Goal: Task Accomplishment & Management: Use online tool/utility

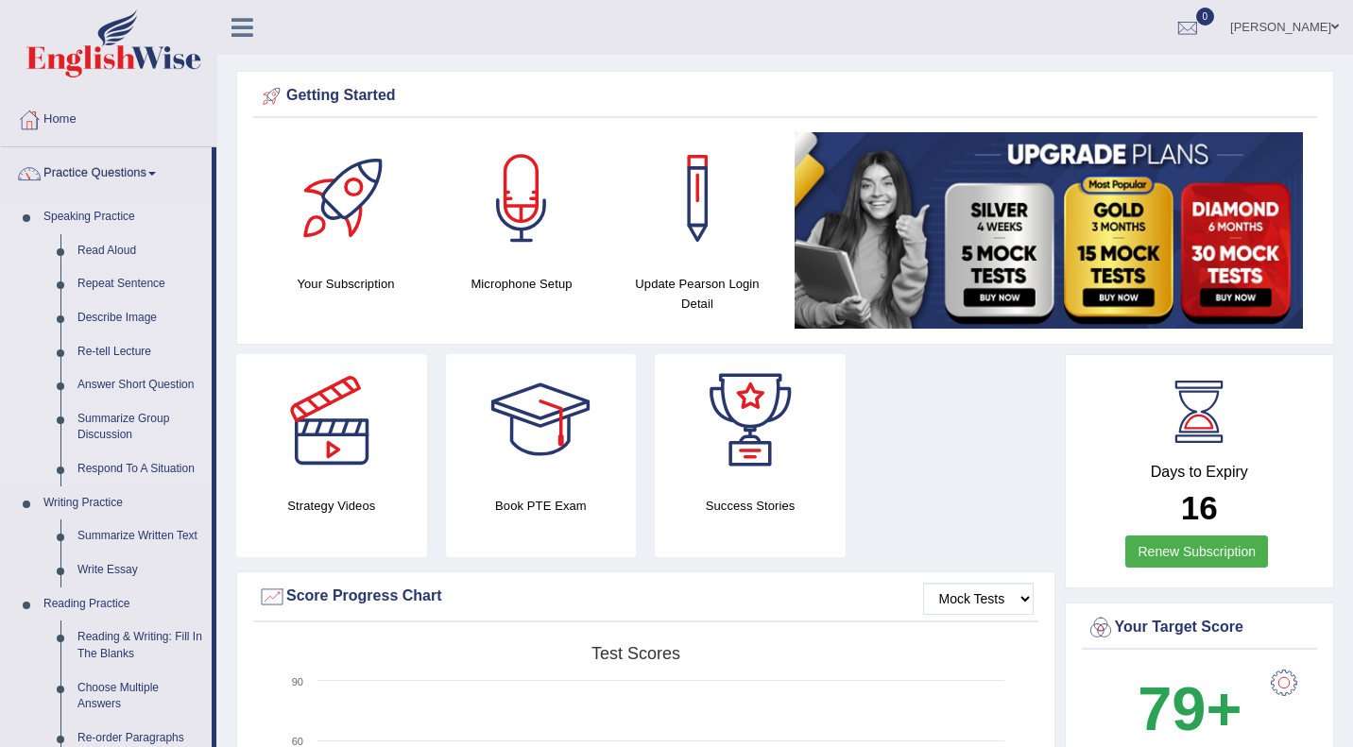
click at [120, 257] on link "Read Aloud" at bounding box center [140, 251] width 143 height 34
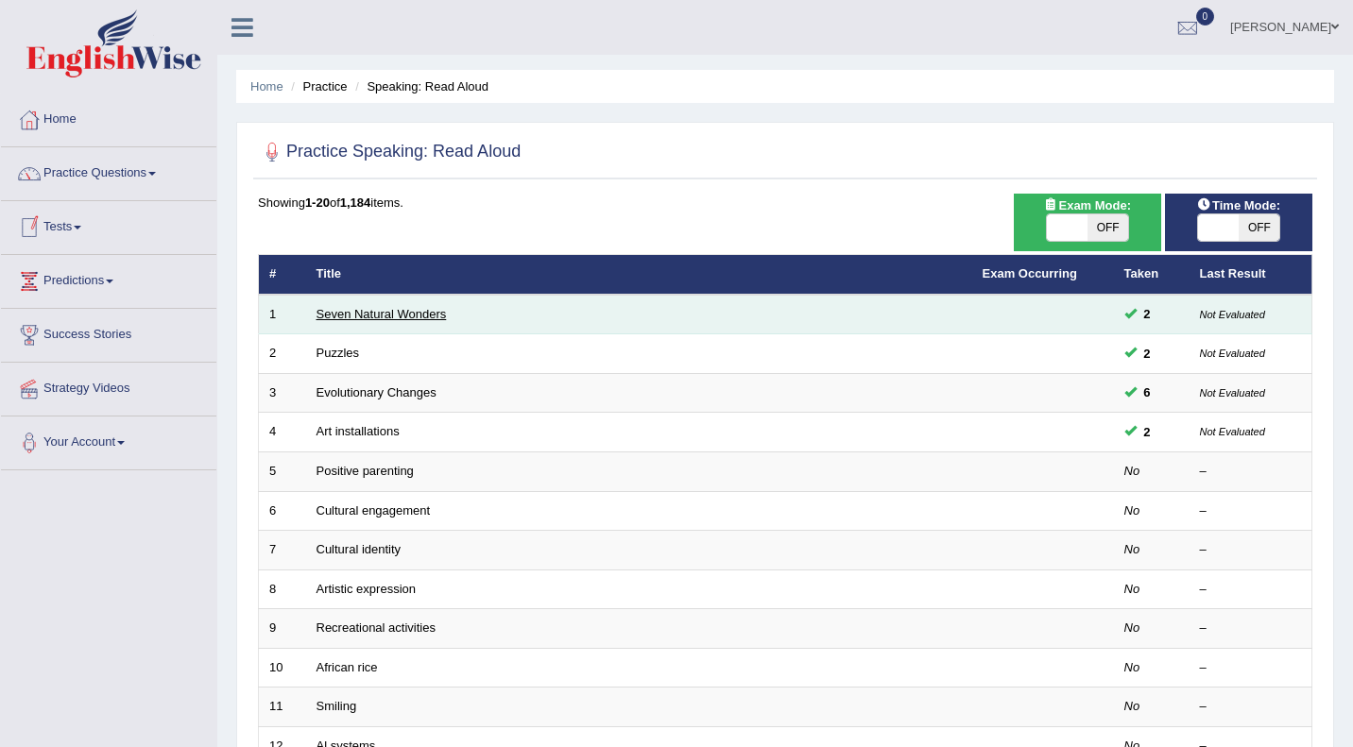
click at [415, 313] on link "Seven Natural Wonders" at bounding box center [382, 314] width 130 height 14
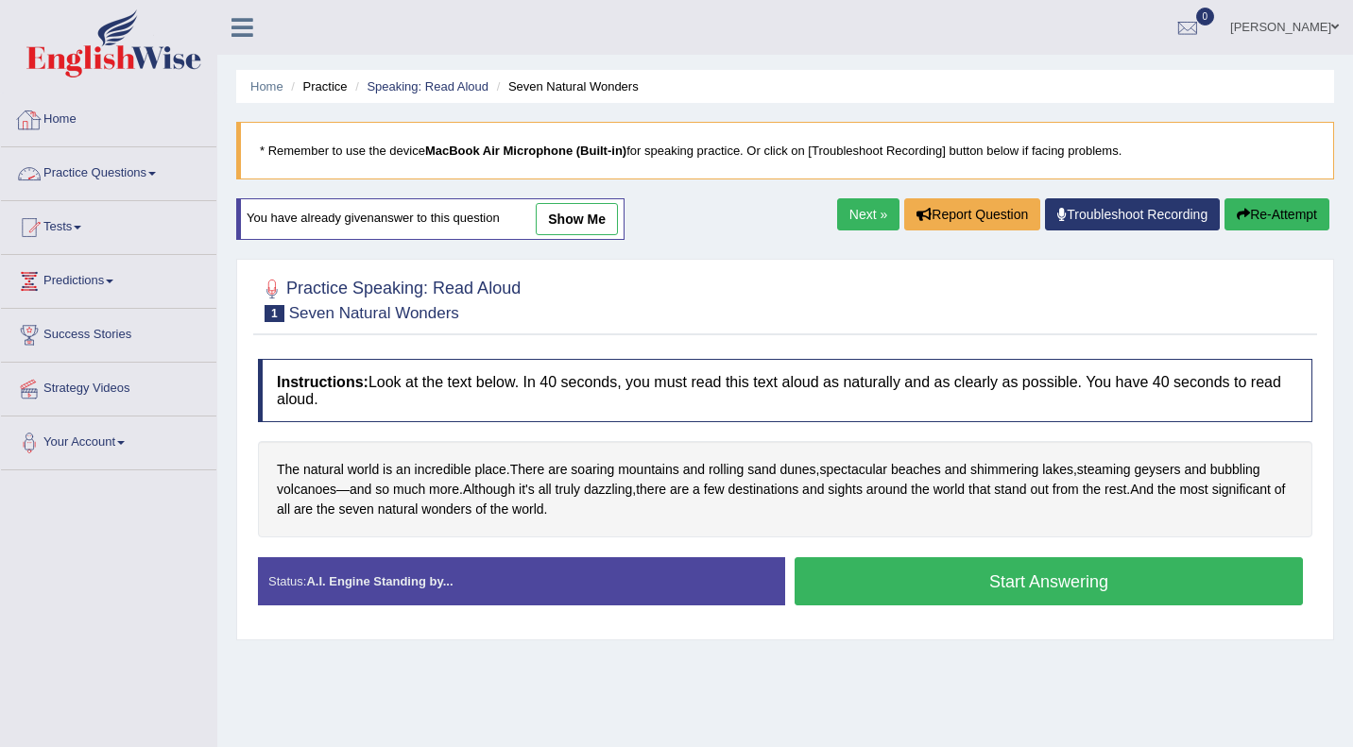
click at [88, 183] on link "Practice Questions" at bounding box center [108, 170] width 215 height 47
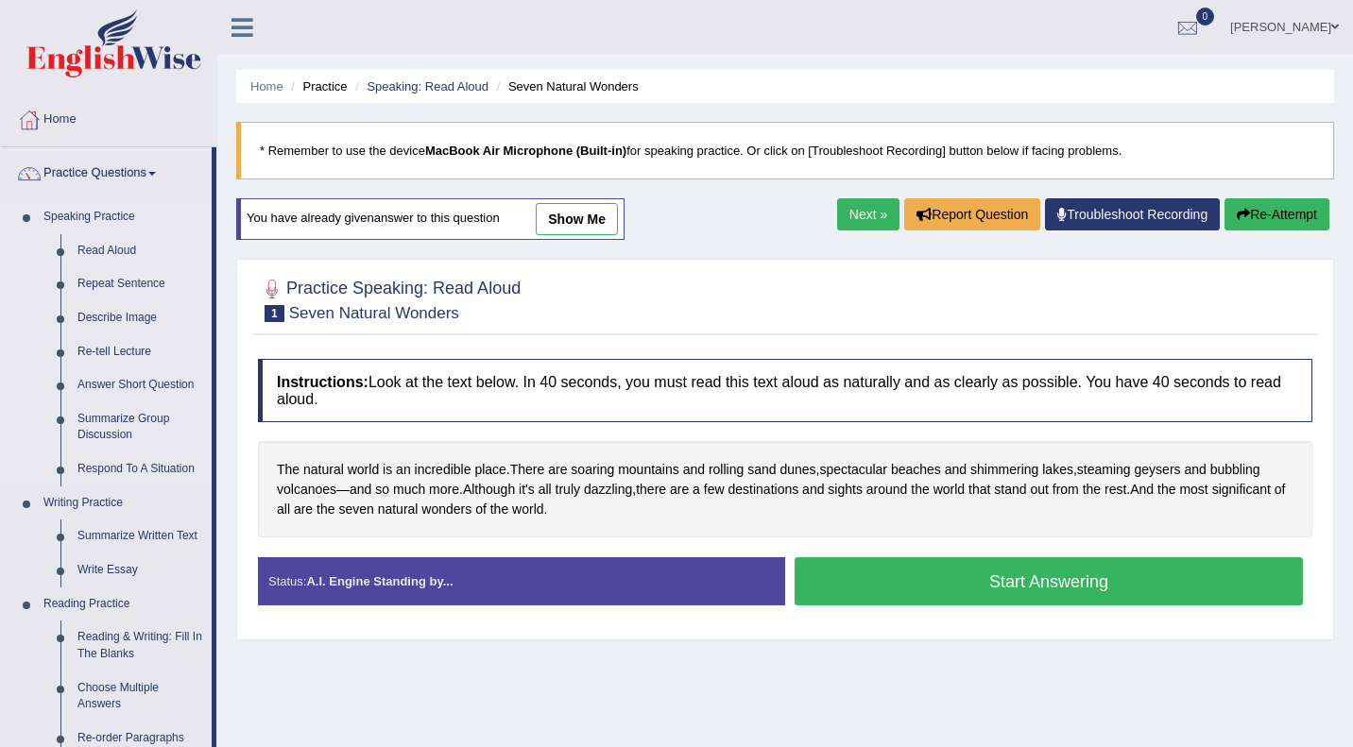
click at [101, 235] on link "Read Aloud" at bounding box center [140, 251] width 143 height 34
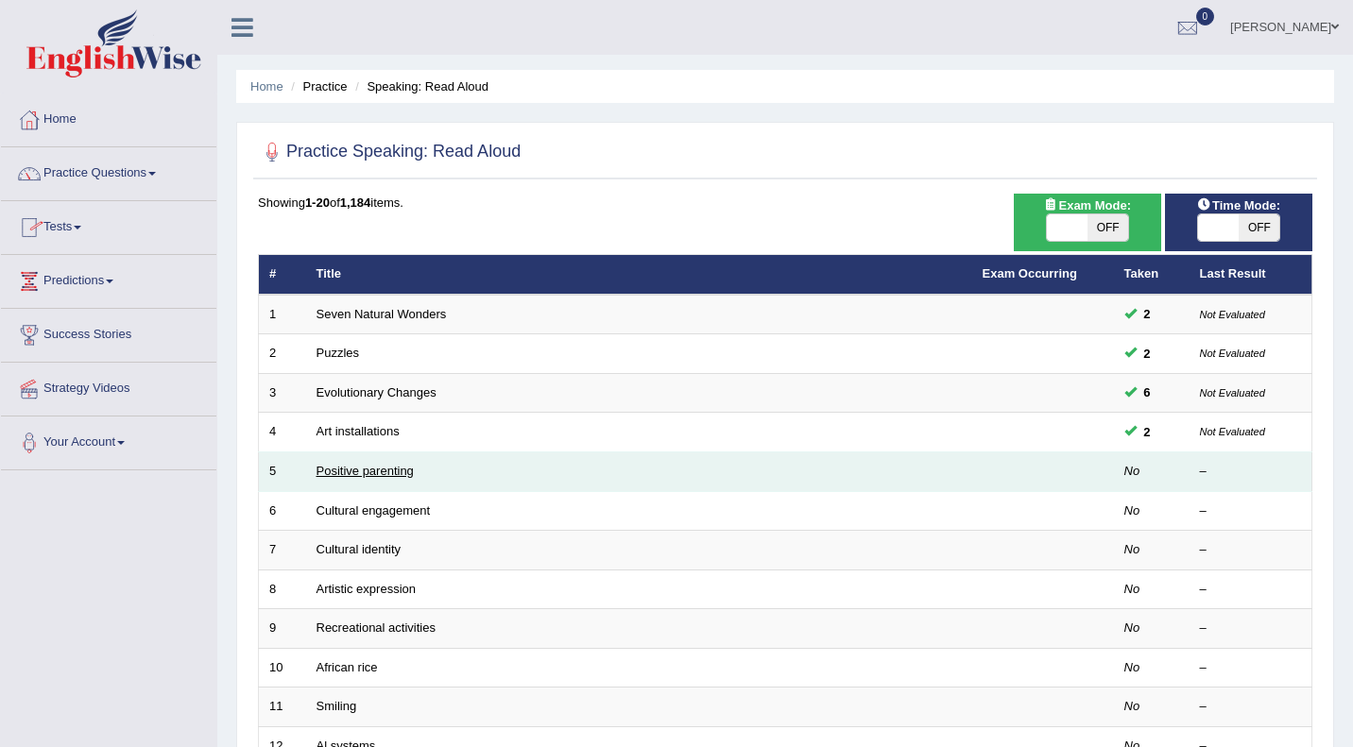
click at [360, 467] on link "Positive parenting" at bounding box center [365, 471] width 97 height 14
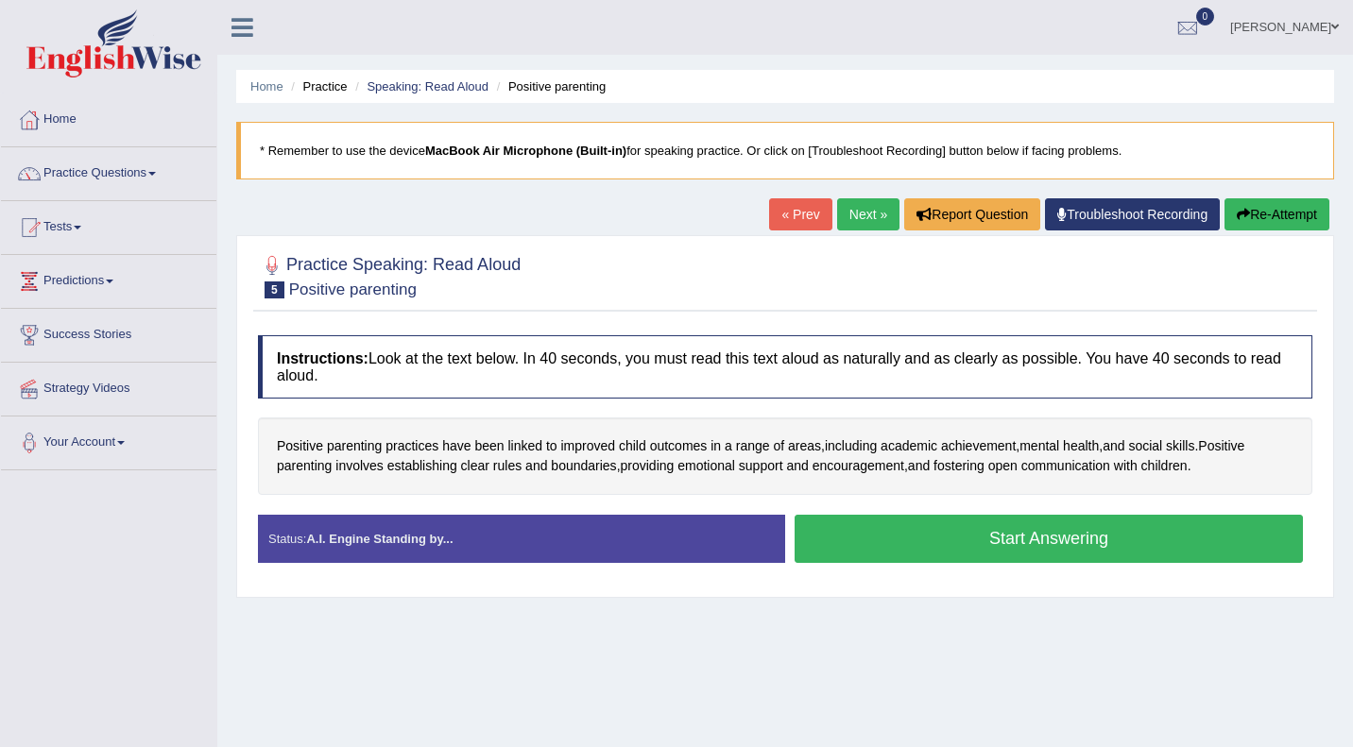
click at [899, 542] on button "Start Answering" at bounding box center [1049, 539] width 508 height 48
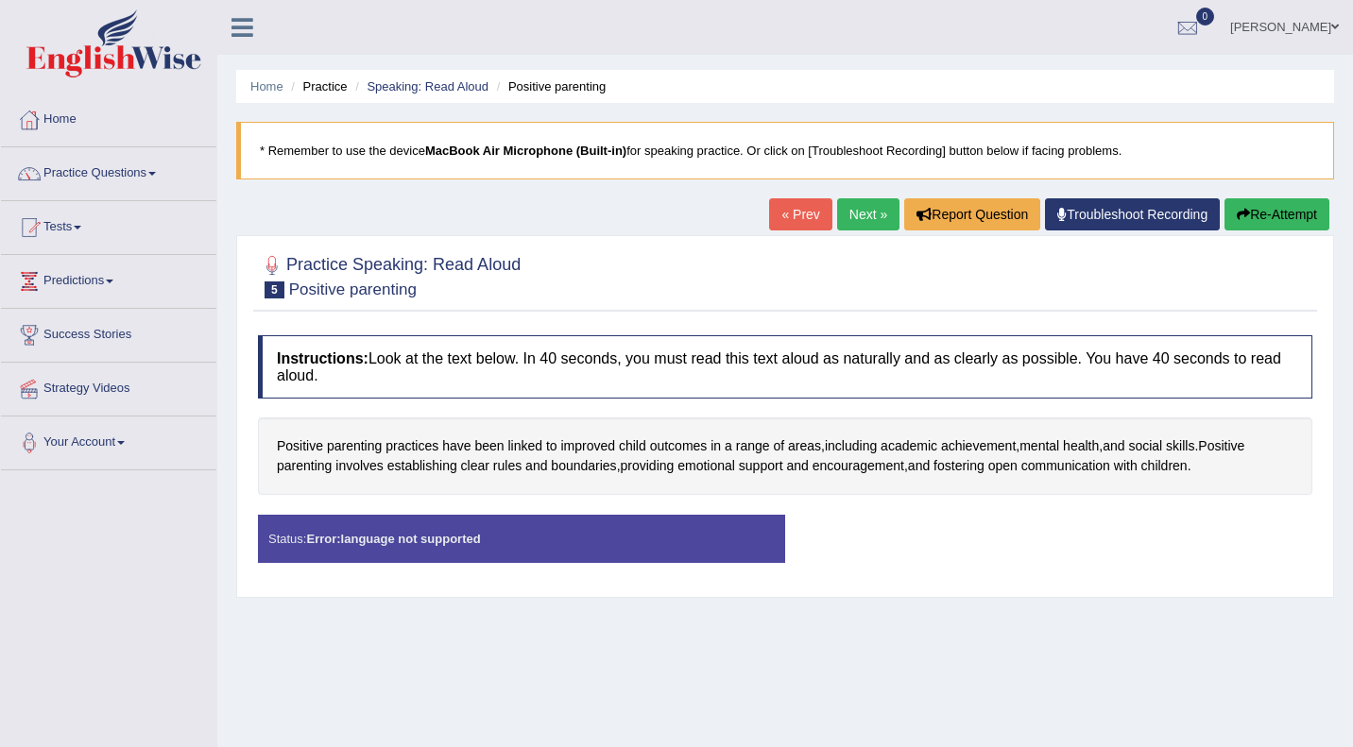
click at [1111, 211] on link "Troubleshoot Recording" at bounding box center [1132, 214] width 175 height 32
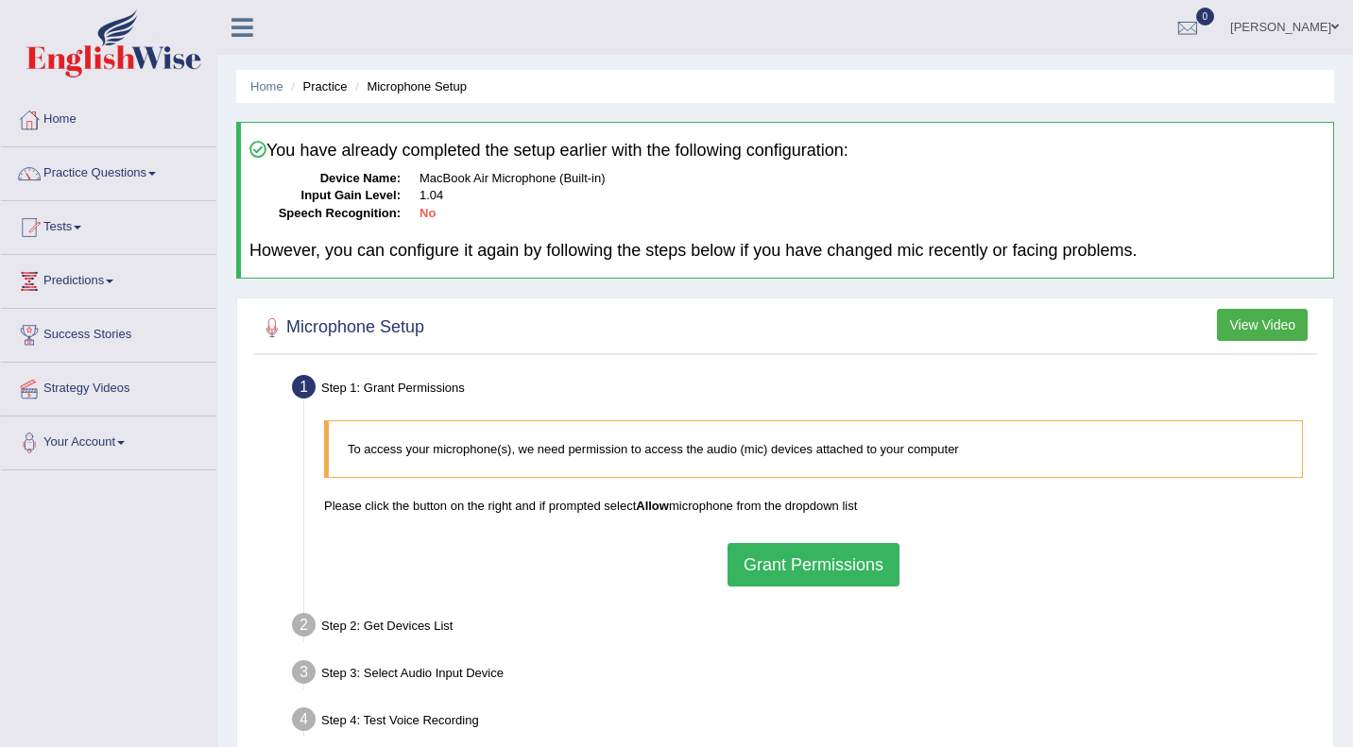
click at [838, 571] on button "Grant Permissions" at bounding box center [814, 564] width 172 height 43
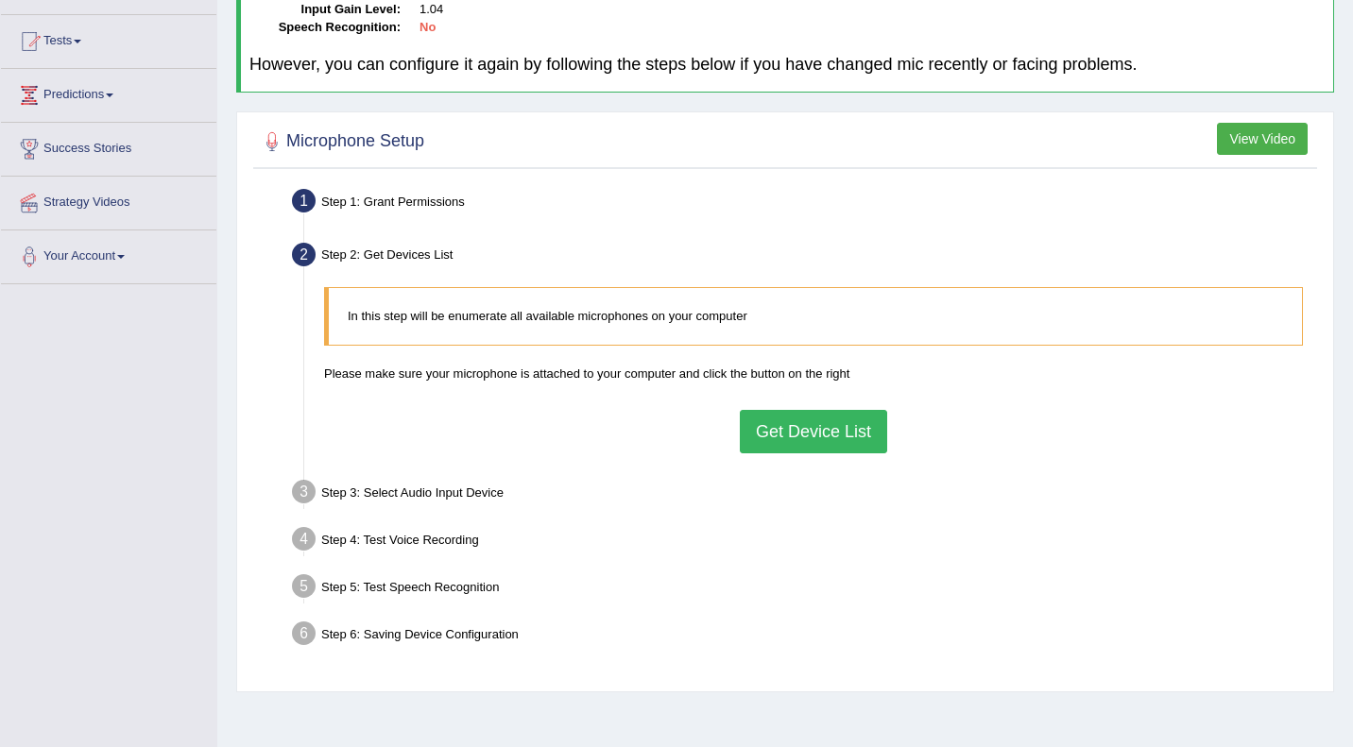
scroll to position [187, 0]
click at [816, 434] on button "Get Device List" at bounding box center [813, 430] width 147 height 43
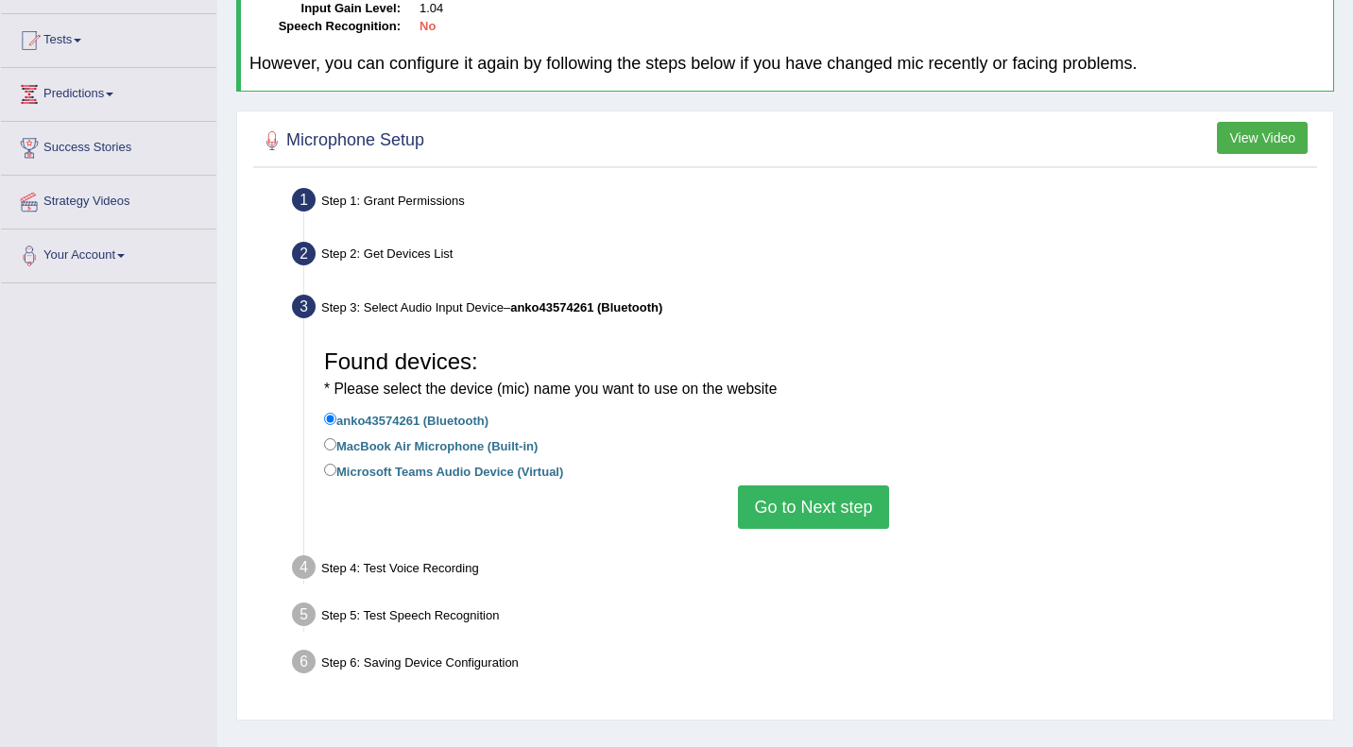
click at [823, 506] on button "Go to Next step" at bounding box center [813, 507] width 150 height 43
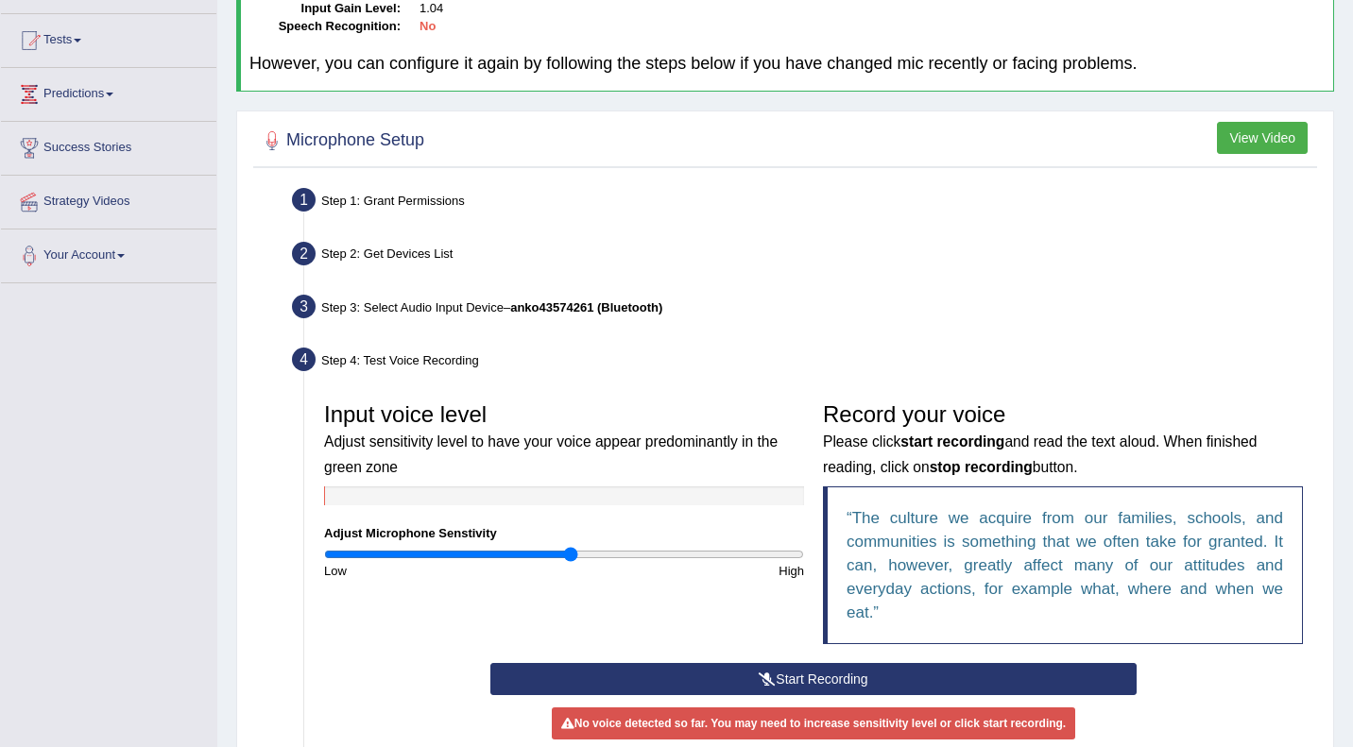
click at [769, 678] on icon at bounding box center [767, 679] width 17 height 13
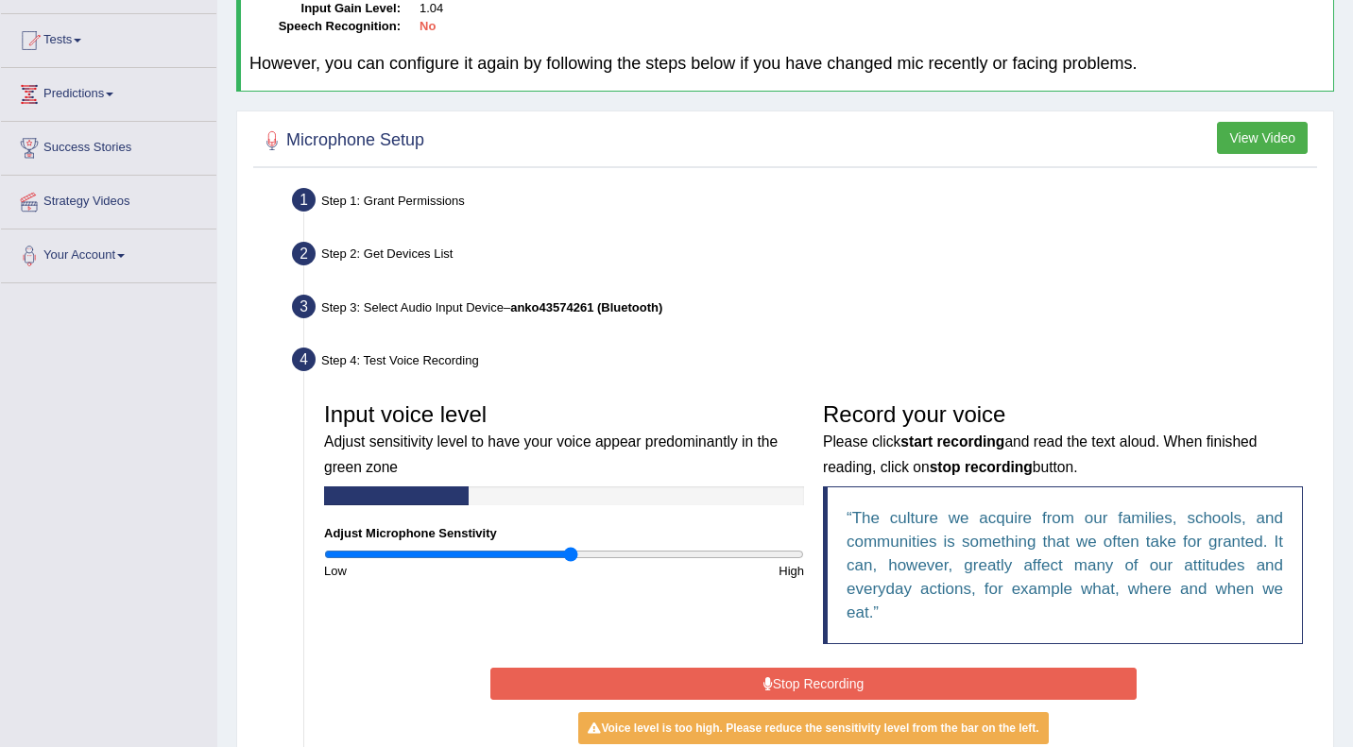
click at [769, 678] on icon at bounding box center [768, 684] width 9 height 13
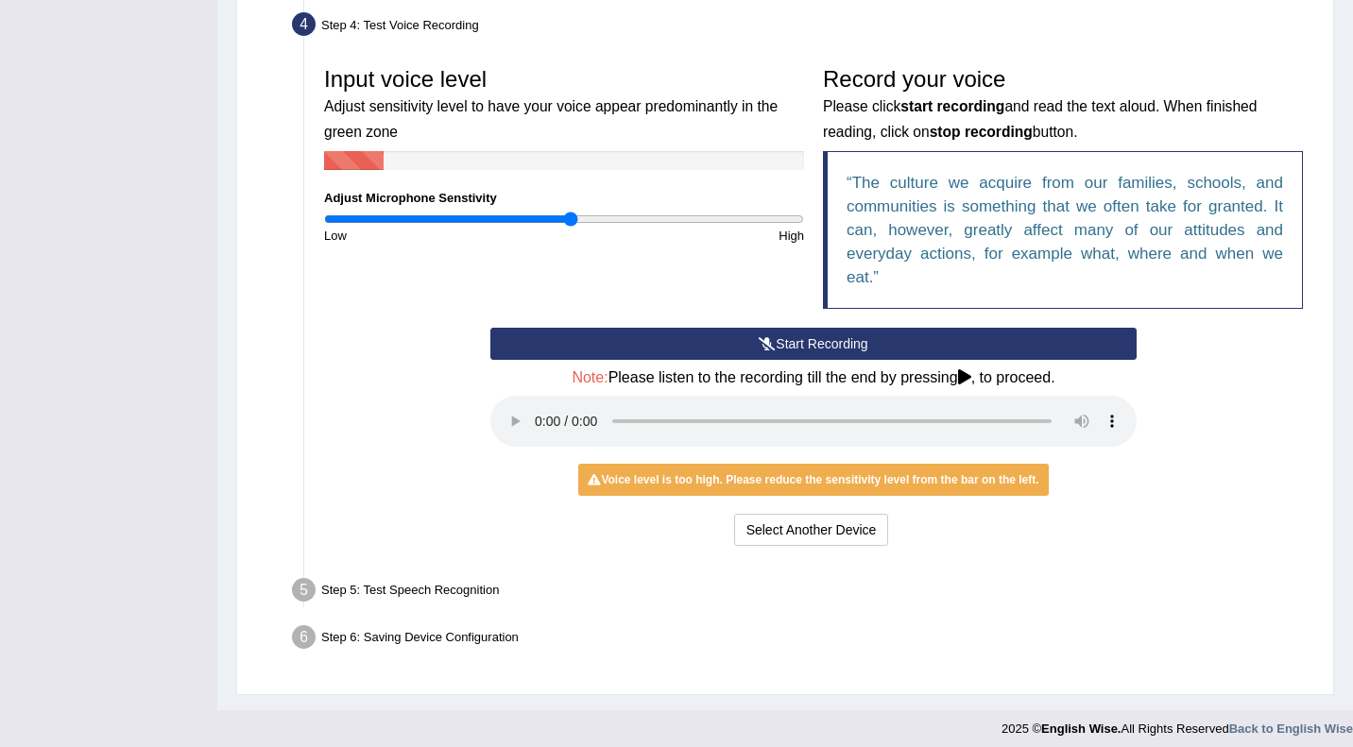
scroll to position [531, 0]
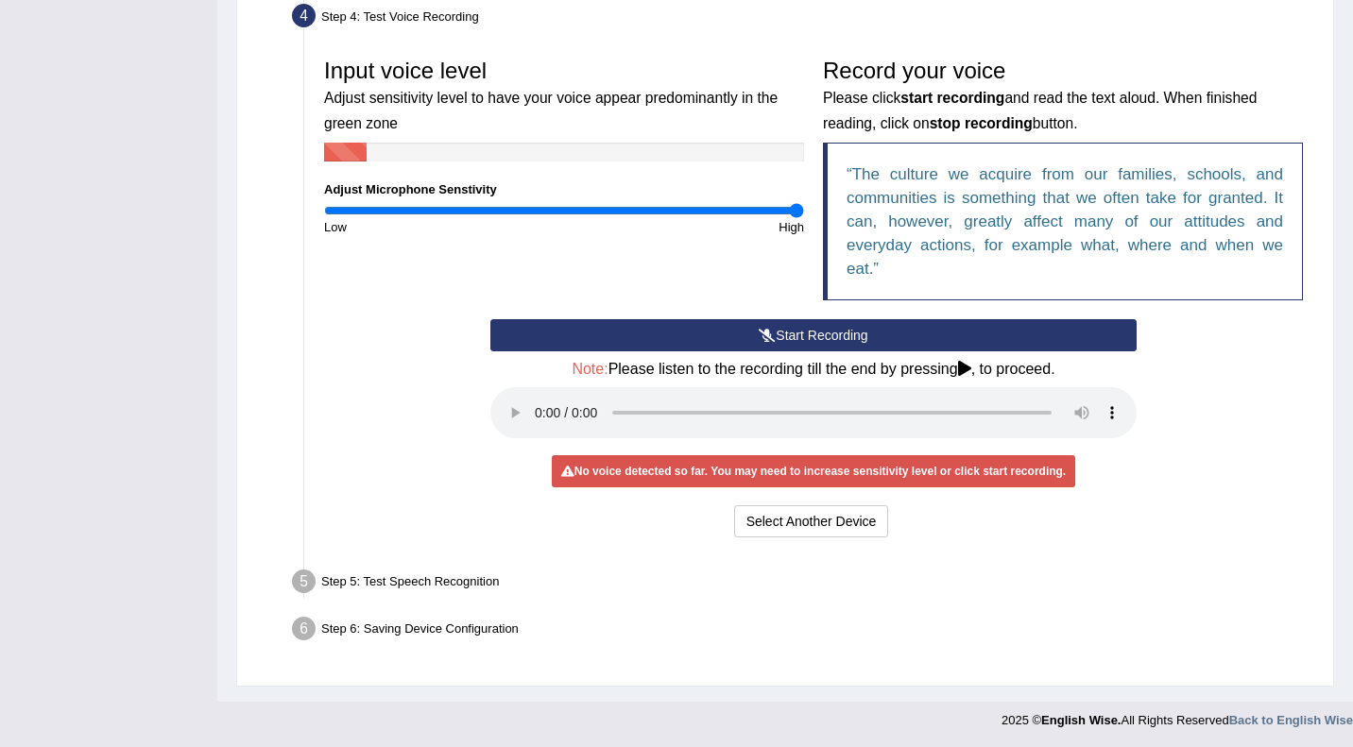
drag, startPoint x: 580, startPoint y: 204, endPoint x: 820, endPoint y: 208, distance: 240.0
click at [804, 208] on input "range" at bounding box center [564, 210] width 480 height 15
drag, startPoint x: 802, startPoint y: 210, endPoint x: 570, endPoint y: 222, distance: 232.8
click at [570, 221] on div "Input voice level Adjust sensitivity level to have your voice appear predominan…" at bounding box center [564, 142] width 499 height 187
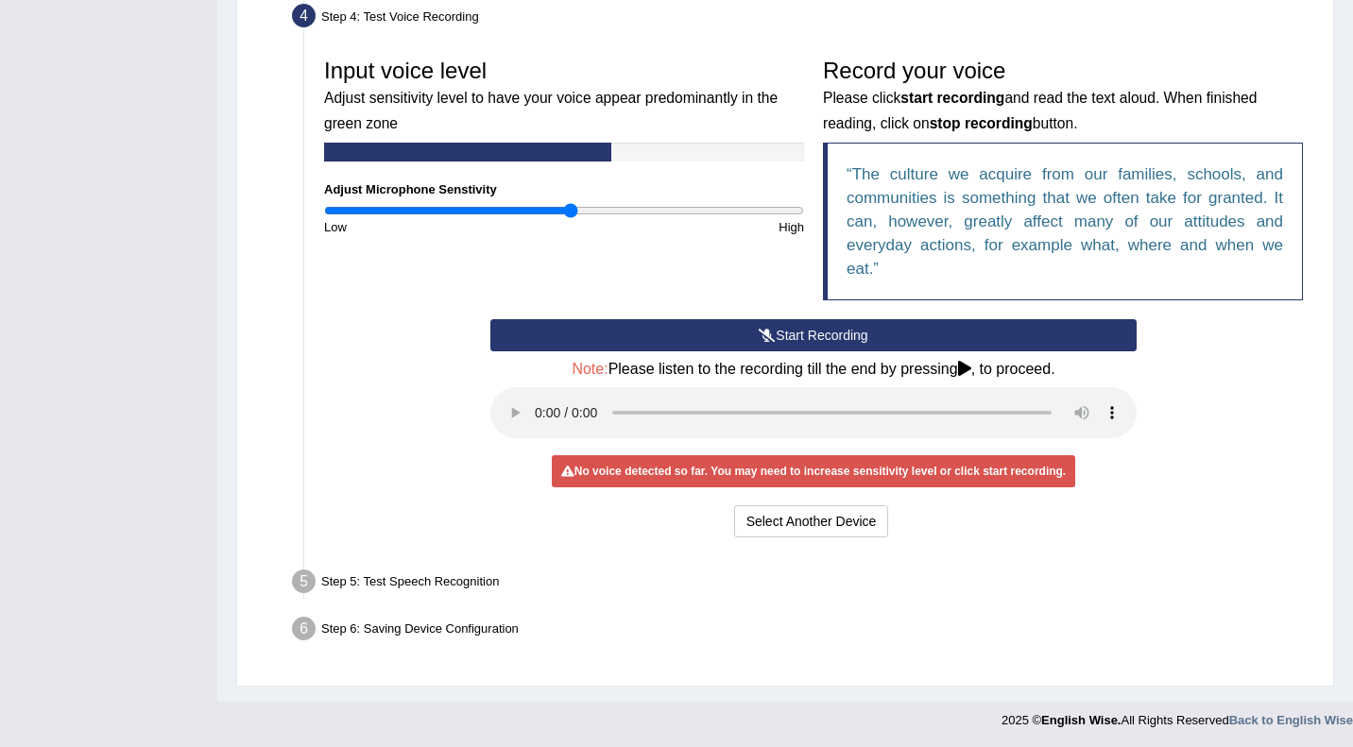
click at [630, 362] on h4 "Note: Please listen to the recording till the end by pressing , to proceed." at bounding box center [813, 369] width 646 height 17
click at [759, 329] on icon at bounding box center [767, 335] width 17 height 13
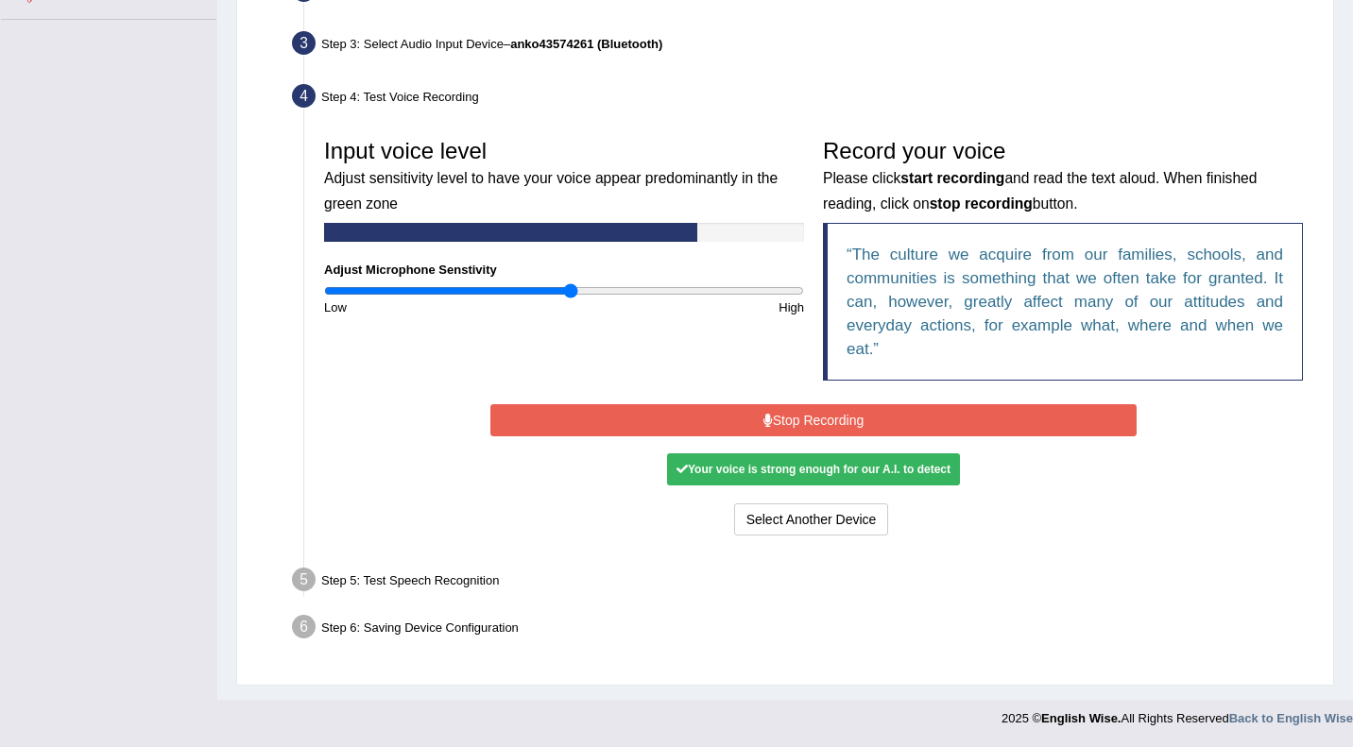
scroll to position [445, 0]
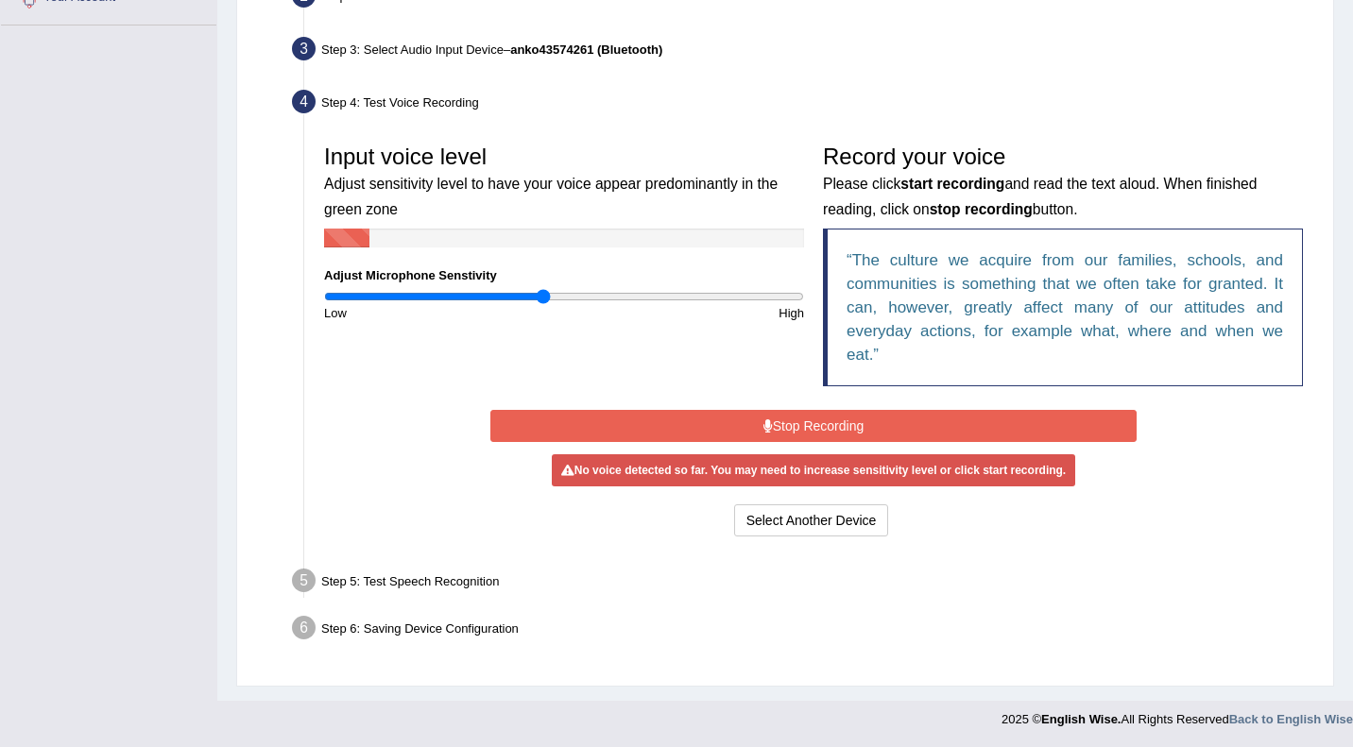
drag, startPoint x: 568, startPoint y: 292, endPoint x: 541, endPoint y: 293, distance: 26.5
click at [542, 293] on input "range" at bounding box center [564, 296] width 480 height 15
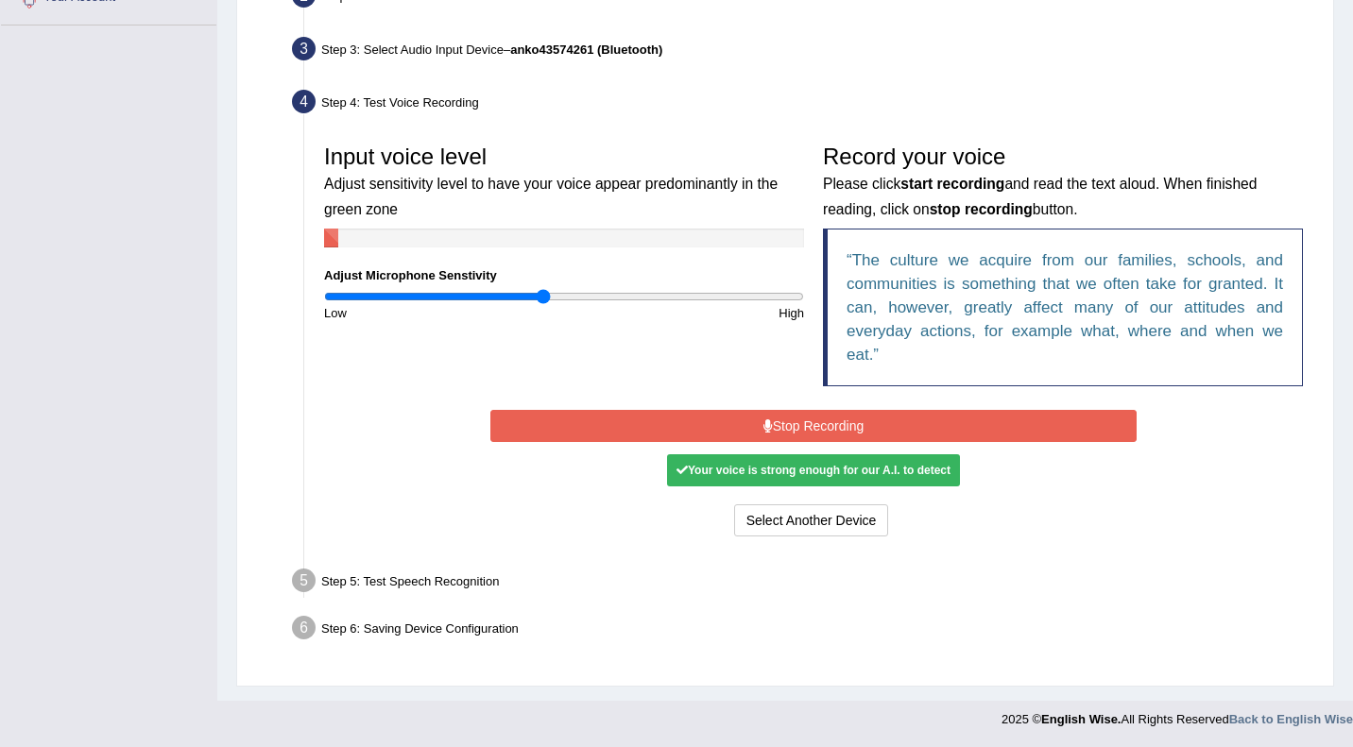
click at [781, 472] on div "Your voice is strong enough for our A.I. to detect" at bounding box center [813, 471] width 293 height 32
click at [783, 523] on button "Select Another Device" at bounding box center [811, 521] width 155 height 32
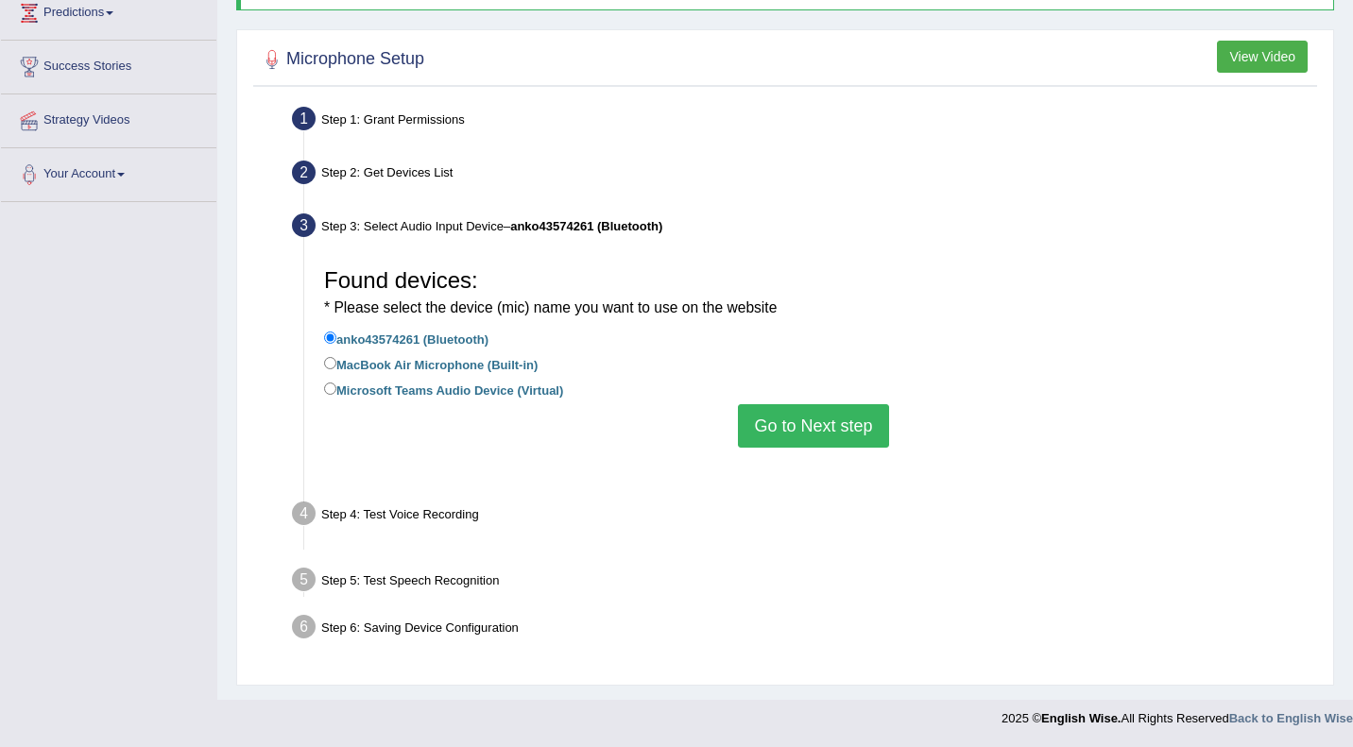
scroll to position [245, 0]
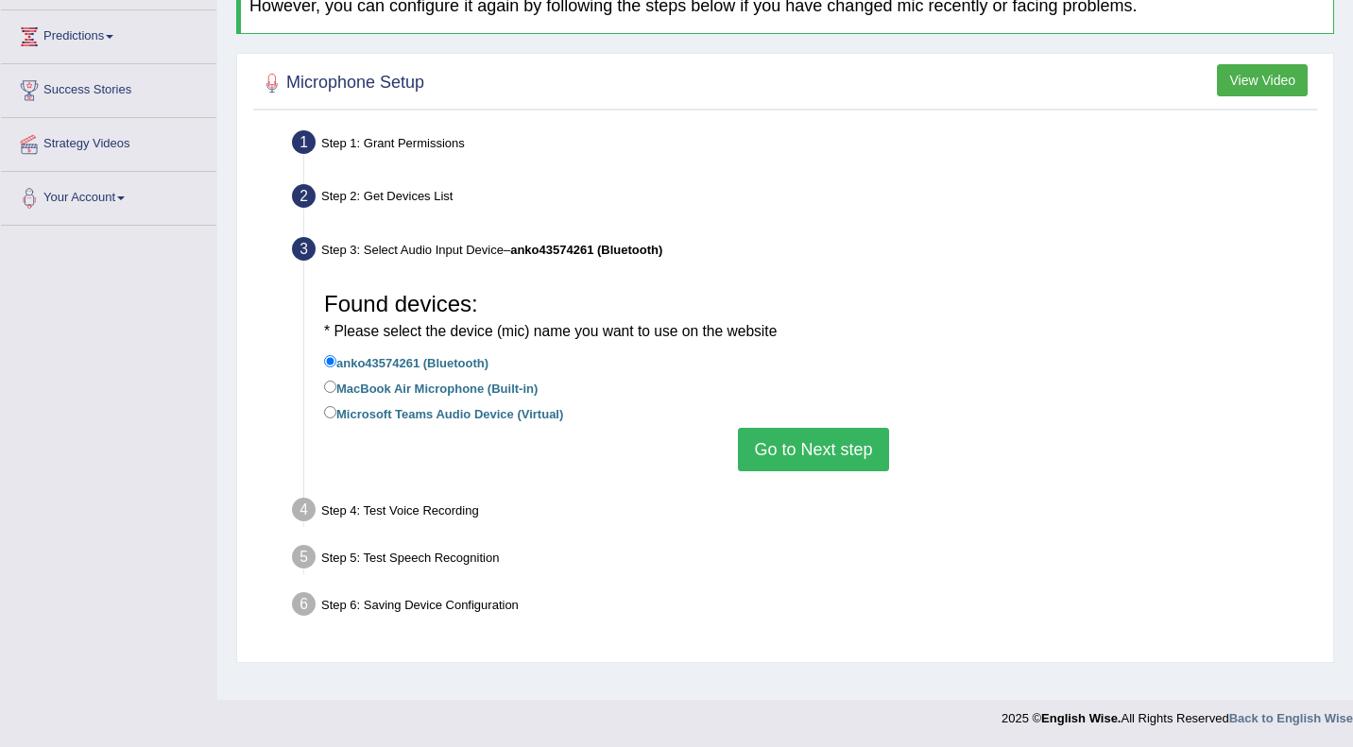
click at [785, 447] on button "Go to Next step" at bounding box center [813, 449] width 150 height 43
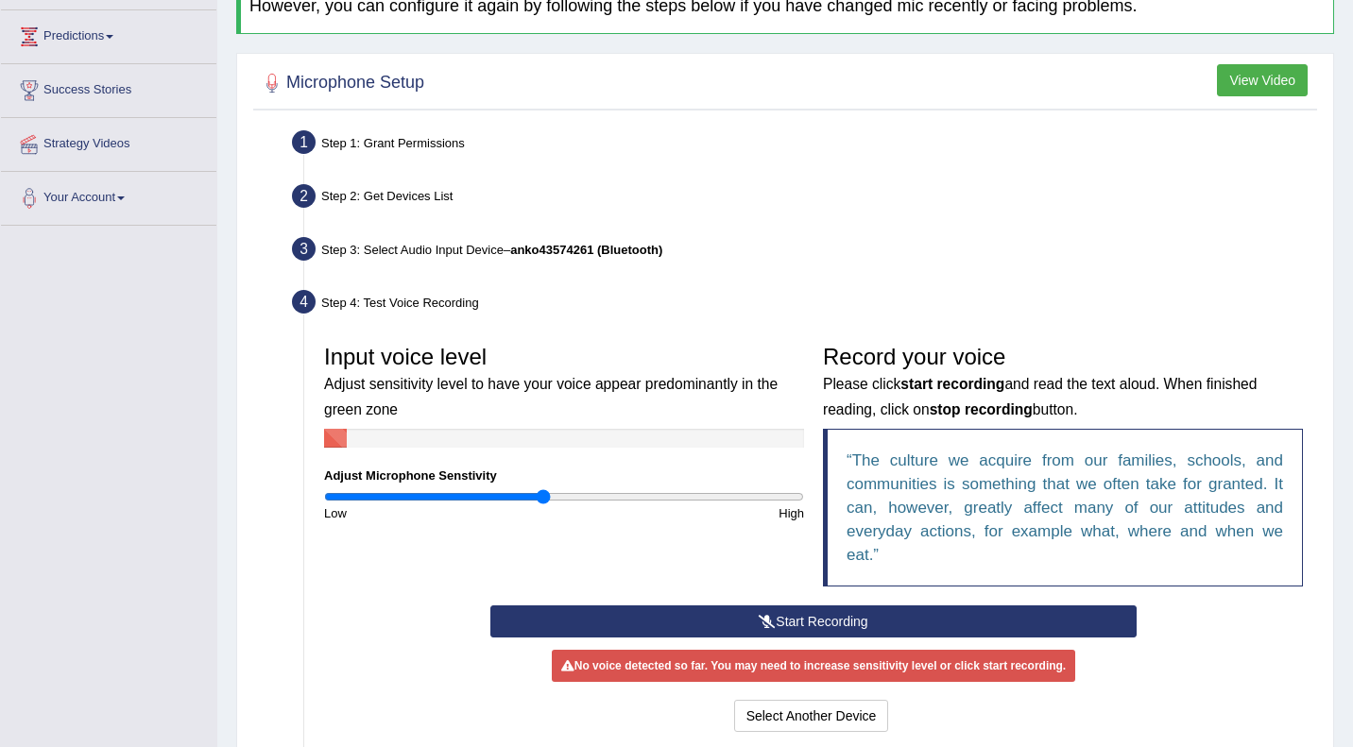
click at [842, 624] on button "Start Recording" at bounding box center [813, 622] width 646 height 32
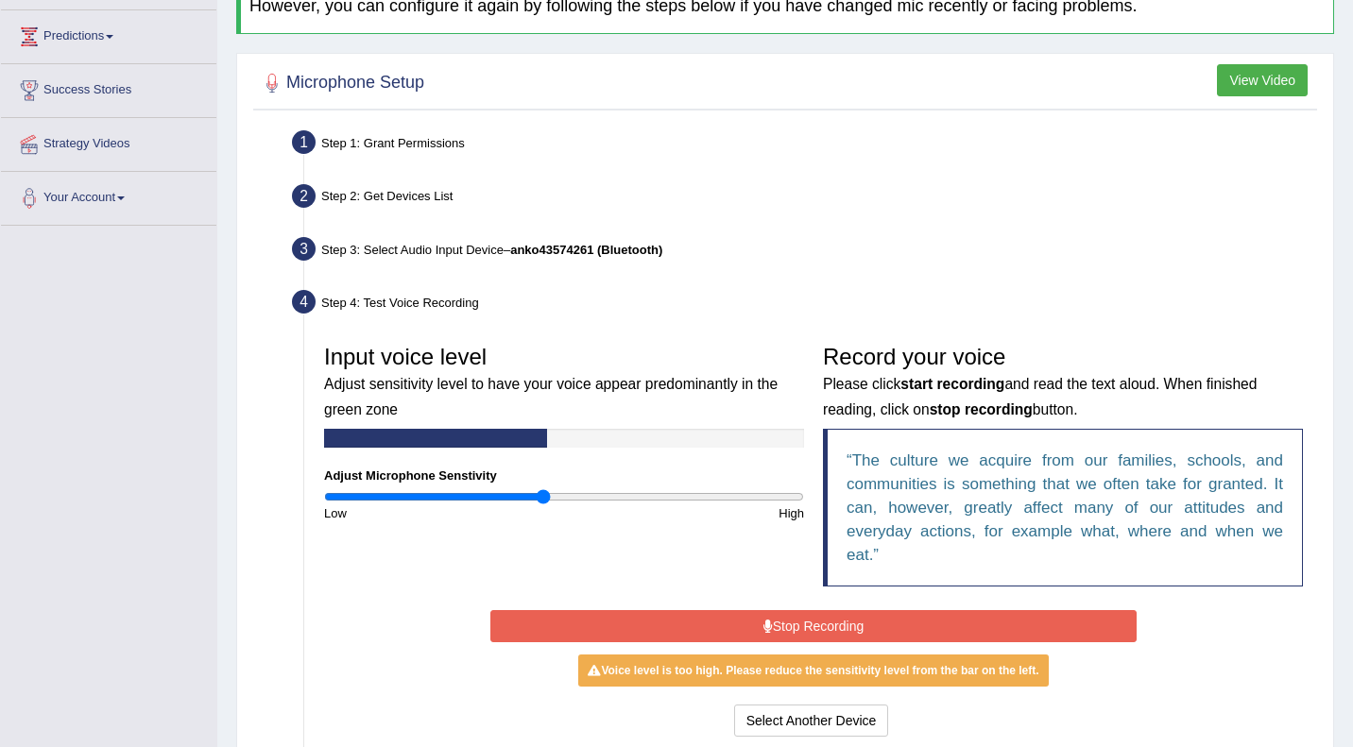
click at [577, 505] on div "High" at bounding box center [688, 514] width 249 height 18
click at [575, 497] on input "range" at bounding box center [564, 496] width 480 height 15
click at [611, 497] on input "range" at bounding box center [564, 496] width 480 height 15
click at [600, 497] on input "range" at bounding box center [564, 496] width 480 height 15
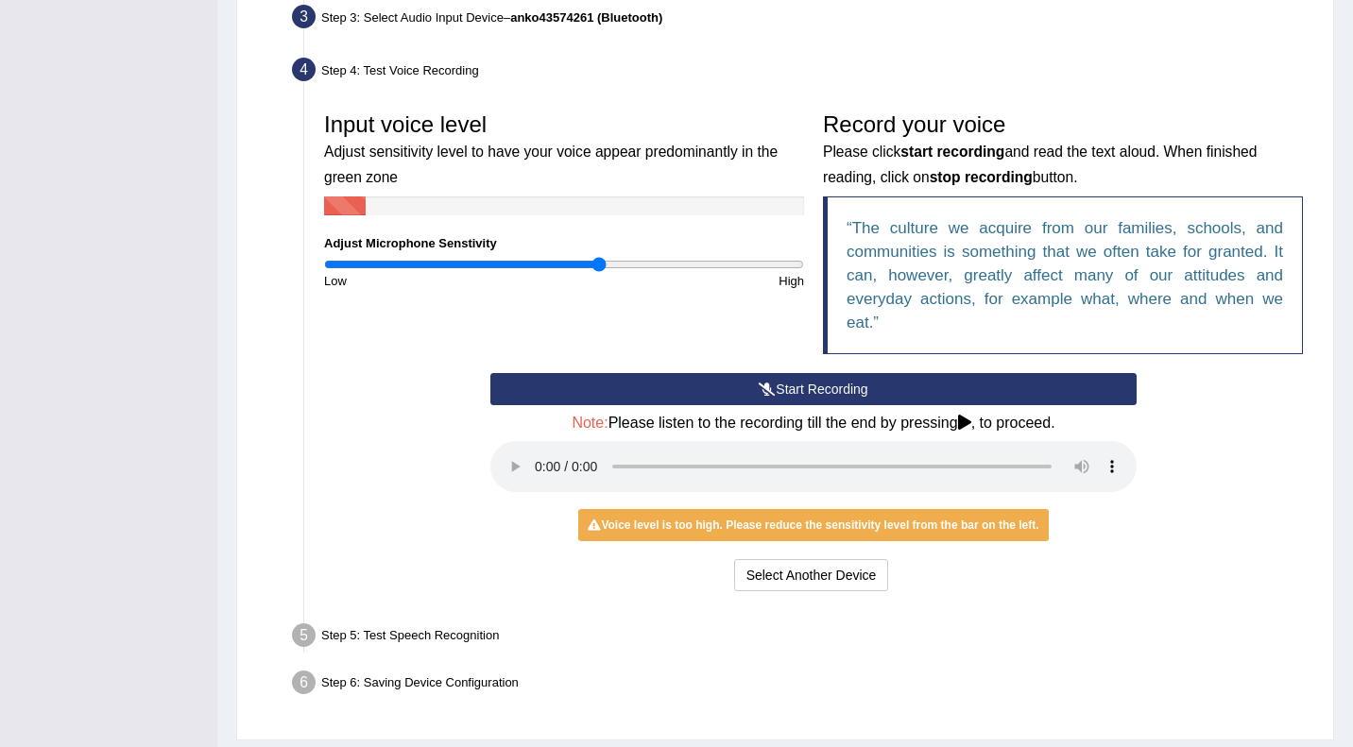
scroll to position [531, 0]
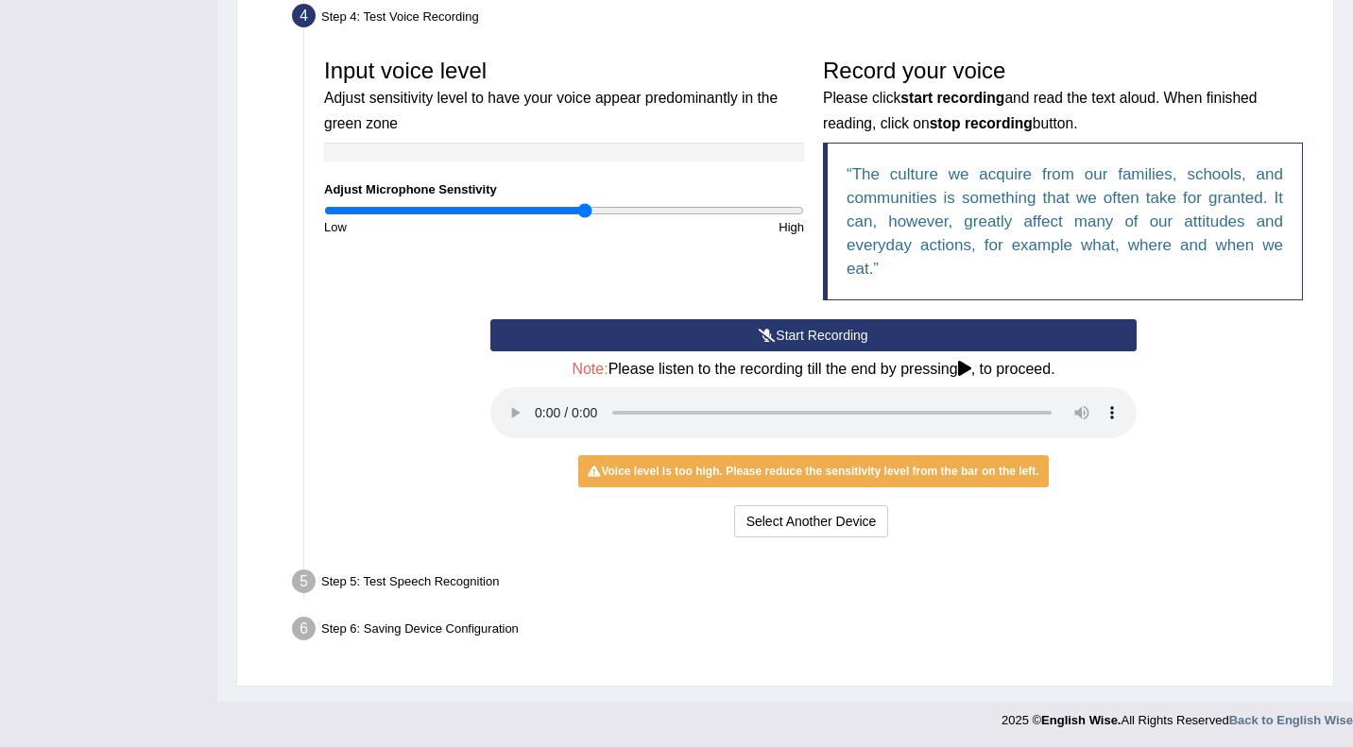
click at [586, 208] on input "range" at bounding box center [564, 210] width 480 height 15
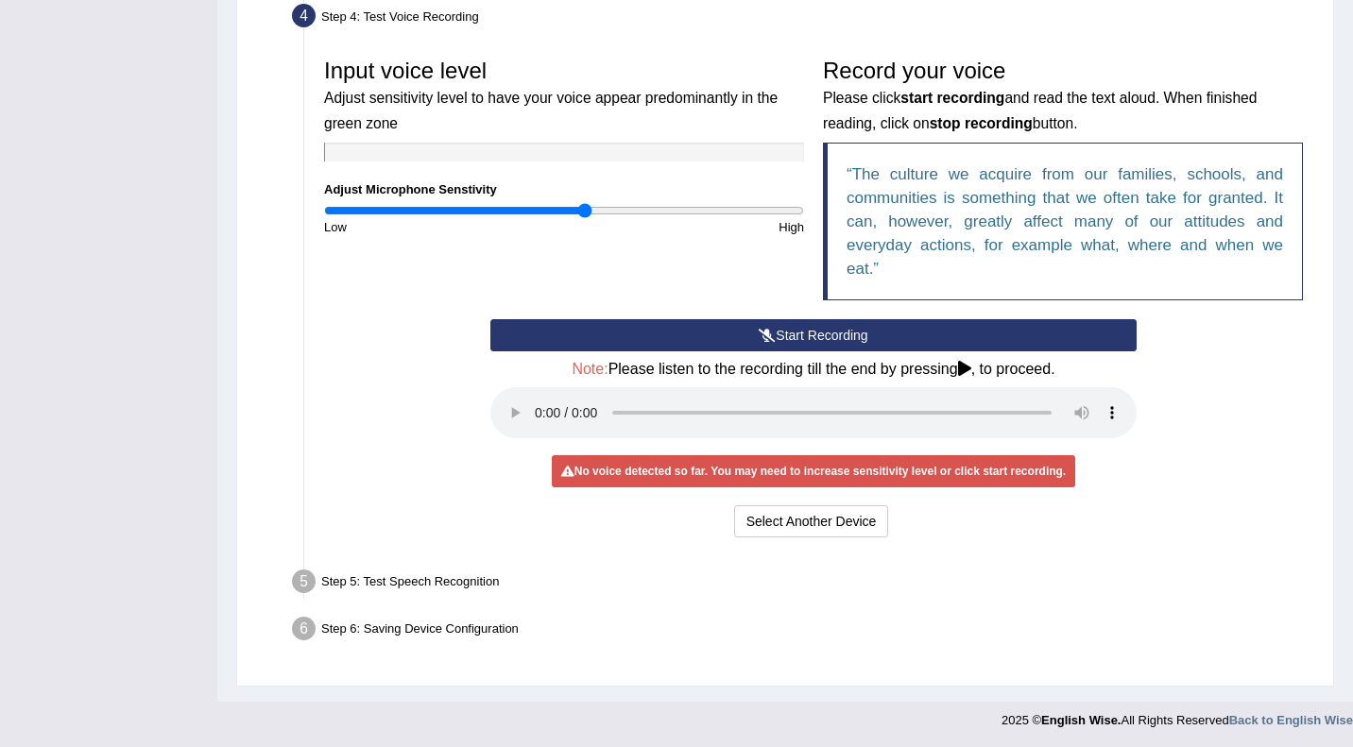
click at [786, 332] on button "Start Recording" at bounding box center [813, 335] width 646 height 32
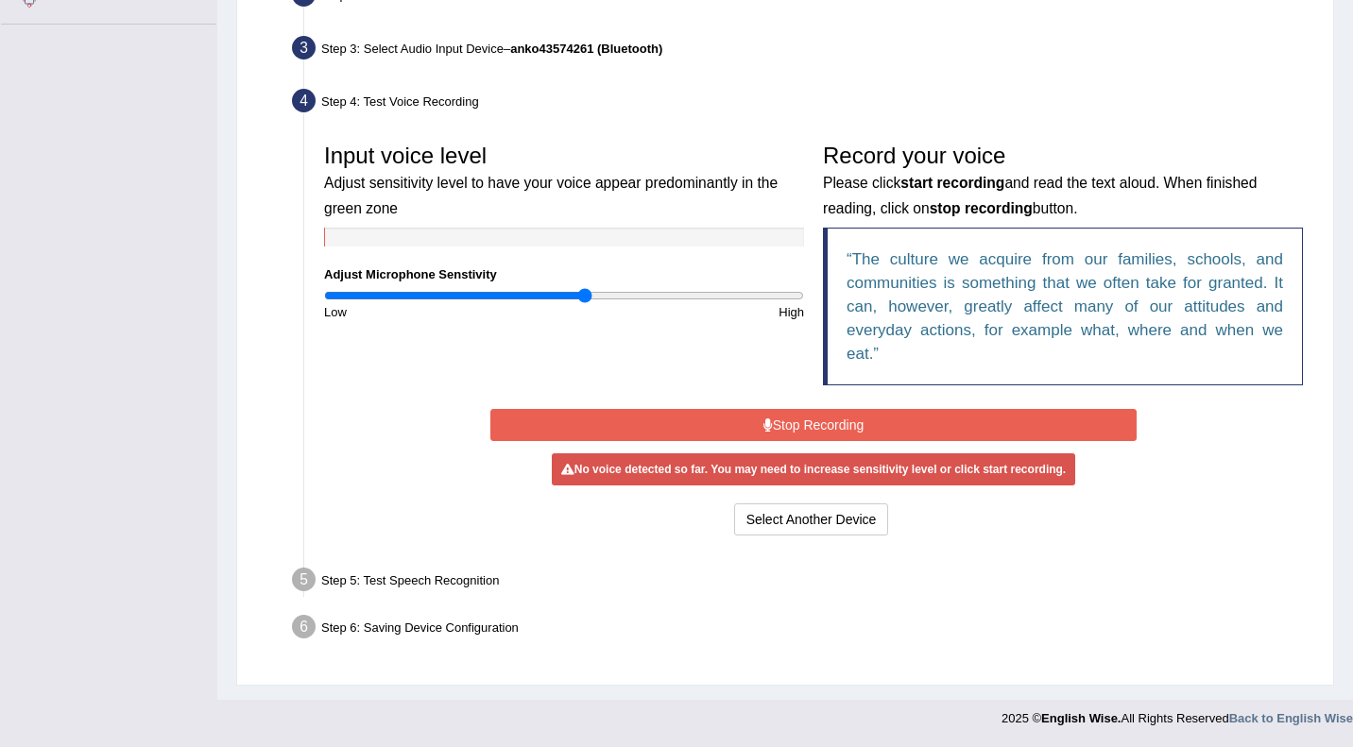
scroll to position [445, 0]
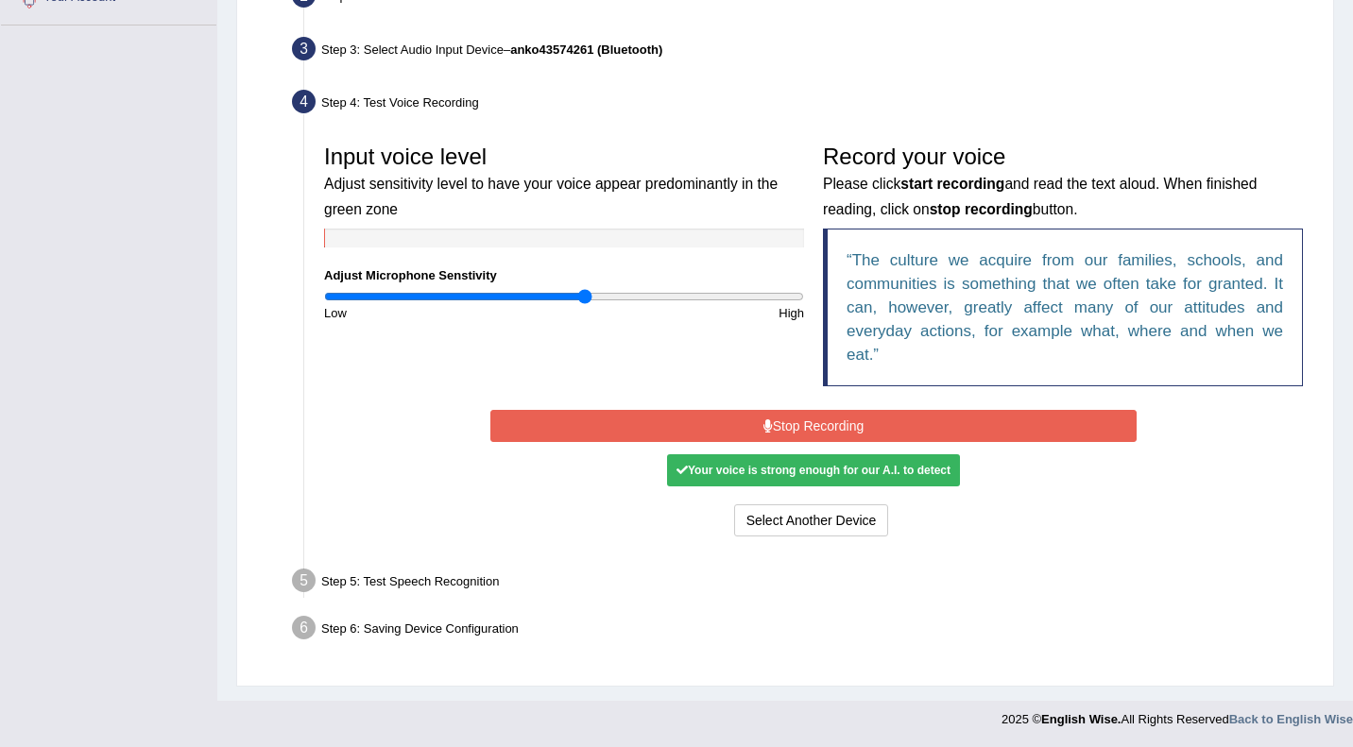
click at [804, 426] on button "Stop Recording" at bounding box center [813, 426] width 646 height 32
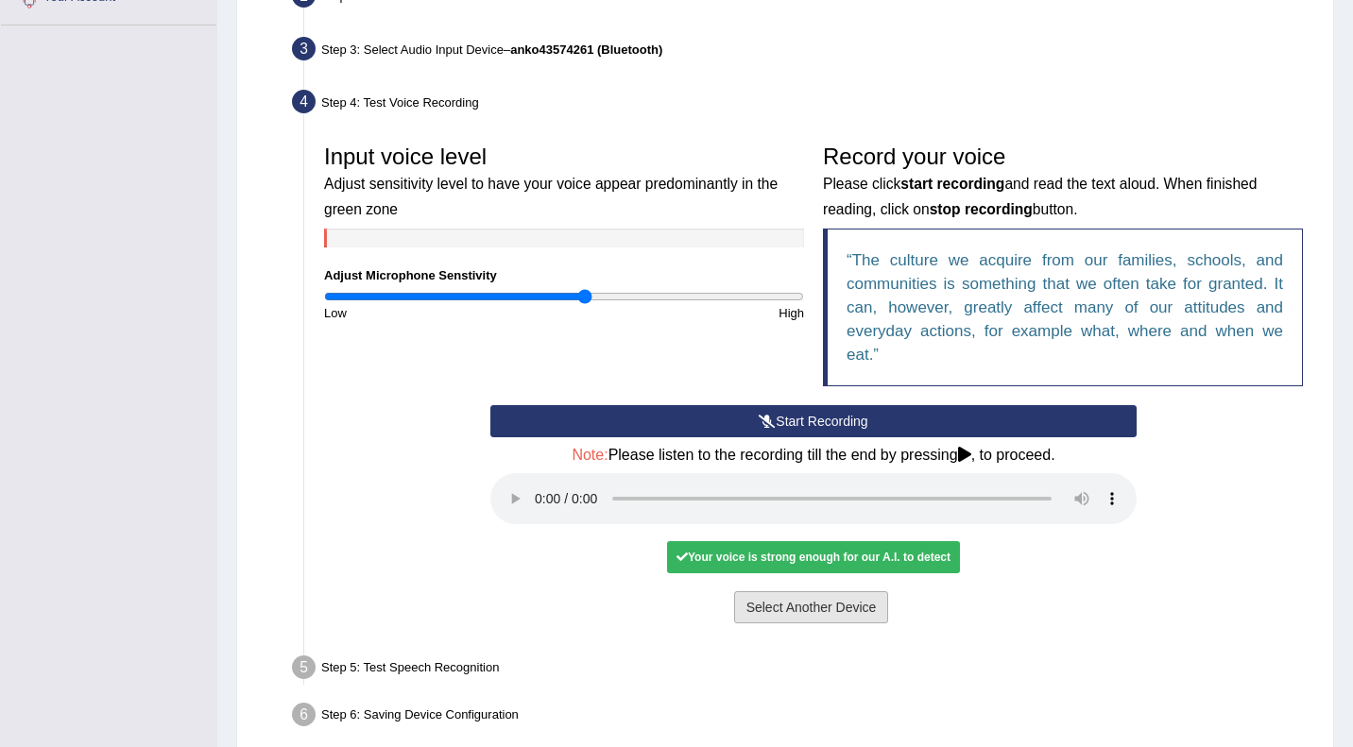
click at [802, 609] on button "Select Another Device" at bounding box center [811, 608] width 155 height 32
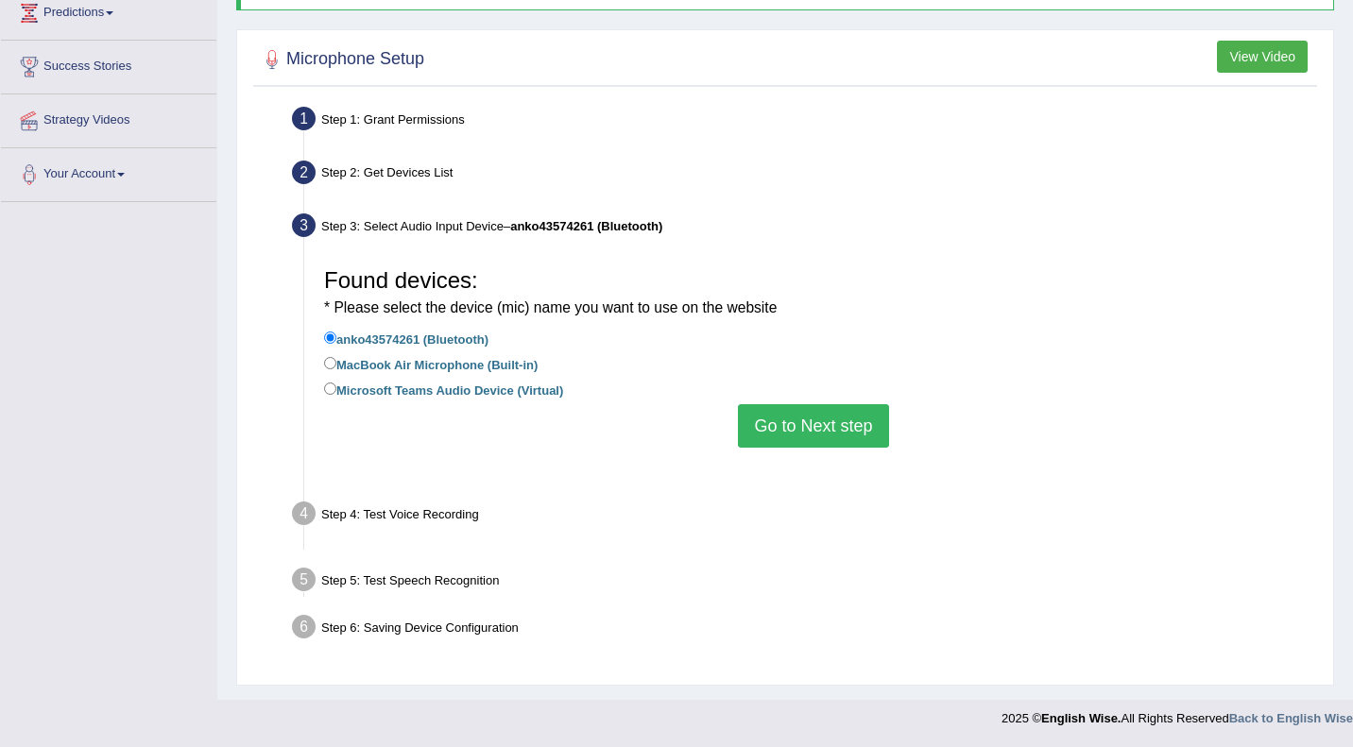
scroll to position [245, 0]
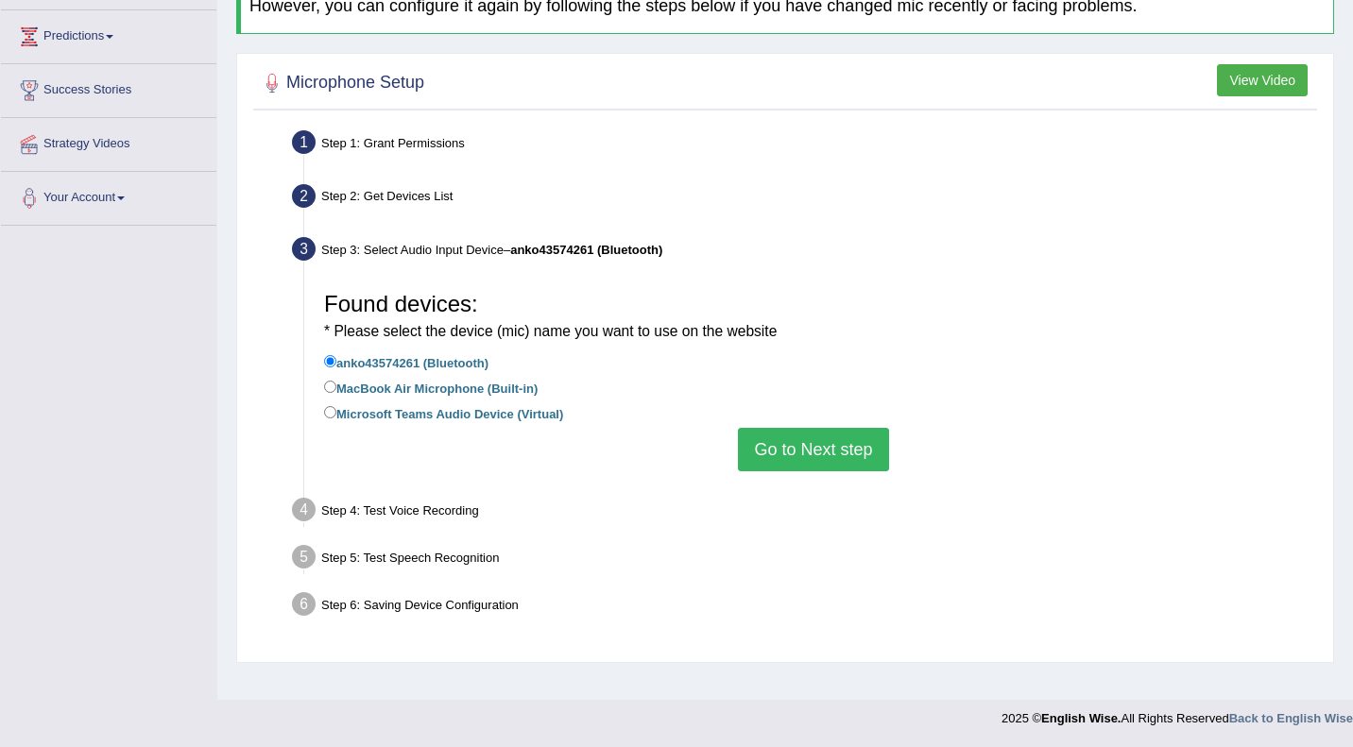
click at [828, 441] on button "Go to Next step" at bounding box center [813, 449] width 150 height 43
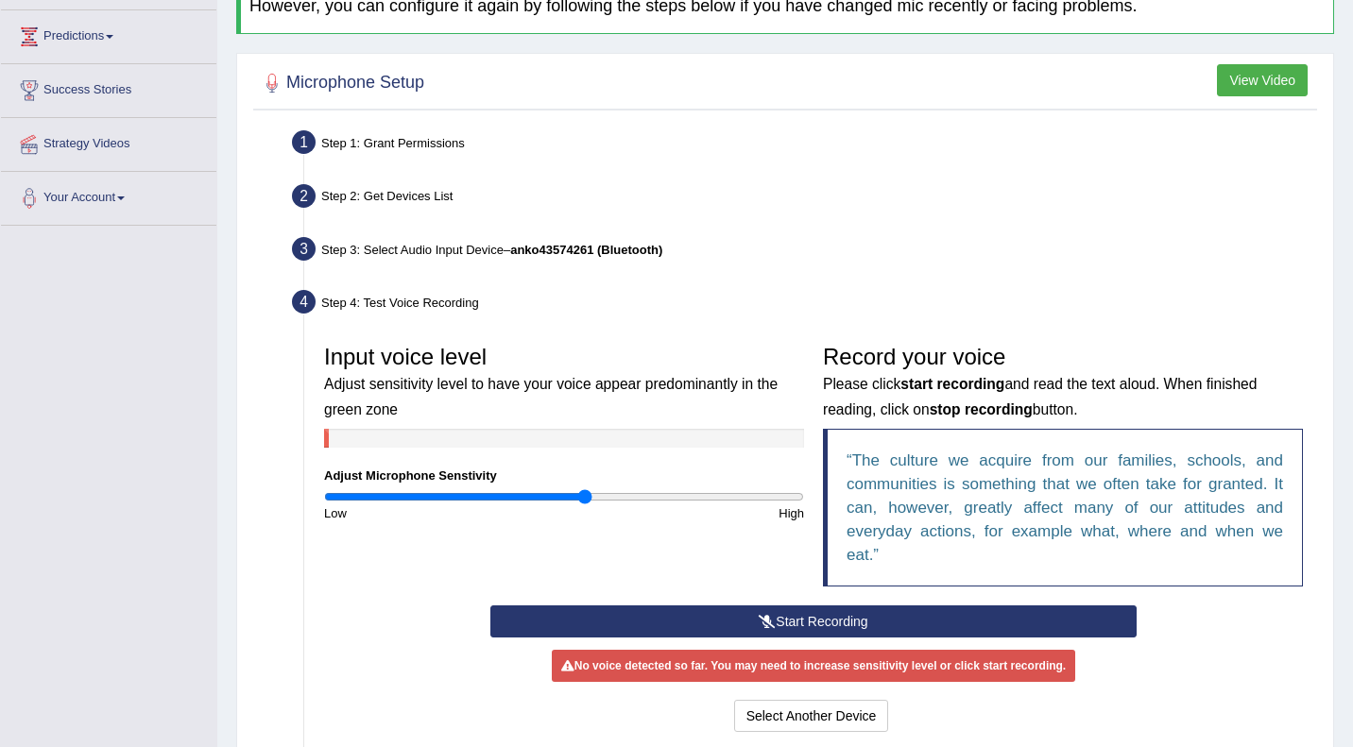
click at [820, 619] on button "Start Recording" at bounding box center [813, 622] width 646 height 32
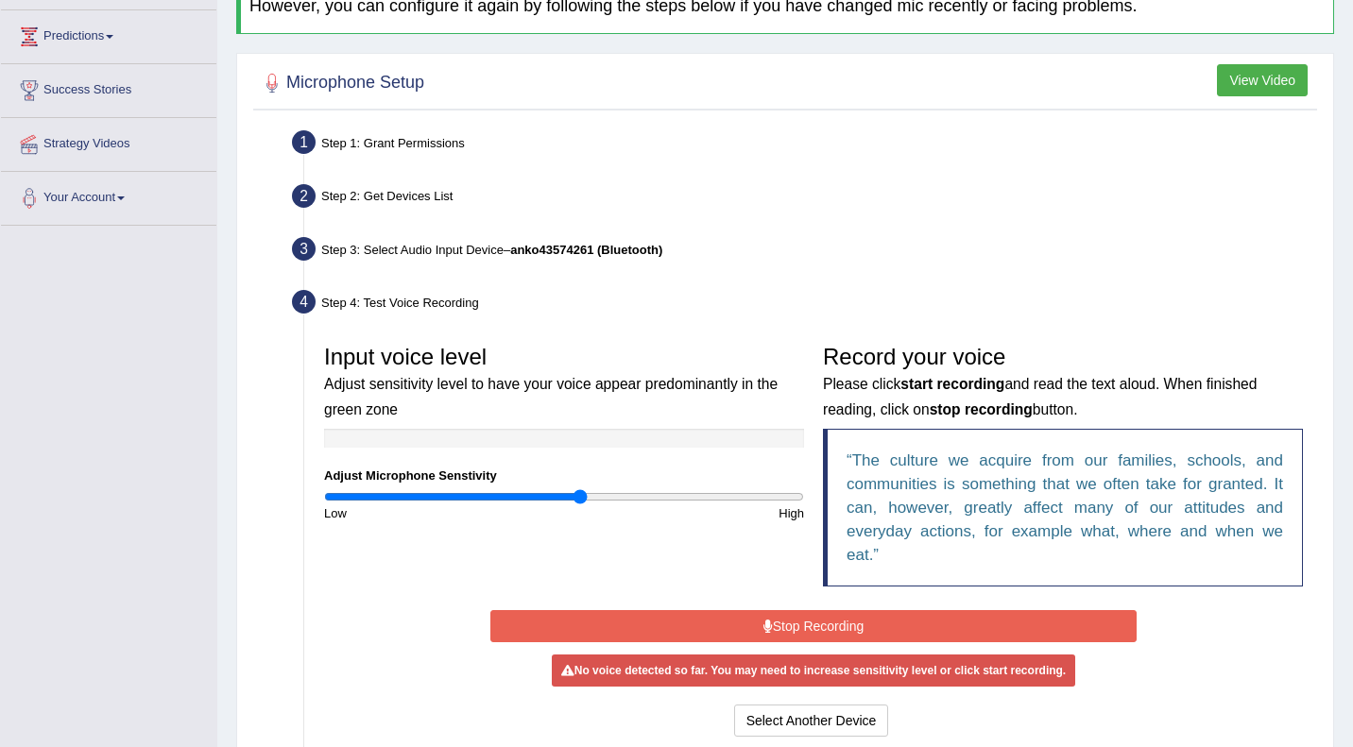
click at [578, 498] on input "range" at bounding box center [564, 496] width 480 height 15
type input "1.06"
click at [577, 498] on input "range" at bounding box center [564, 496] width 480 height 15
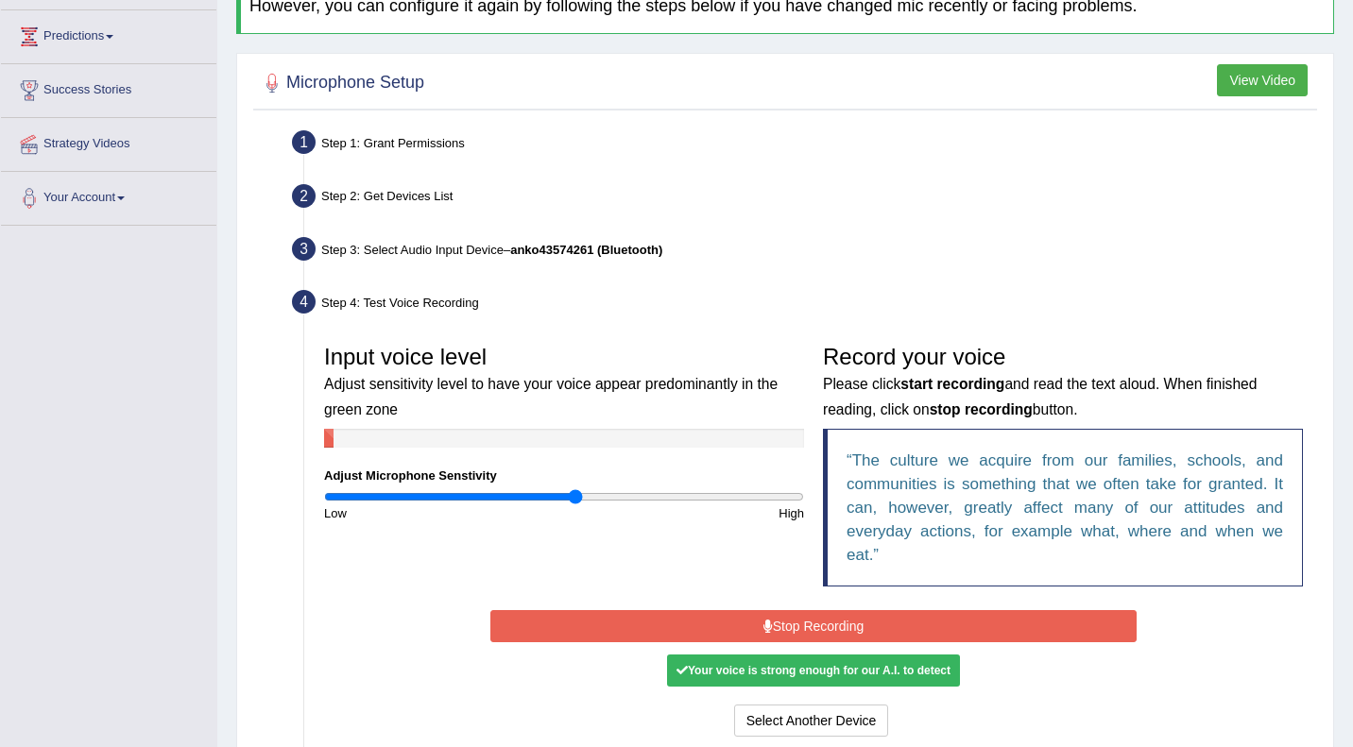
click at [739, 616] on button "Stop Recording" at bounding box center [813, 626] width 646 height 32
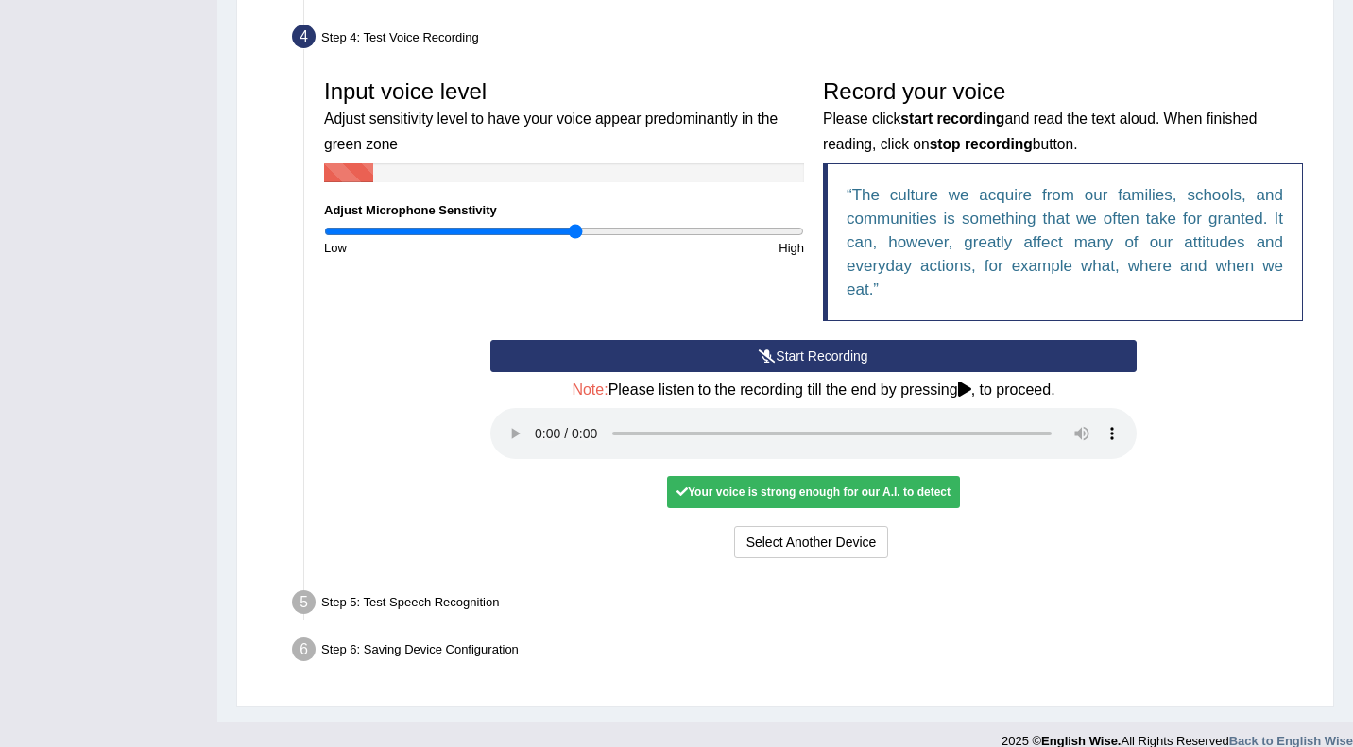
scroll to position [531, 0]
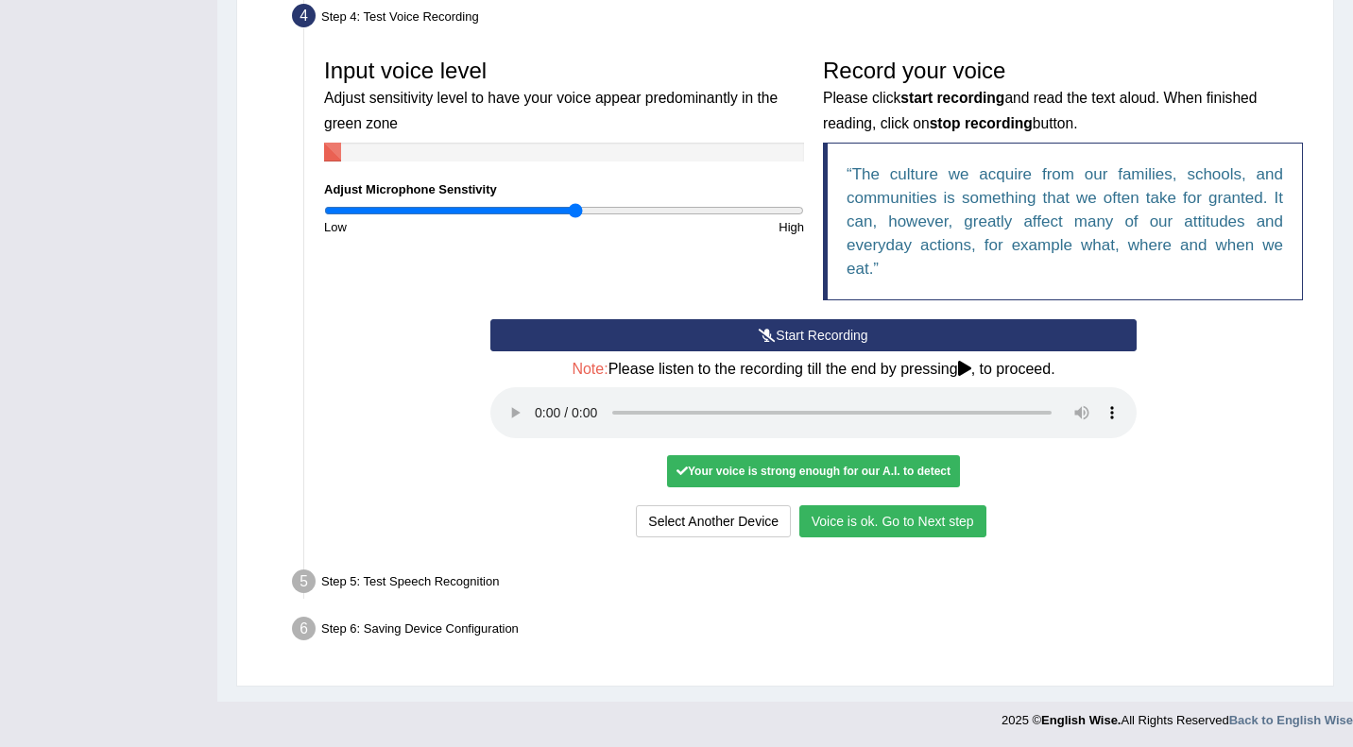
click at [926, 520] on button "Voice is ok. Go to Next step" at bounding box center [892, 522] width 187 height 32
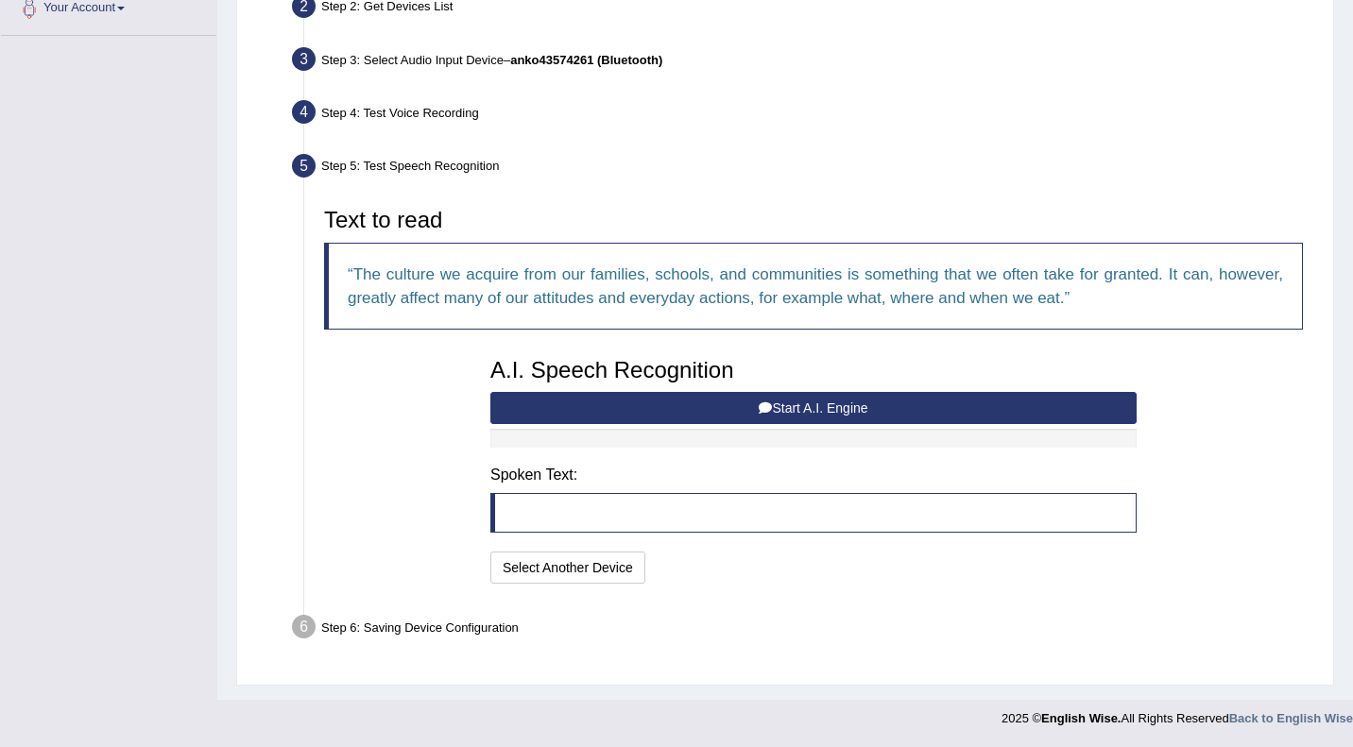
scroll to position [434, 0]
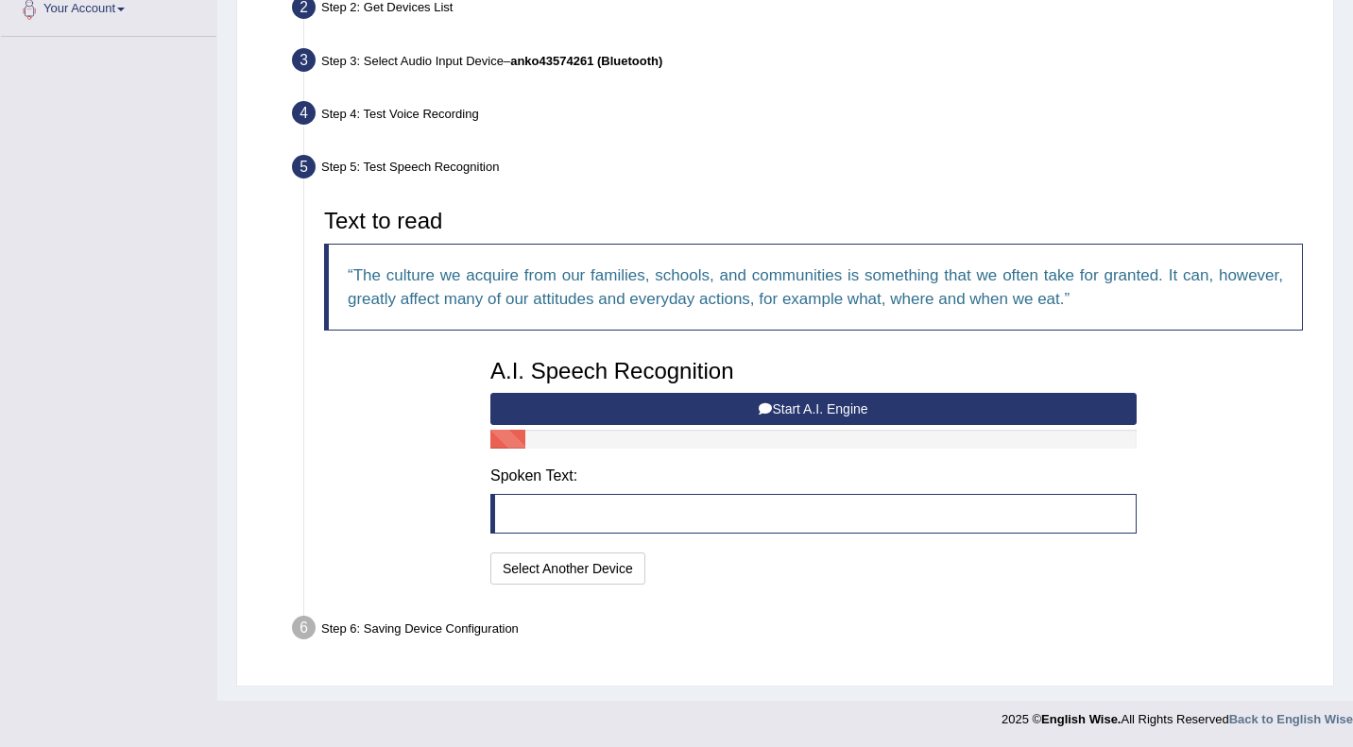
click at [835, 405] on button "Start A.I. Engine" at bounding box center [813, 409] width 646 height 32
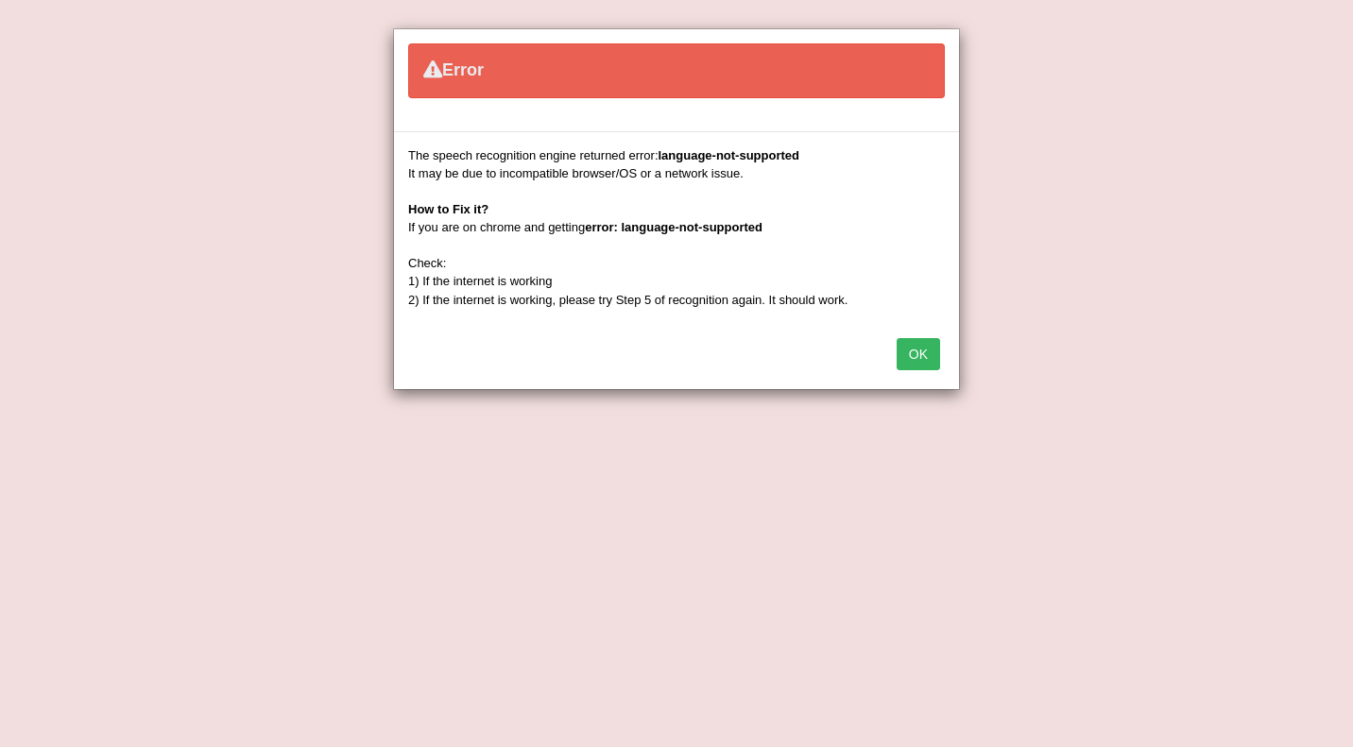
click at [925, 353] on button "OK" at bounding box center [918, 354] width 43 height 32
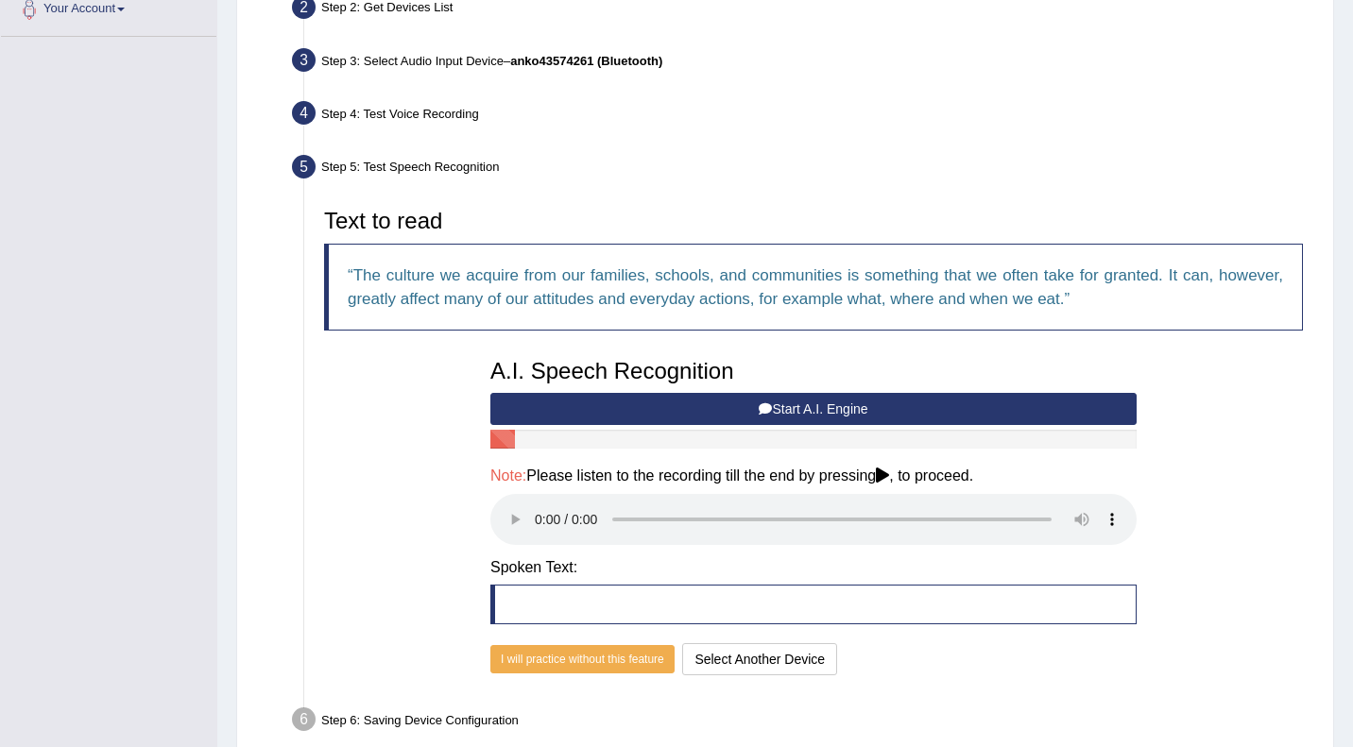
click at [839, 406] on button "Start A.I. Engine" at bounding box center [813, 409] width 646 height 32
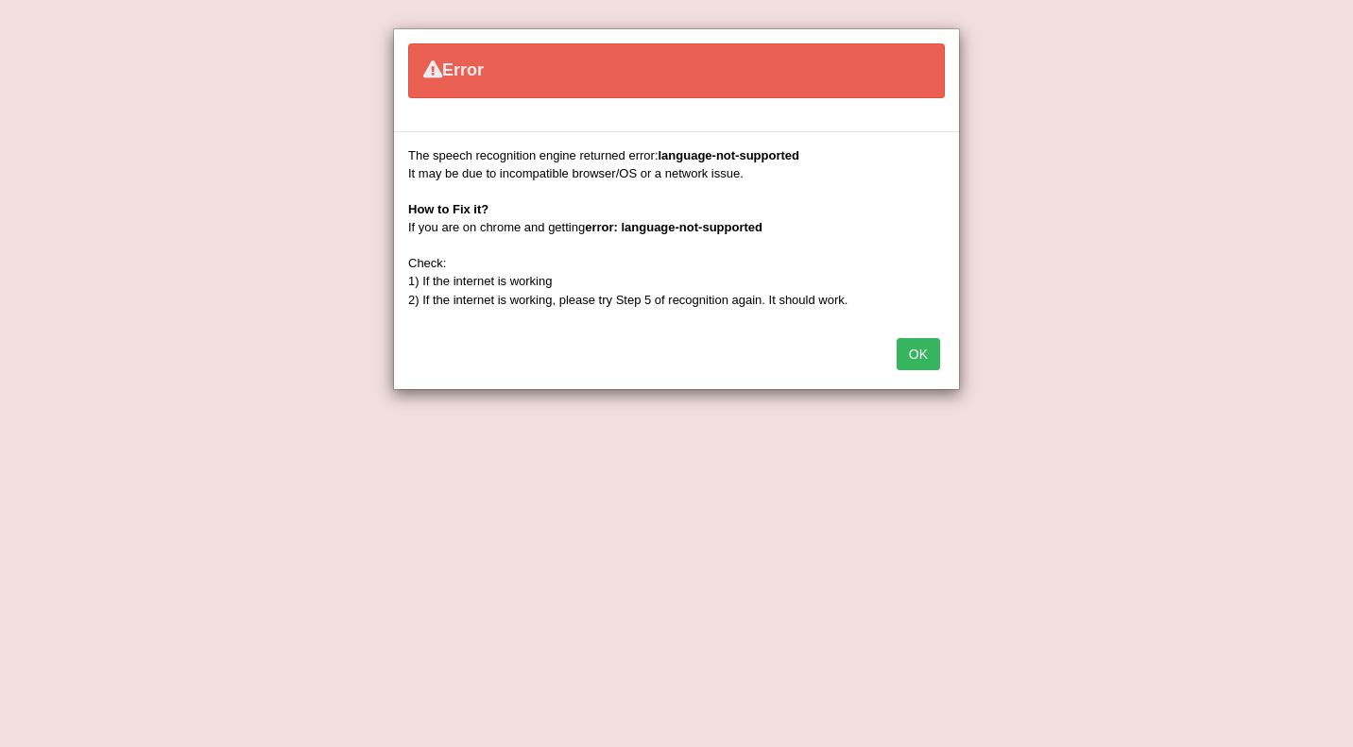
click at [908, 351] on button "OK" at bounding box center [918, 354] width 43 height 32
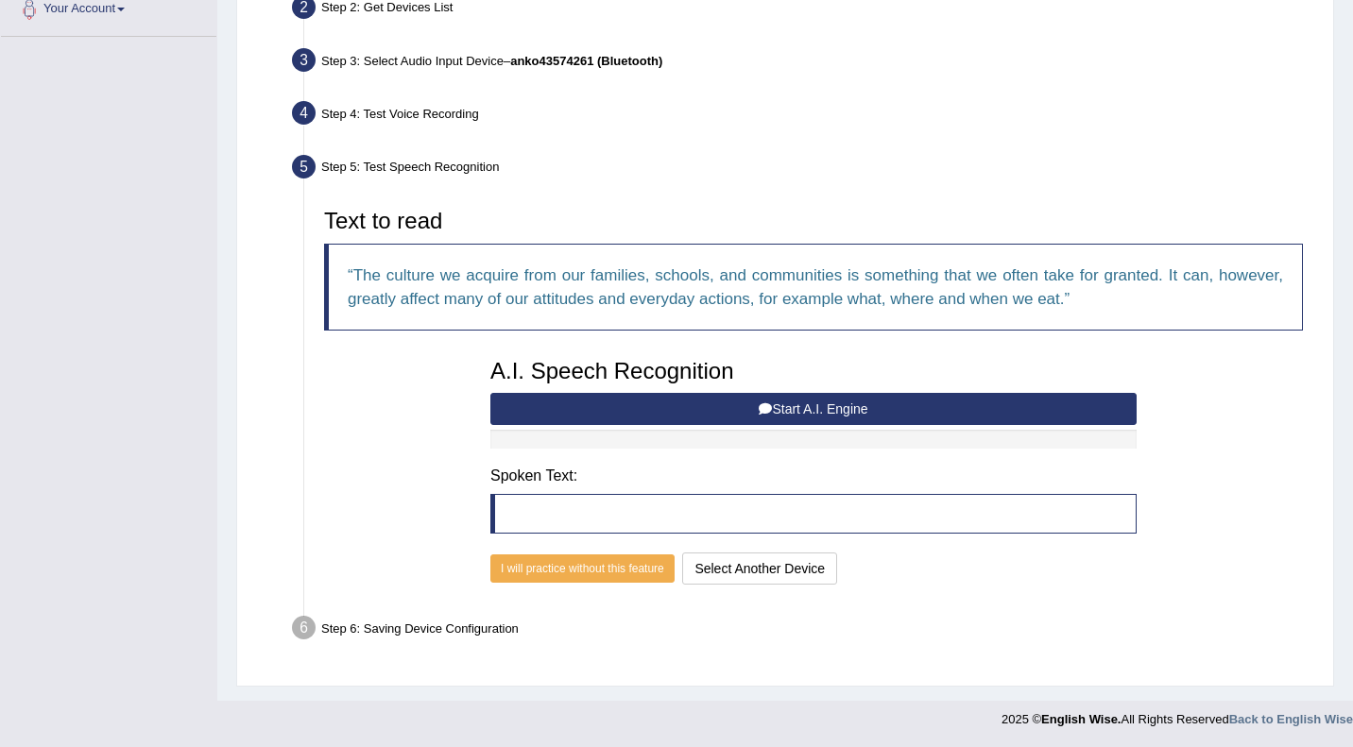
click at [811, 404] on button "Start A.I. Engine" at bounding box center [813, 409] width 646 height 32
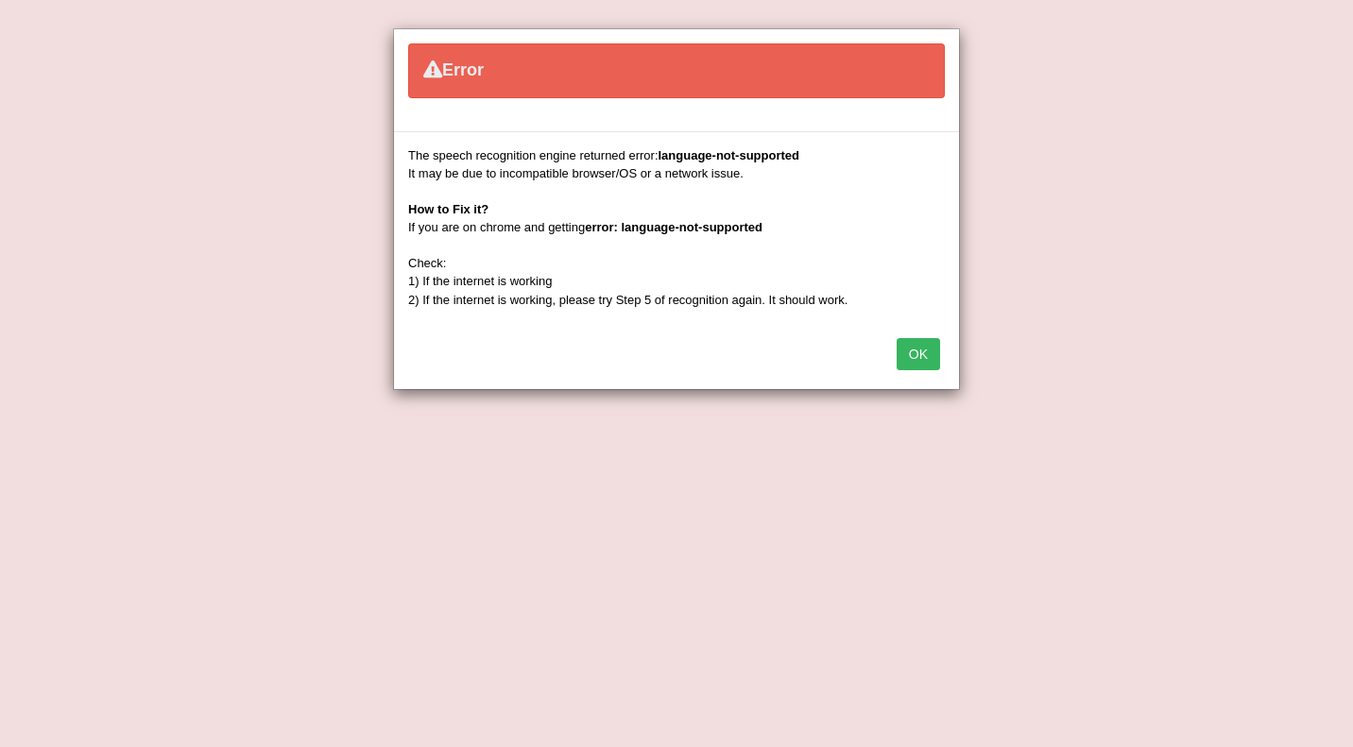
click at [925, 352] on button "OK" at bounding box center [918, 354] width 43 height 32
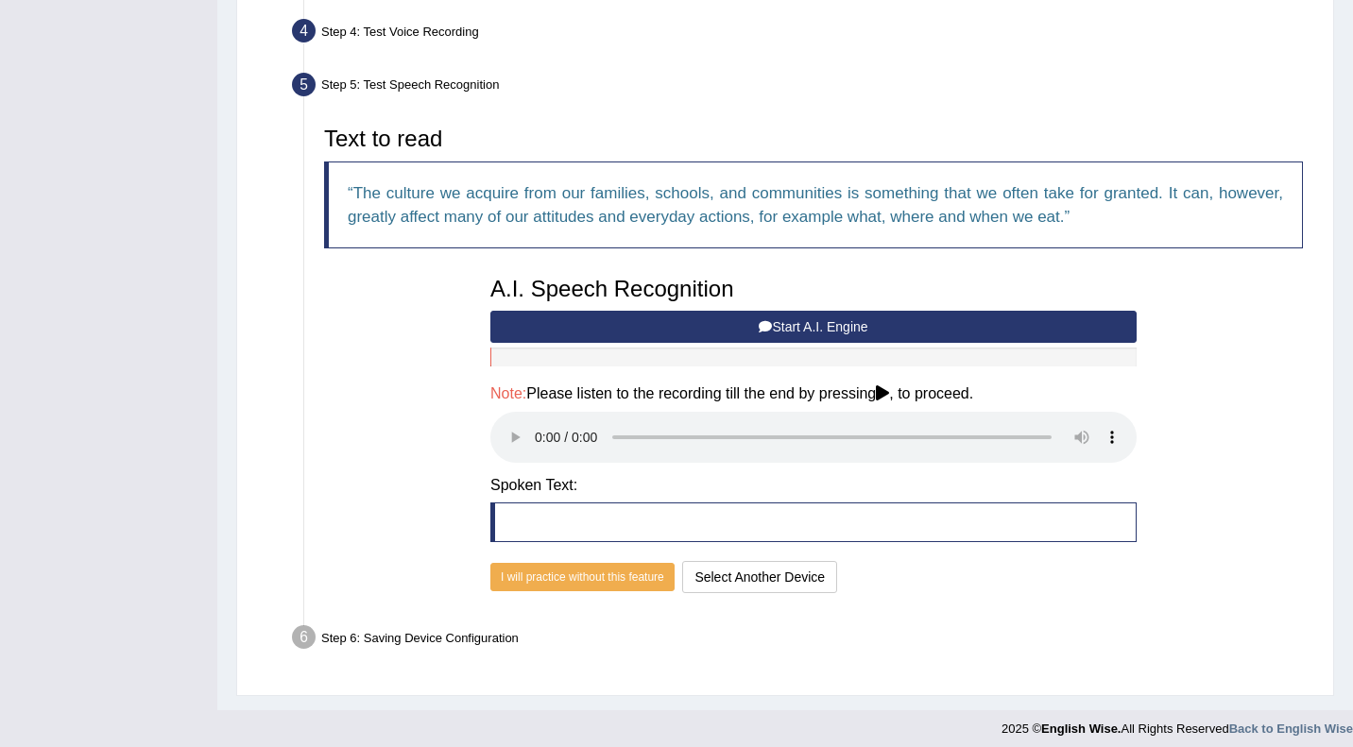
scroll to position [525, 0]
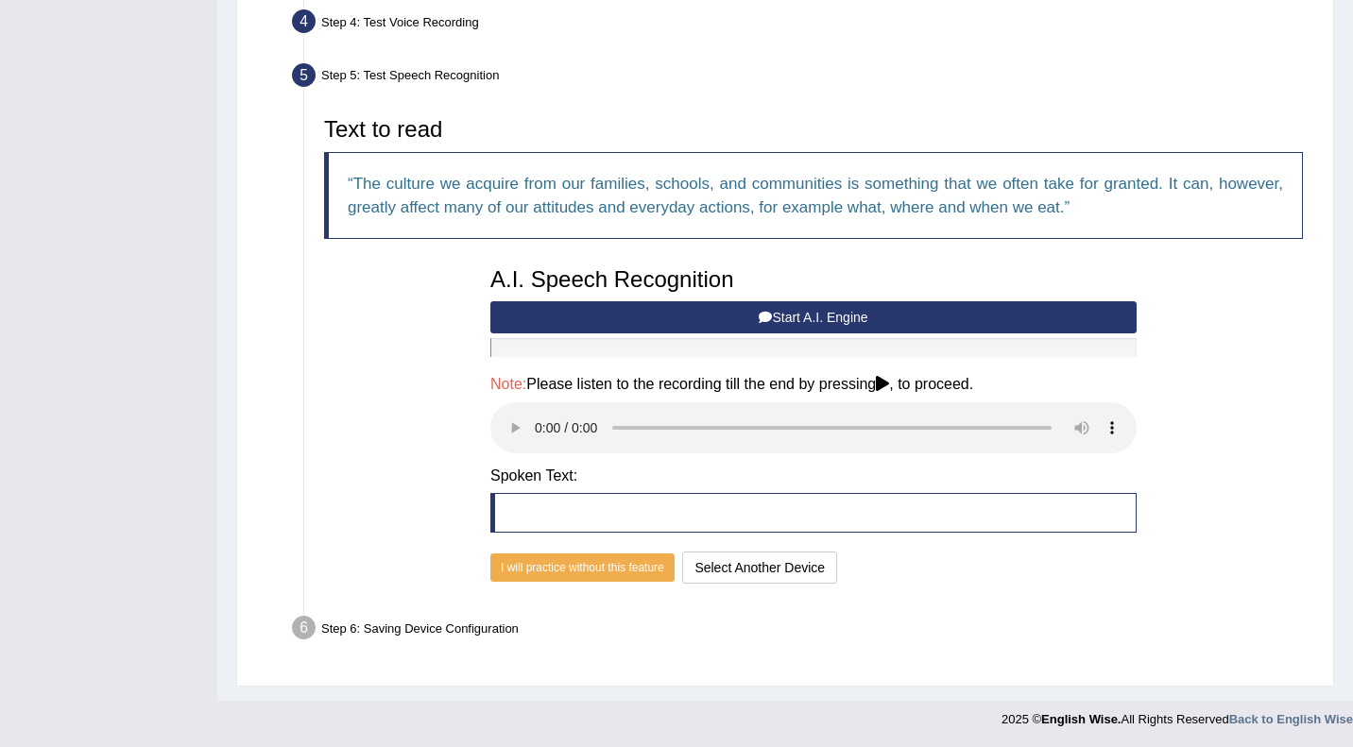
click at [632, 317] on button "Start A.I. Engine" at bounding box center [813, 317] width 646 height 32
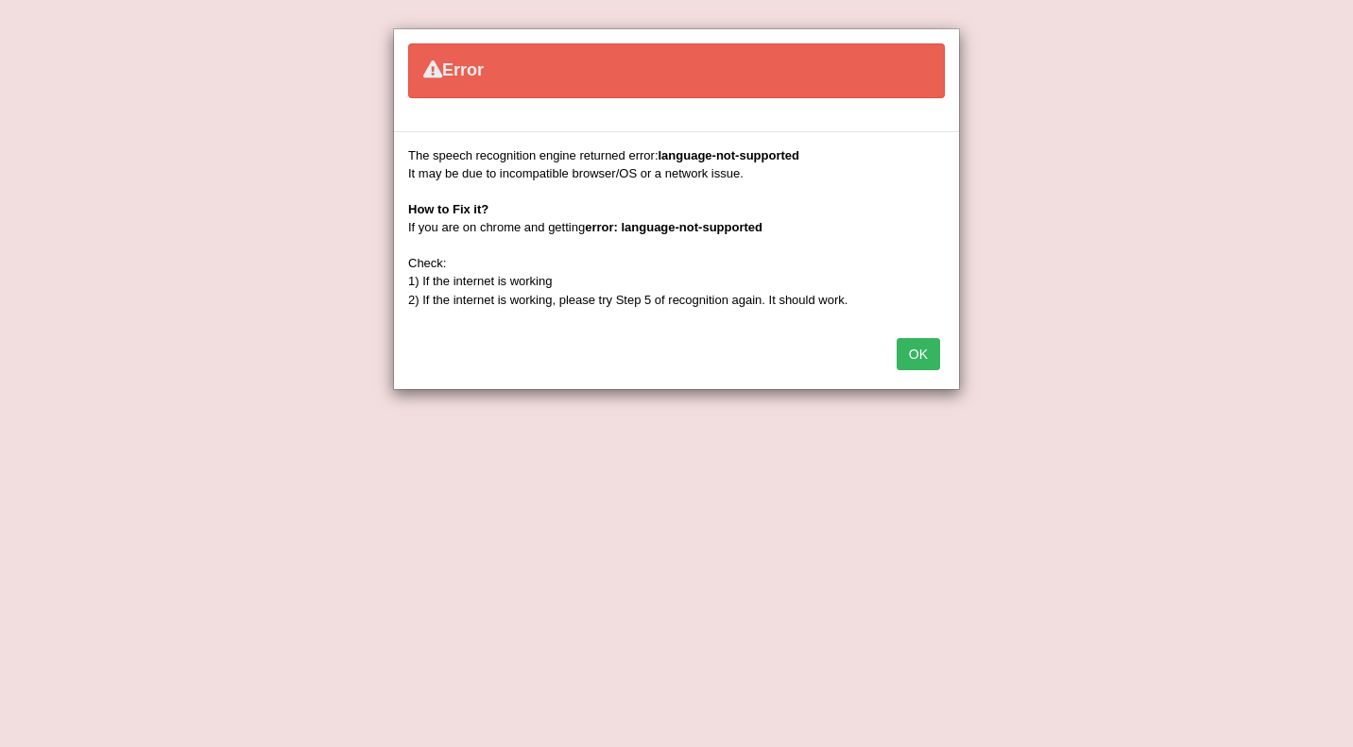
scroll to position [434, 0]
click at [923, 352] on button "OK" at bounding box center [918, 354] width 43 height 32
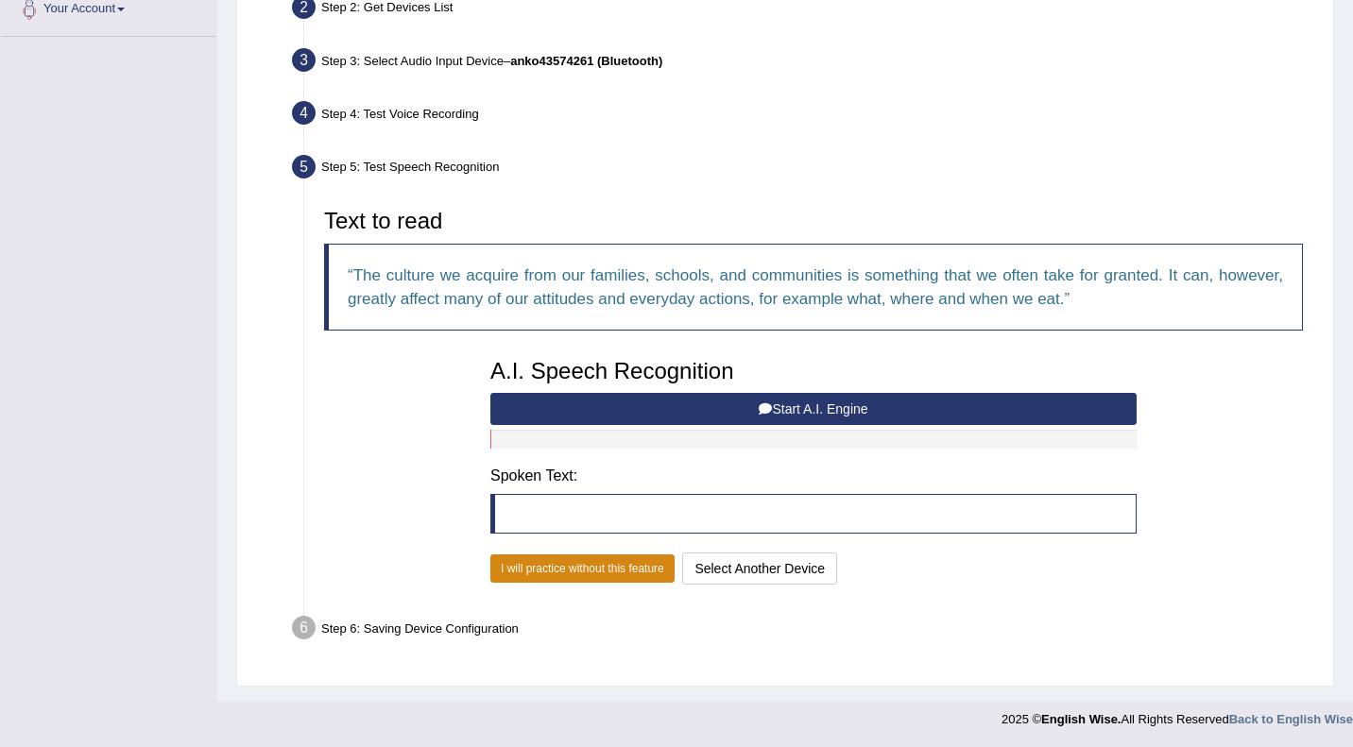
click at [617, 575] on button "I will practice without this feature" at bounding box center [582, 569] width 184 height 28
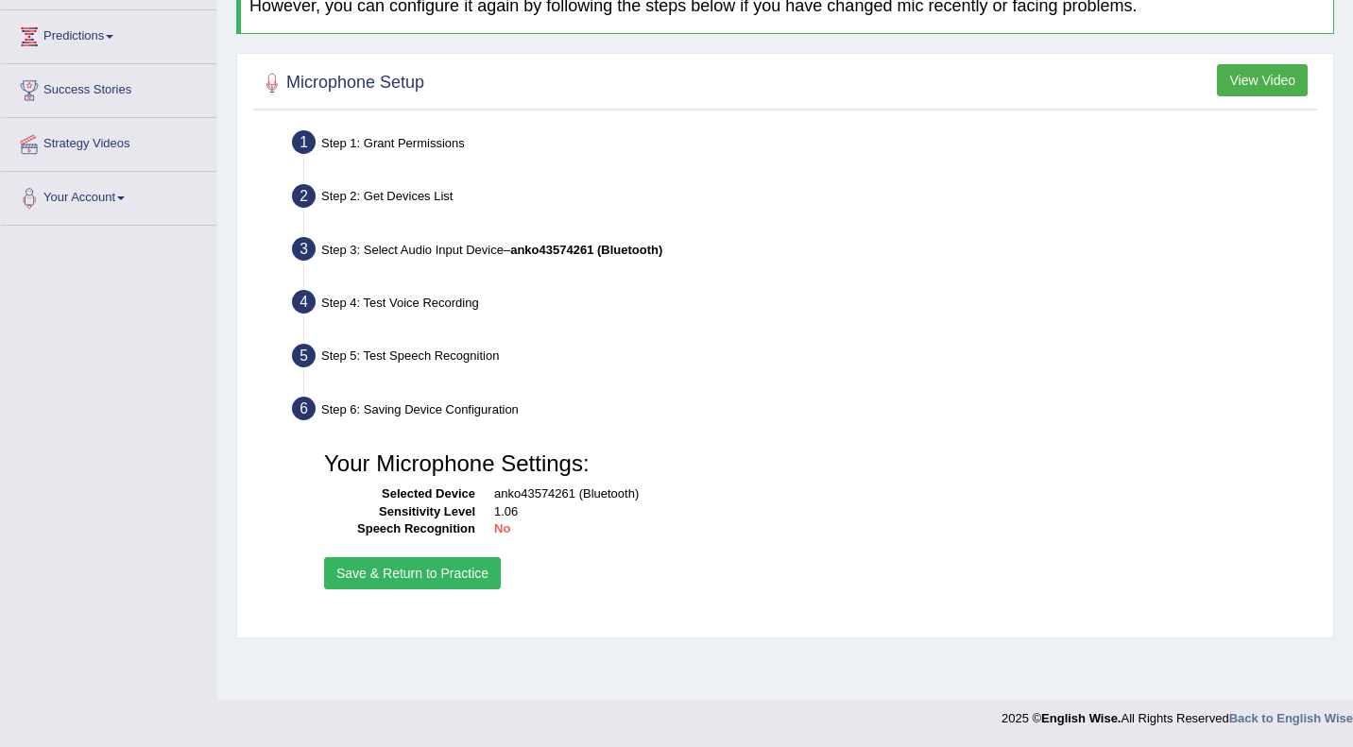
scroll to position [0, 0]
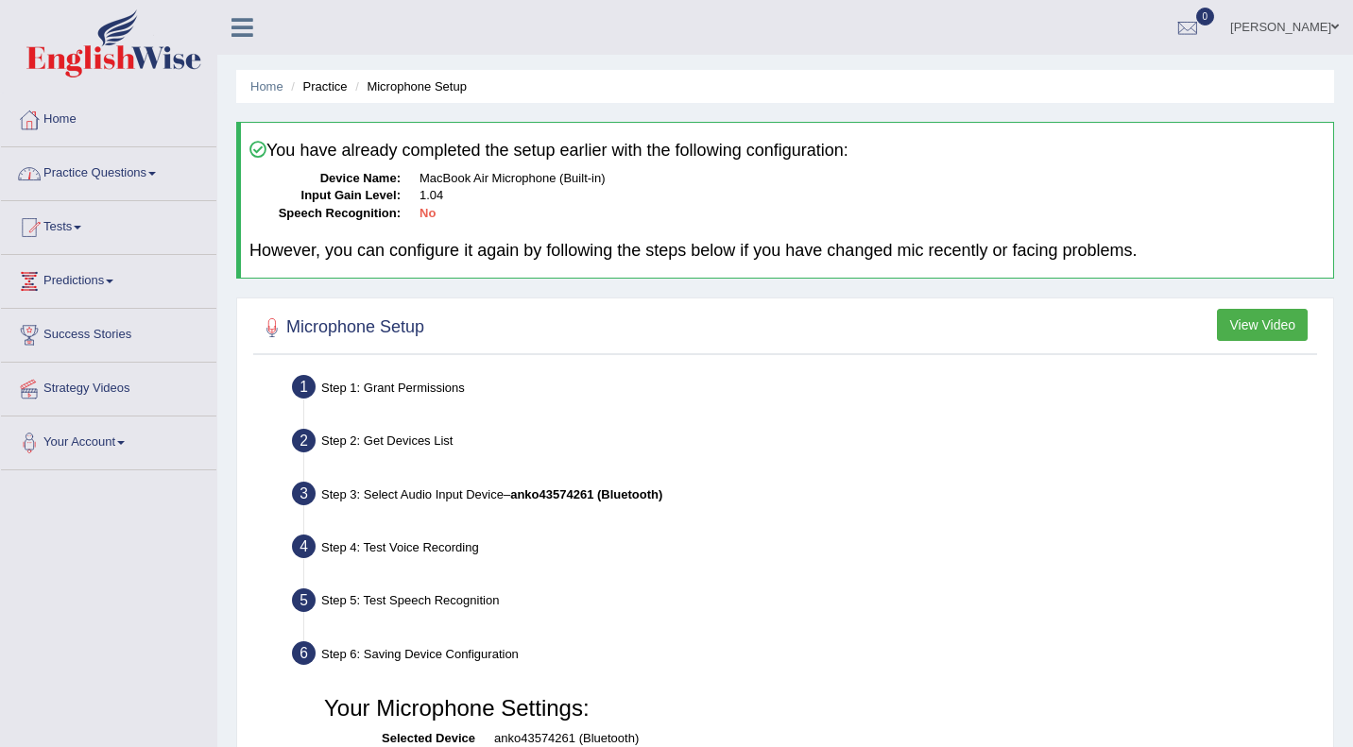
click at [106, 176] on link "Practice Questions" at bounding box center [108, 170] width 215 height 47
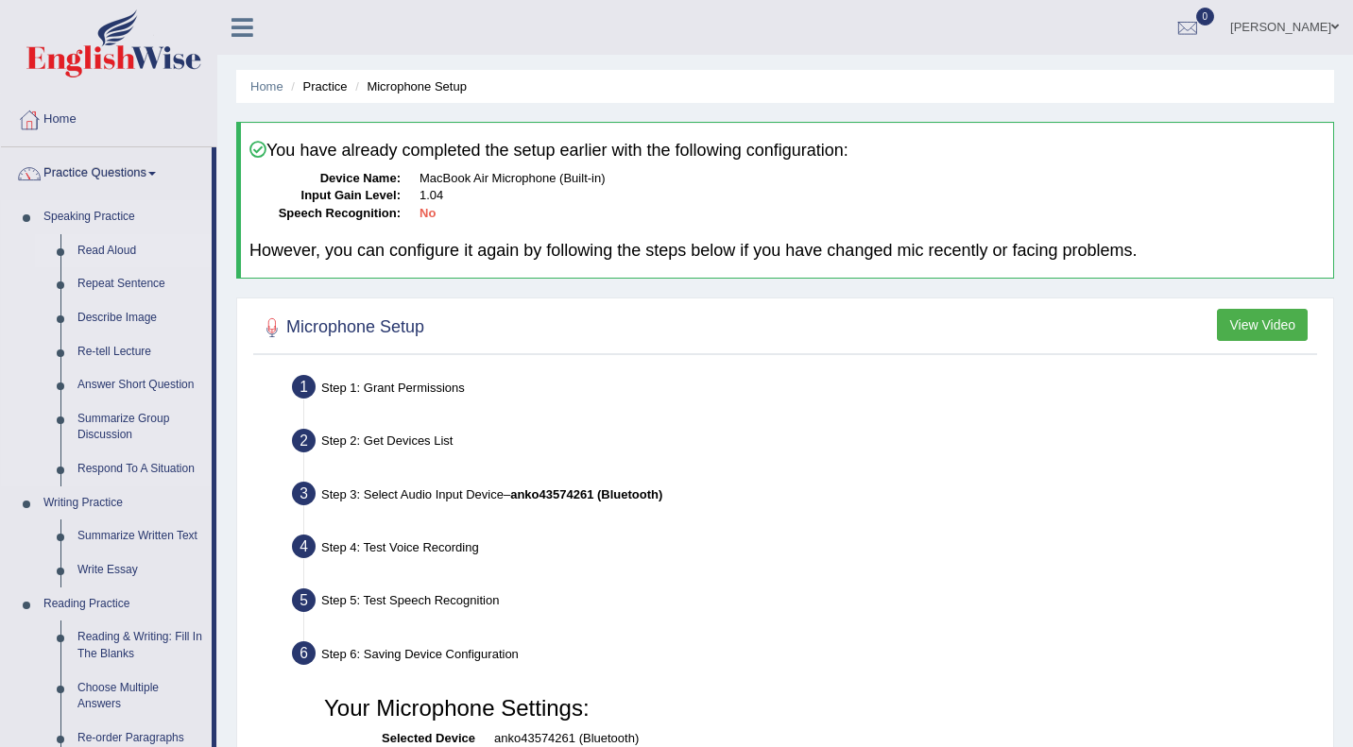
click at [110, 249] on link "Read Aloud" at bounding box center [140, 251] width 143 height 34
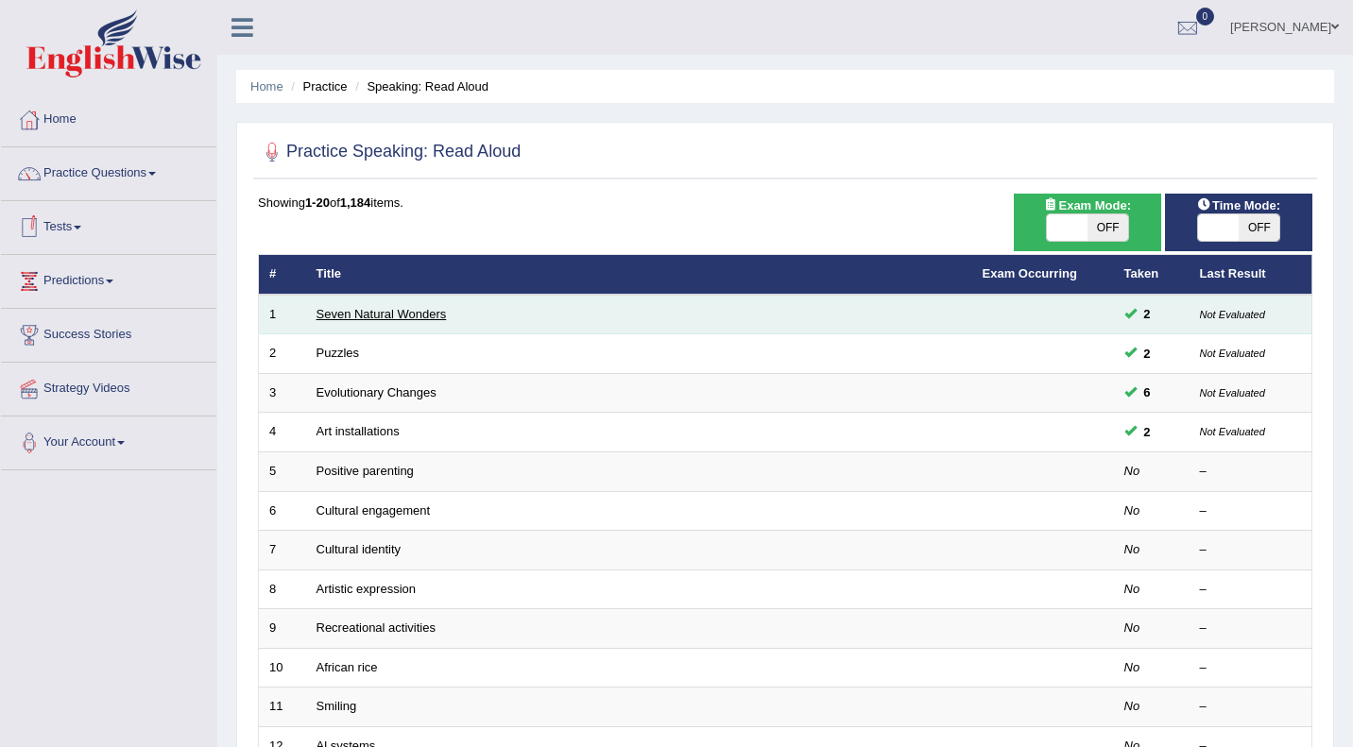
click at [417, 311] on link "Seven Natural Wonders" at bounding box center [382, 314] width 130 height 14
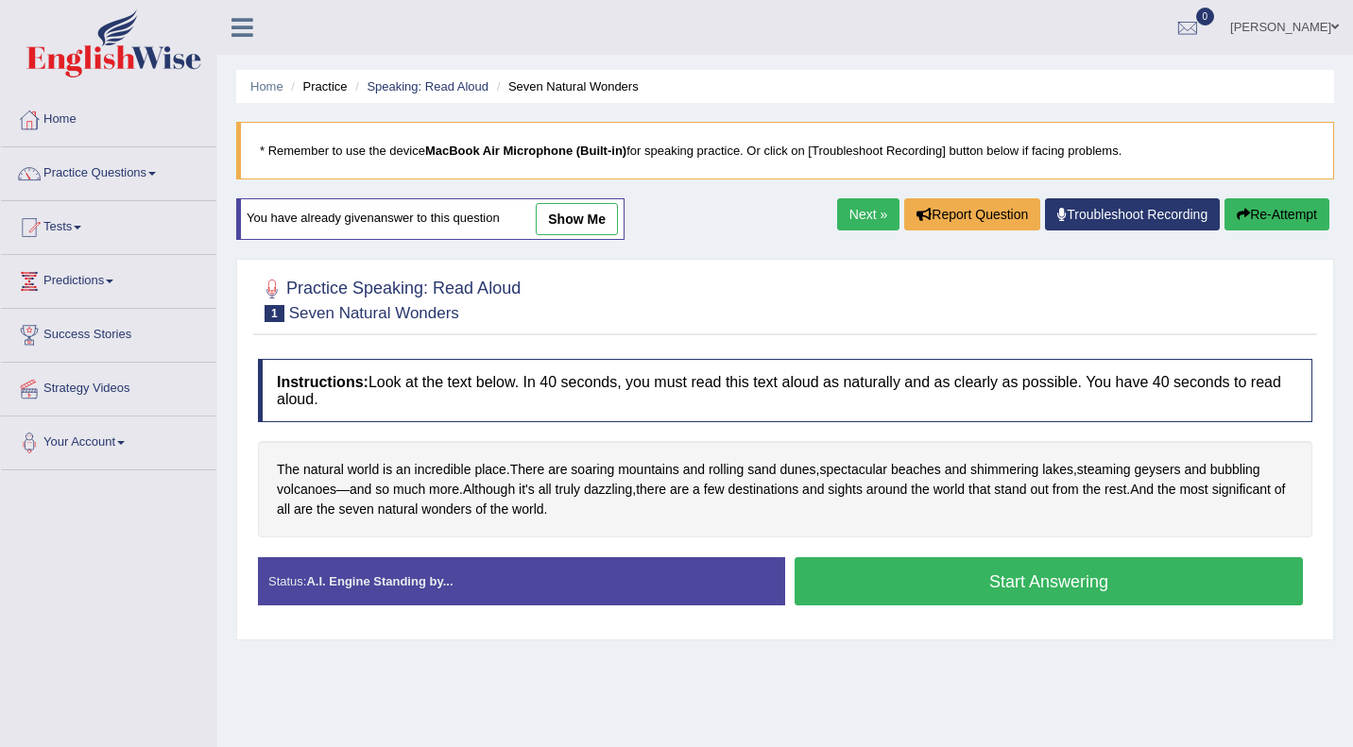
click at [969, 588] on button "Start Answering" at bounding box center [1049, 582] width 508 height 48
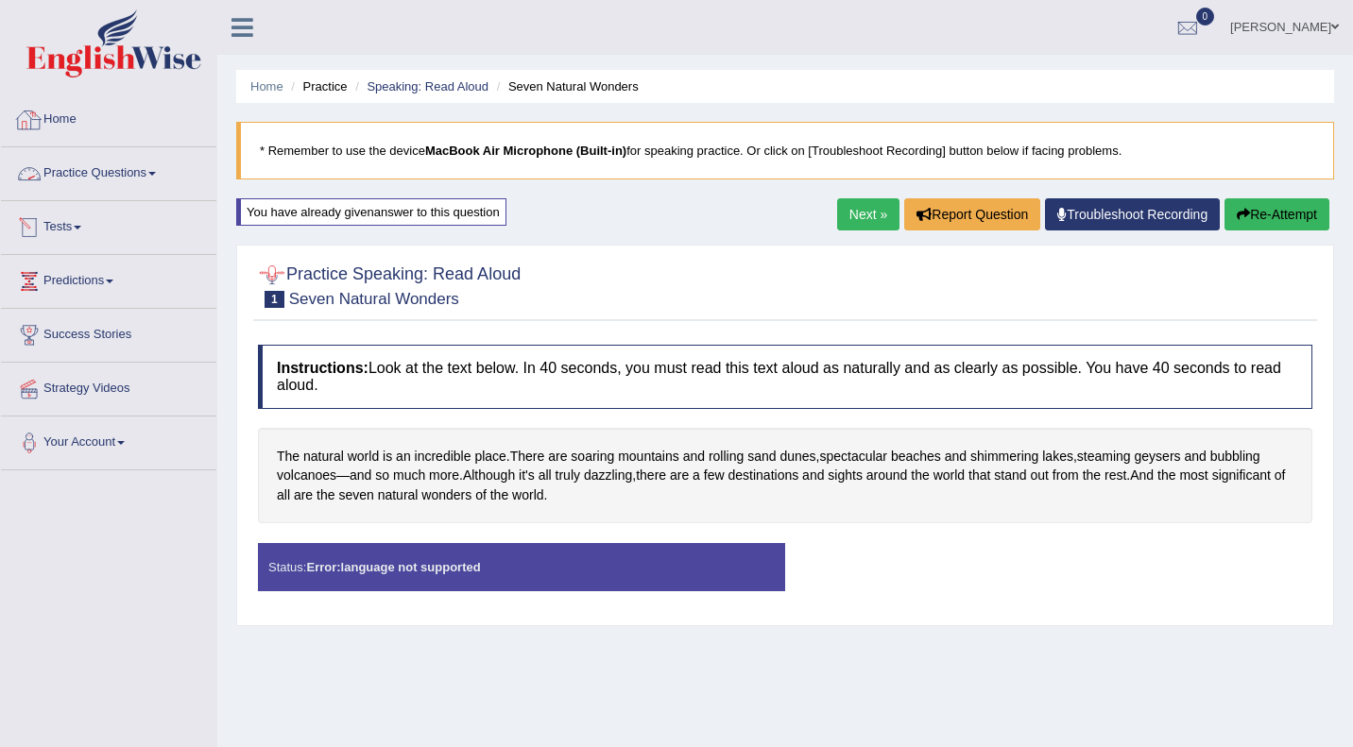
click at [106, 164] on link "Practice Questions" at bounding box center [108, 170] width 215 height 47
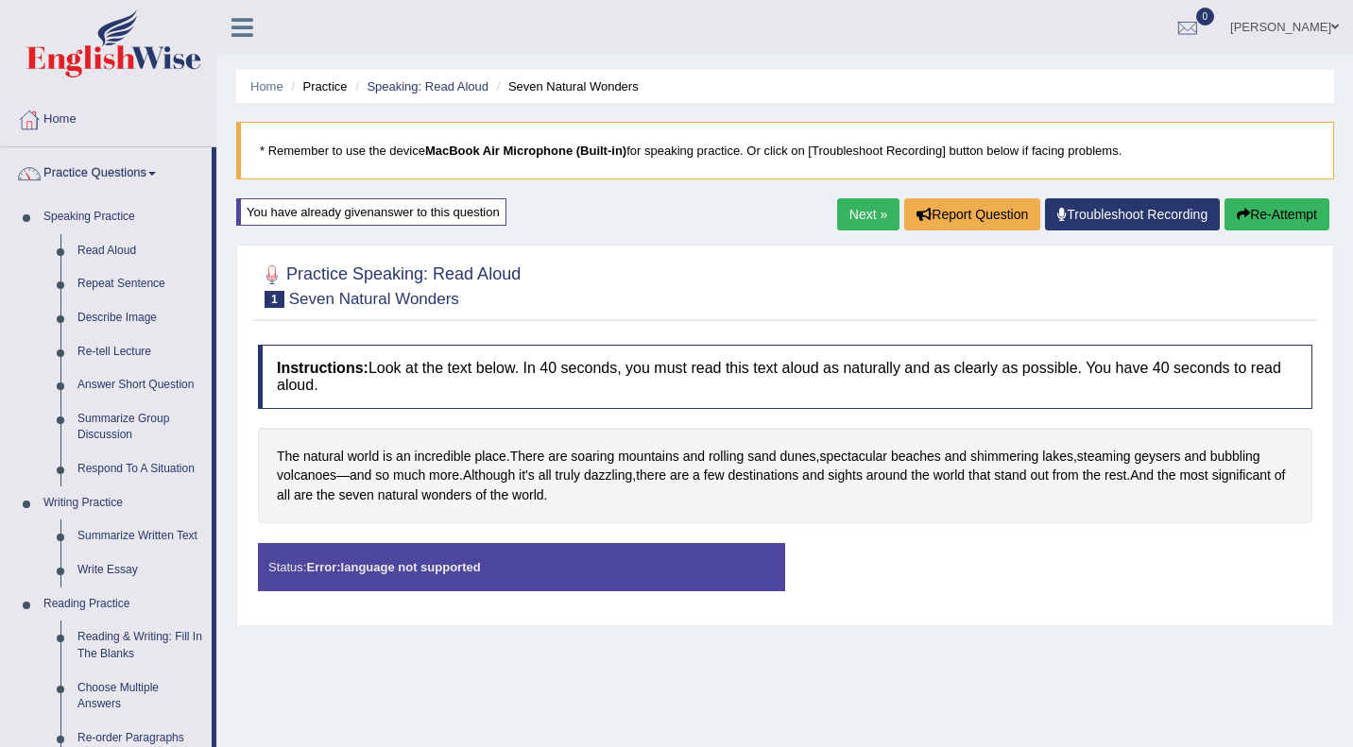
click at [1118, 215] on link "Troubleshoot Recording" at bounding box center [1132, 214] width 175 height 32
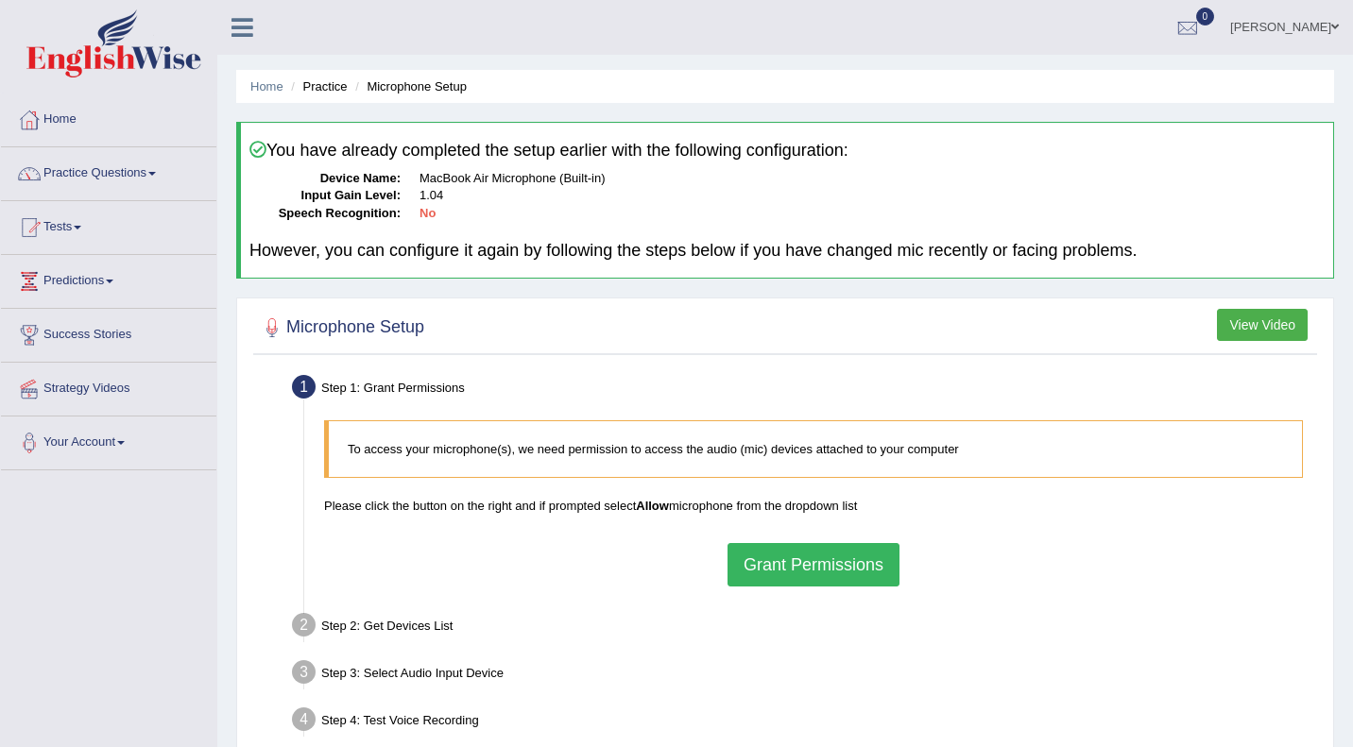
click at [796, 573] on button "Grant Permissions" at bounding box center [814, 564] width 172 height 43
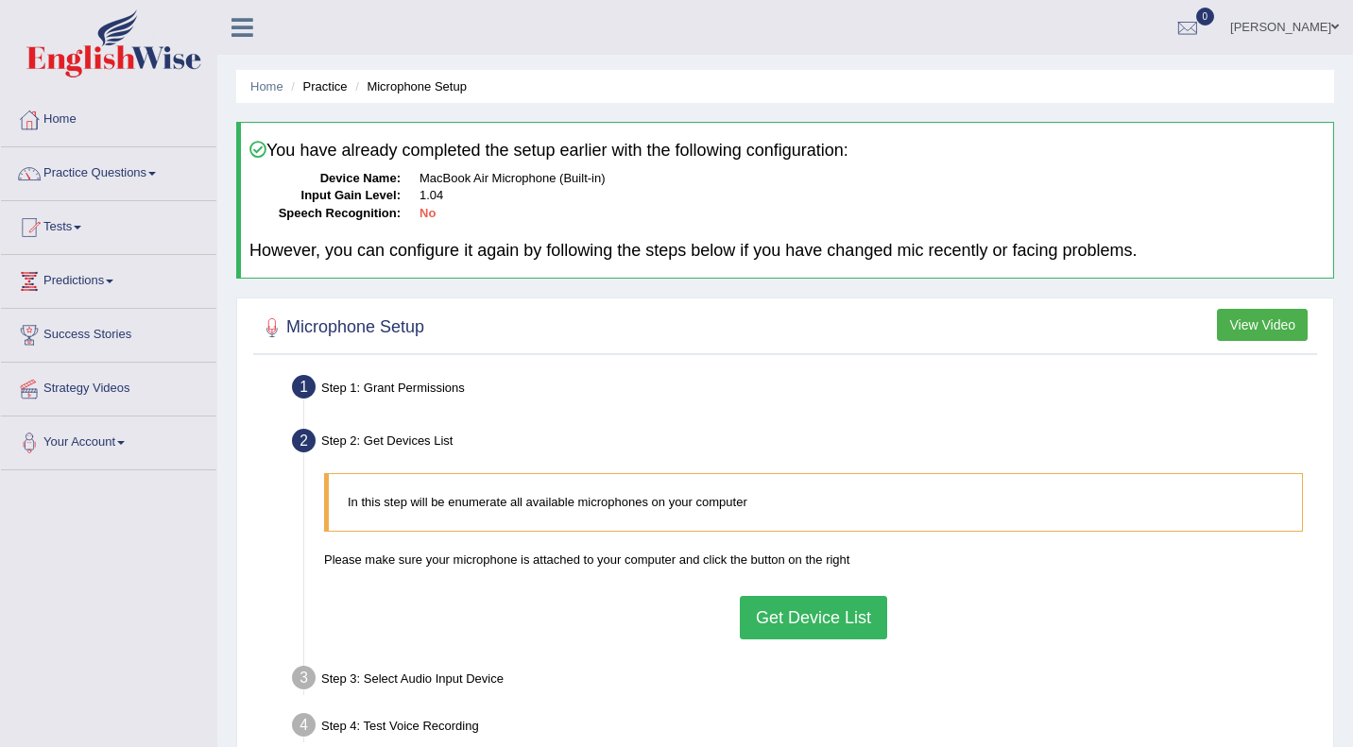
click at [798, 613] on button "Get Device List" at bounding box center [813, 617] width 147 height 43
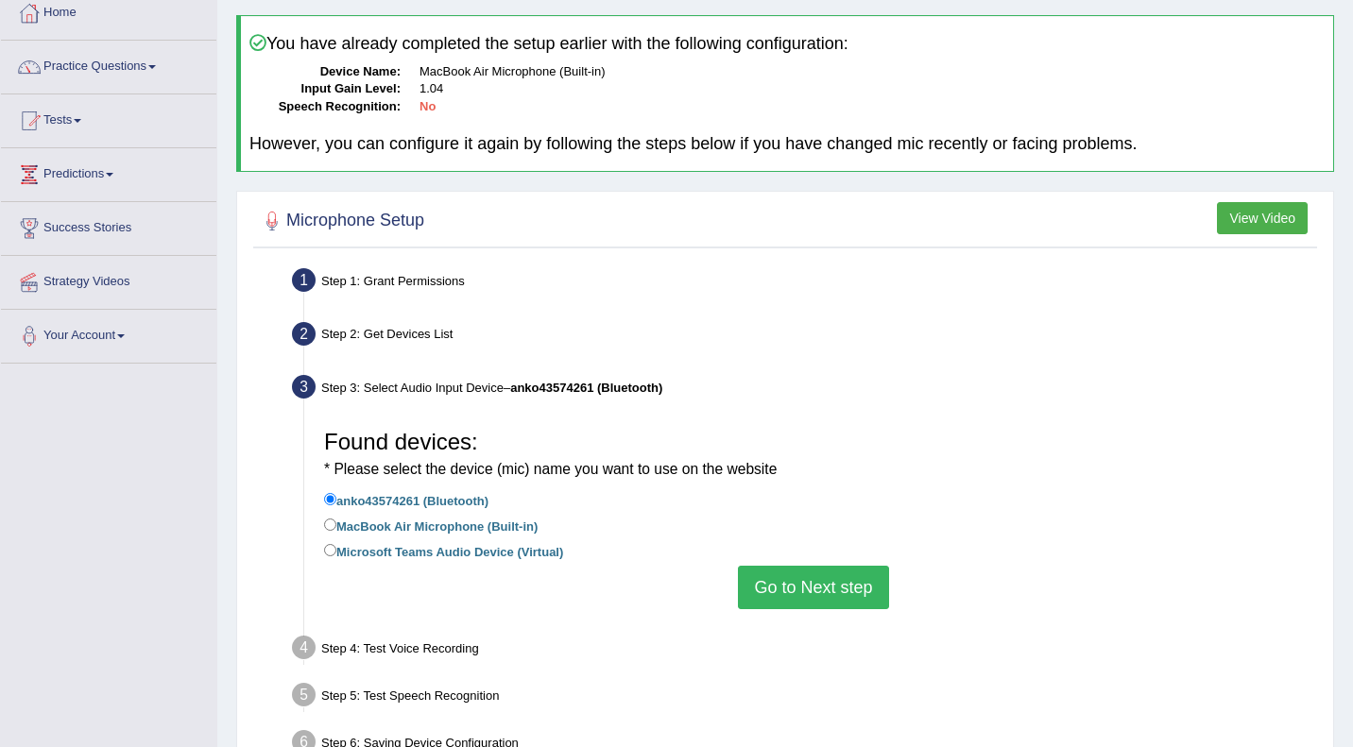
scroll to position [109, 0]
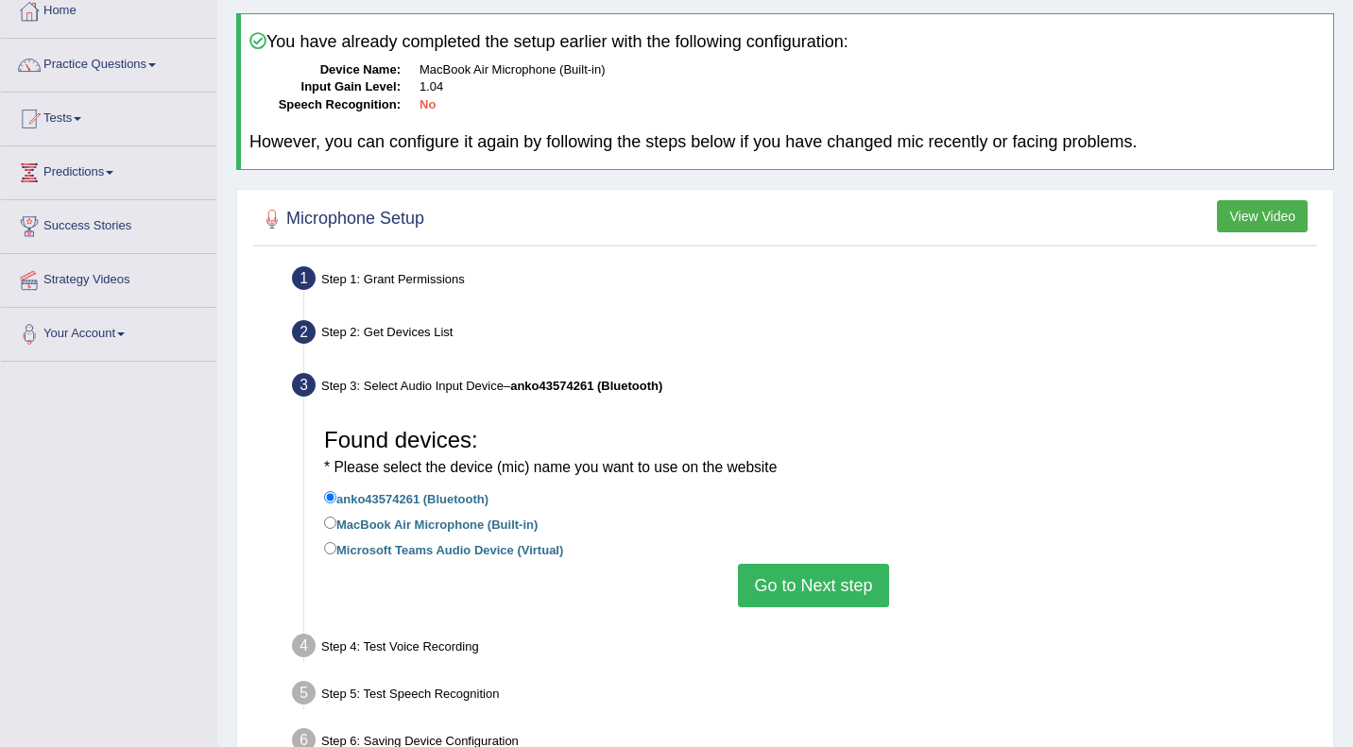
click at [798, 585] on button "Go to Next step" at bounding box center [813, 585] width 150 height 43
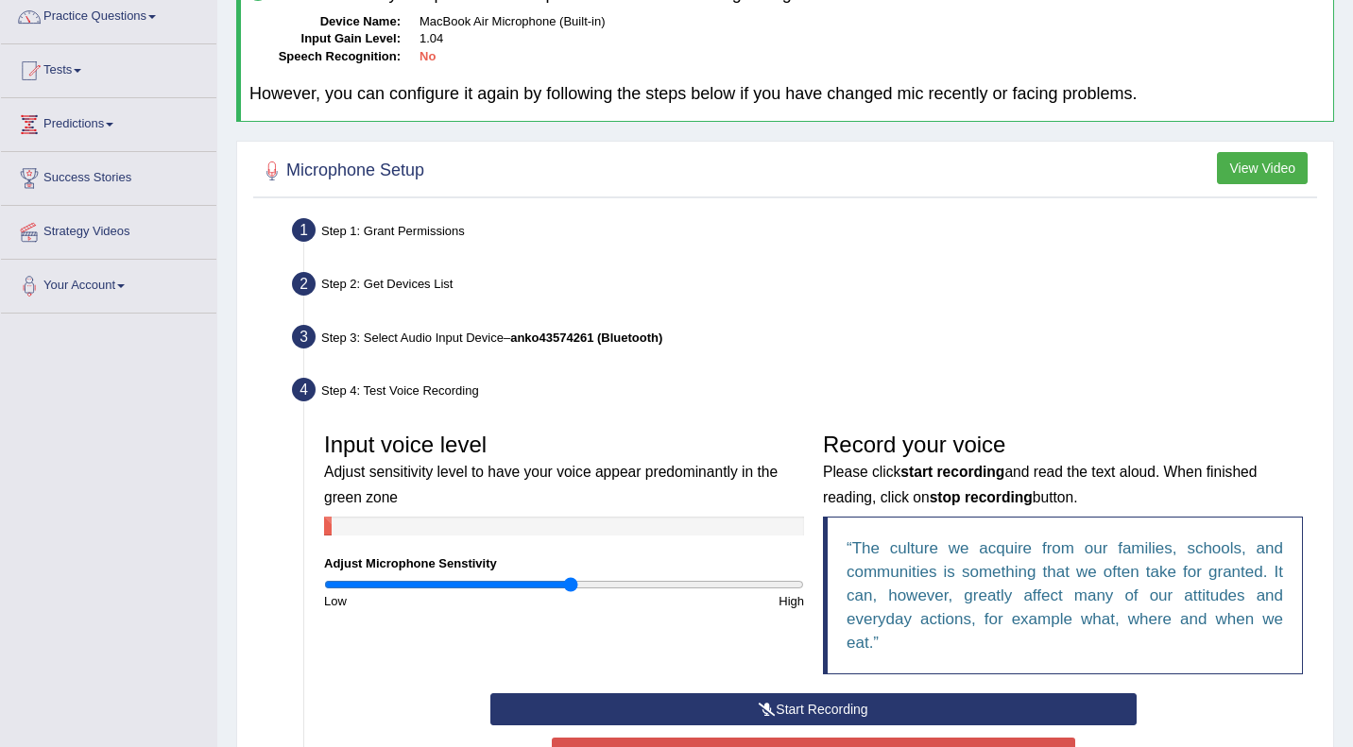
scroll to position [228, 0]
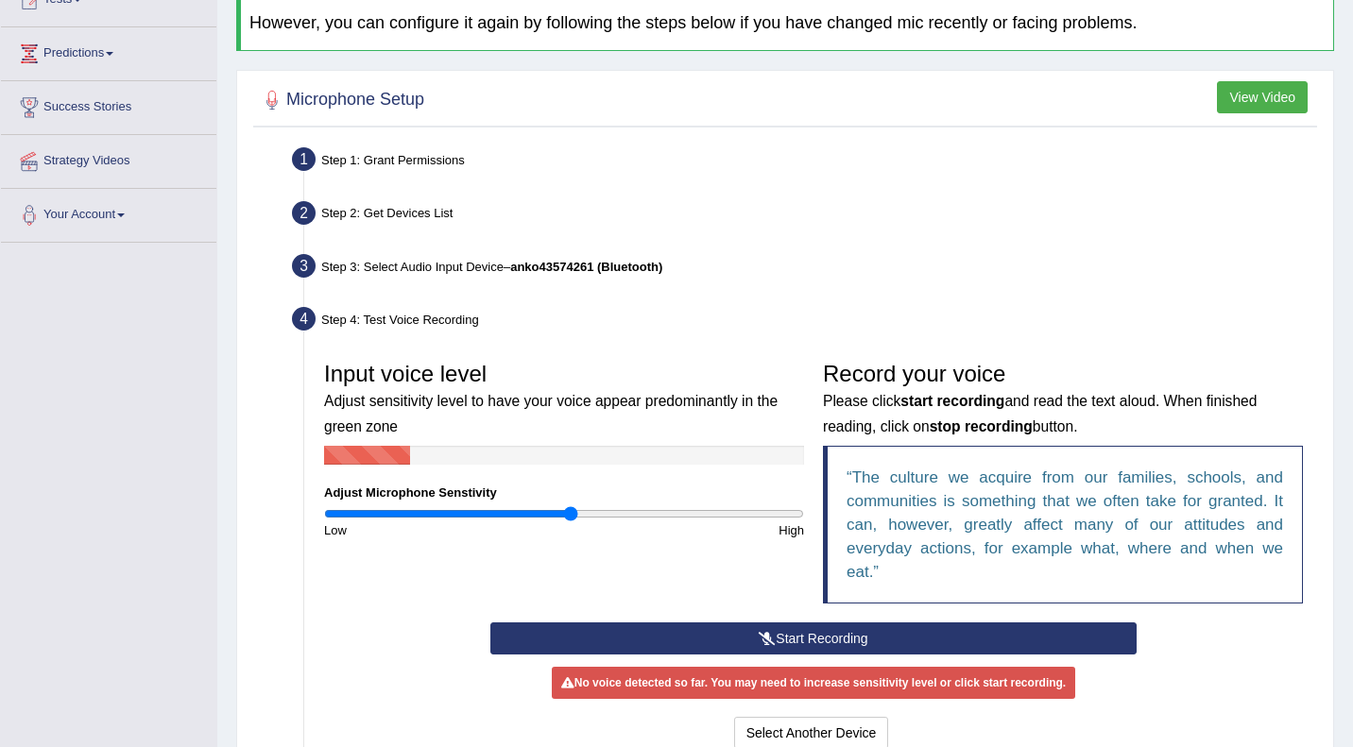
click at [802, 637] on button "Start Recording" at bounding box center [813, 639] width 646 height 32
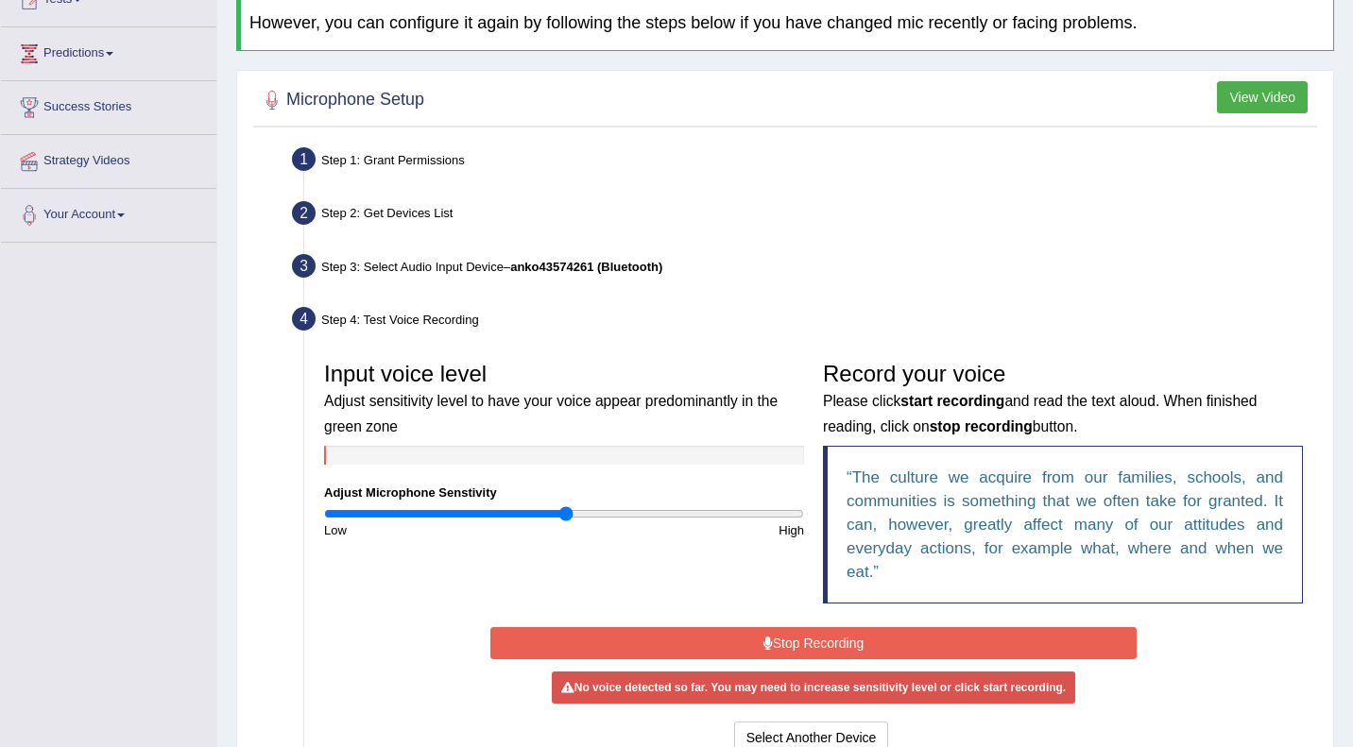
click at [565, 508] on input "range" at bounding box center [564, 513] width 480 height 15
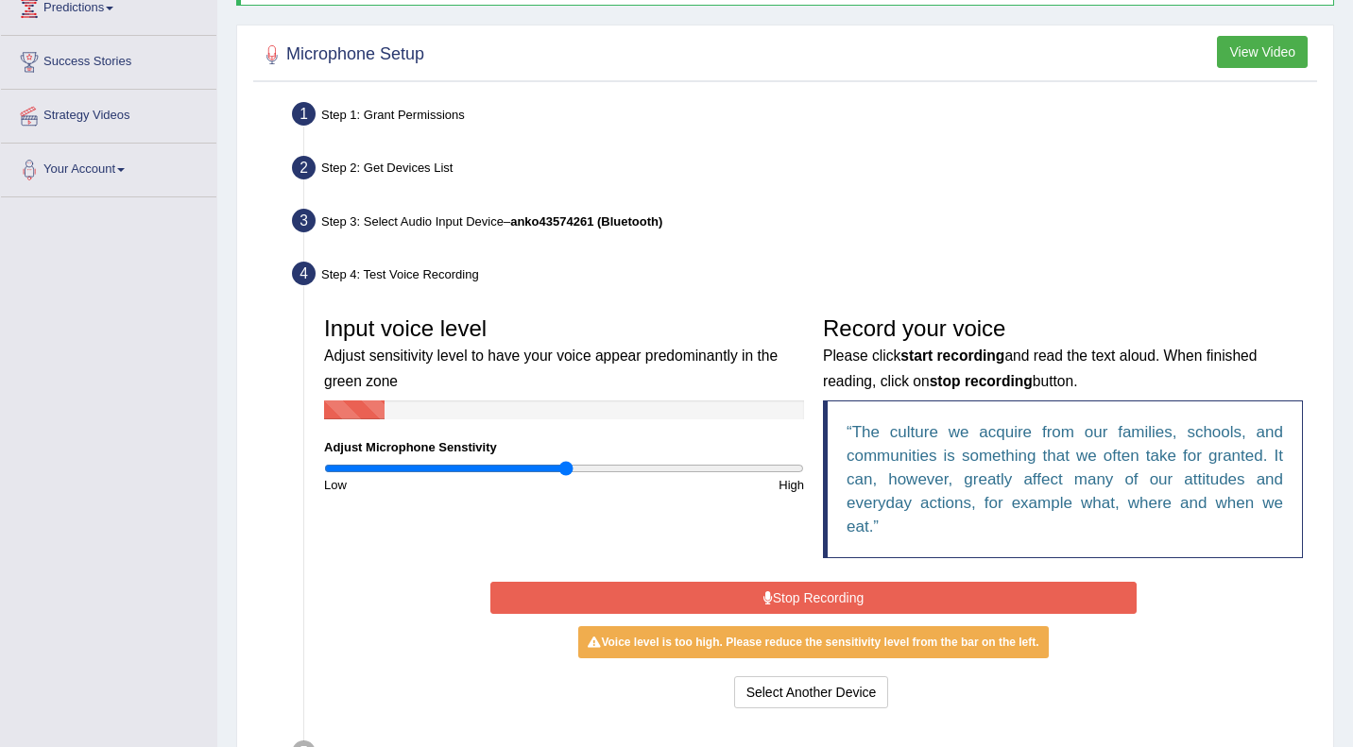
scroll to position [289, 0]
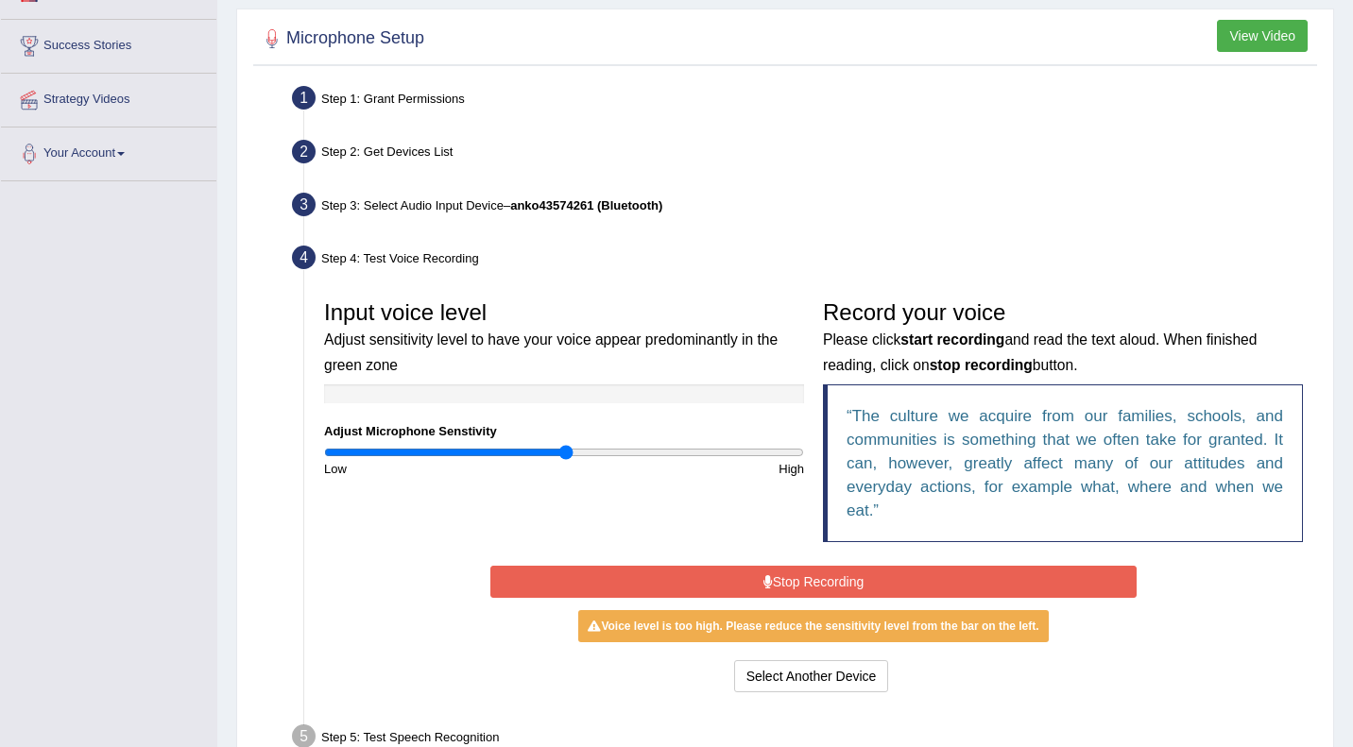
click at [726, 585] on button "Stop Recording" at bounding box center [813, 582] width 646 height 32
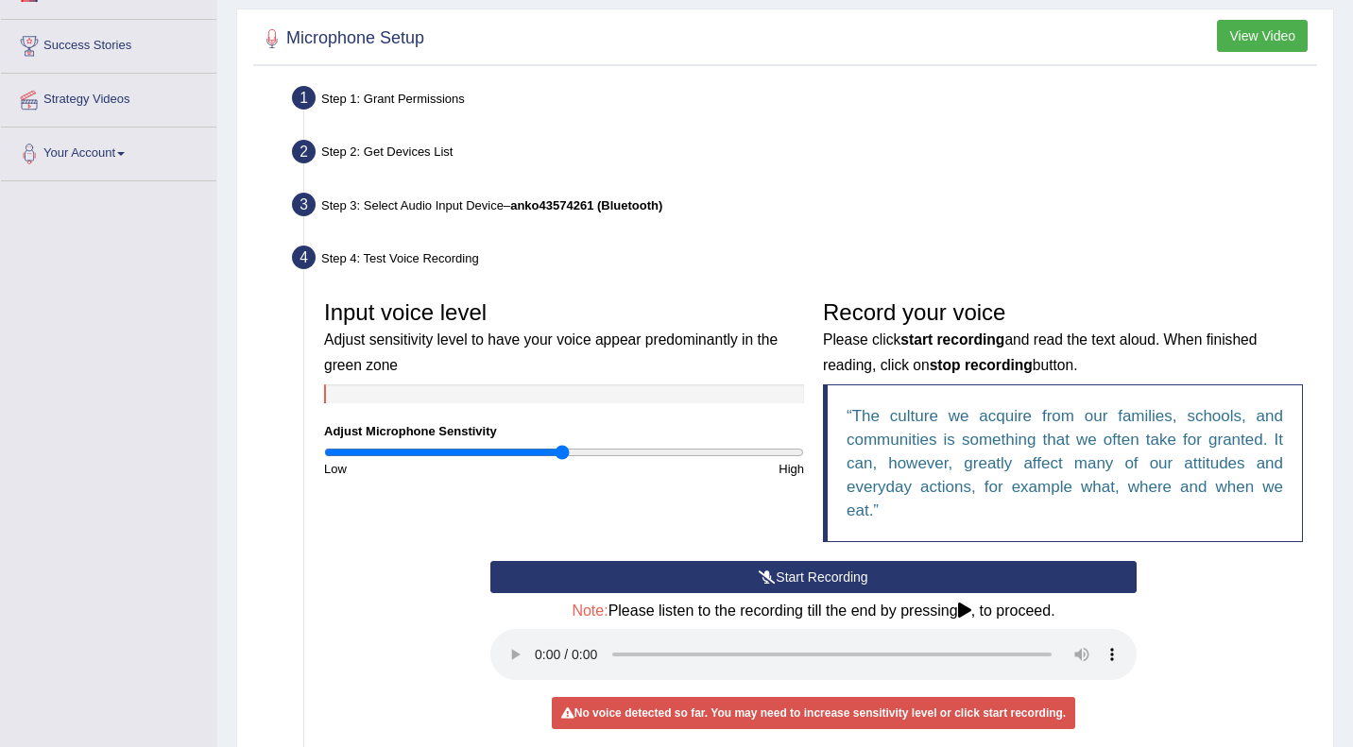
click at [560, 455] on input "range" at bounding box center [564, 452] width 480 height 15
click at [776, 580] on button "Start Recording" at bounding box center [813, 577] width 646 height 32
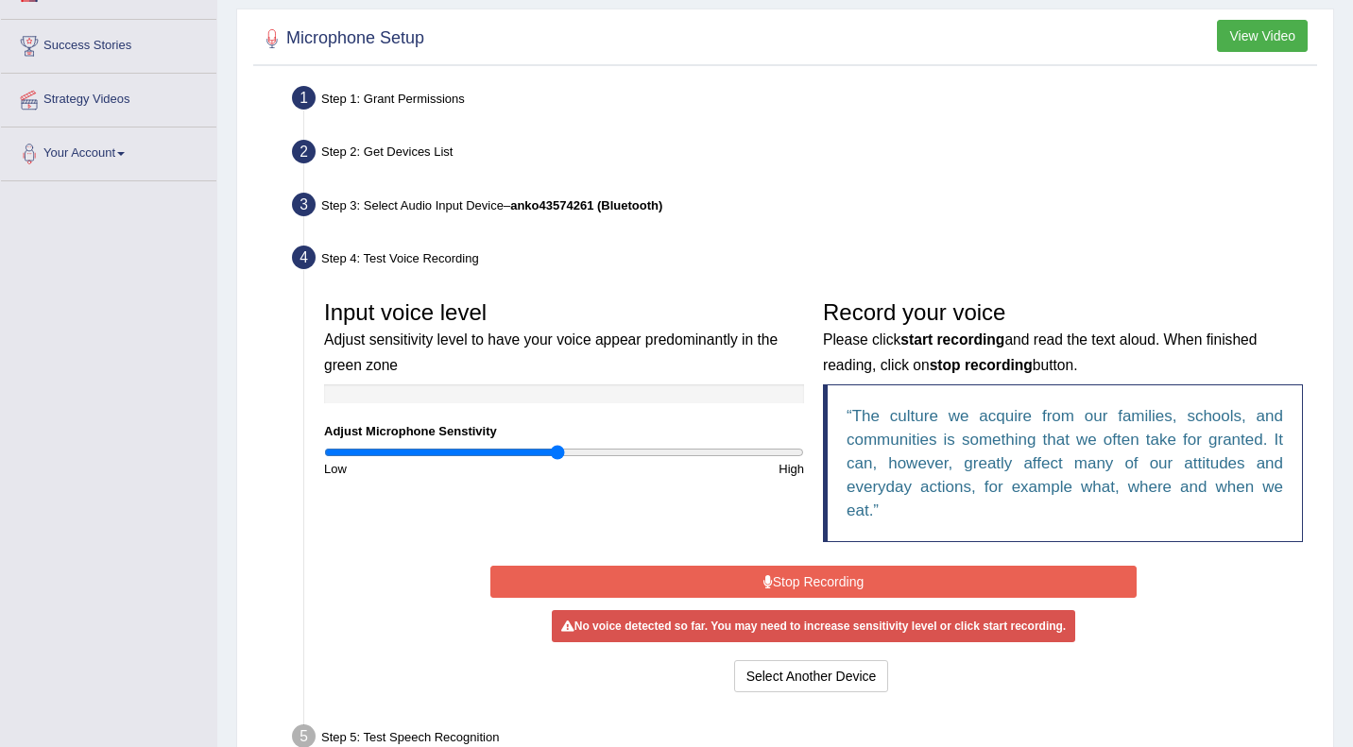
type input "0.98"
click at [558, 448] on input "range" at bounding box center [564, 452] width 480 height 15
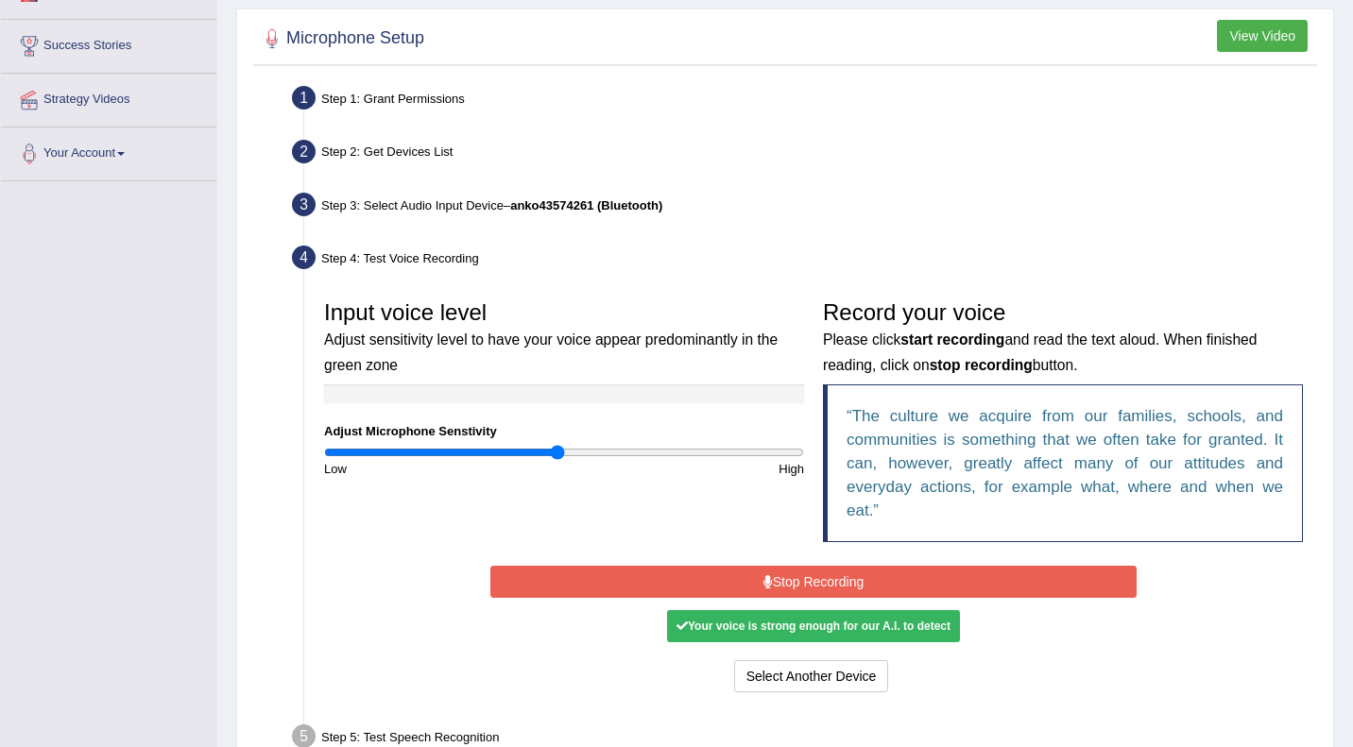
click at [764, 584] on icon at bounding box center [768, 581] width 9 height 13
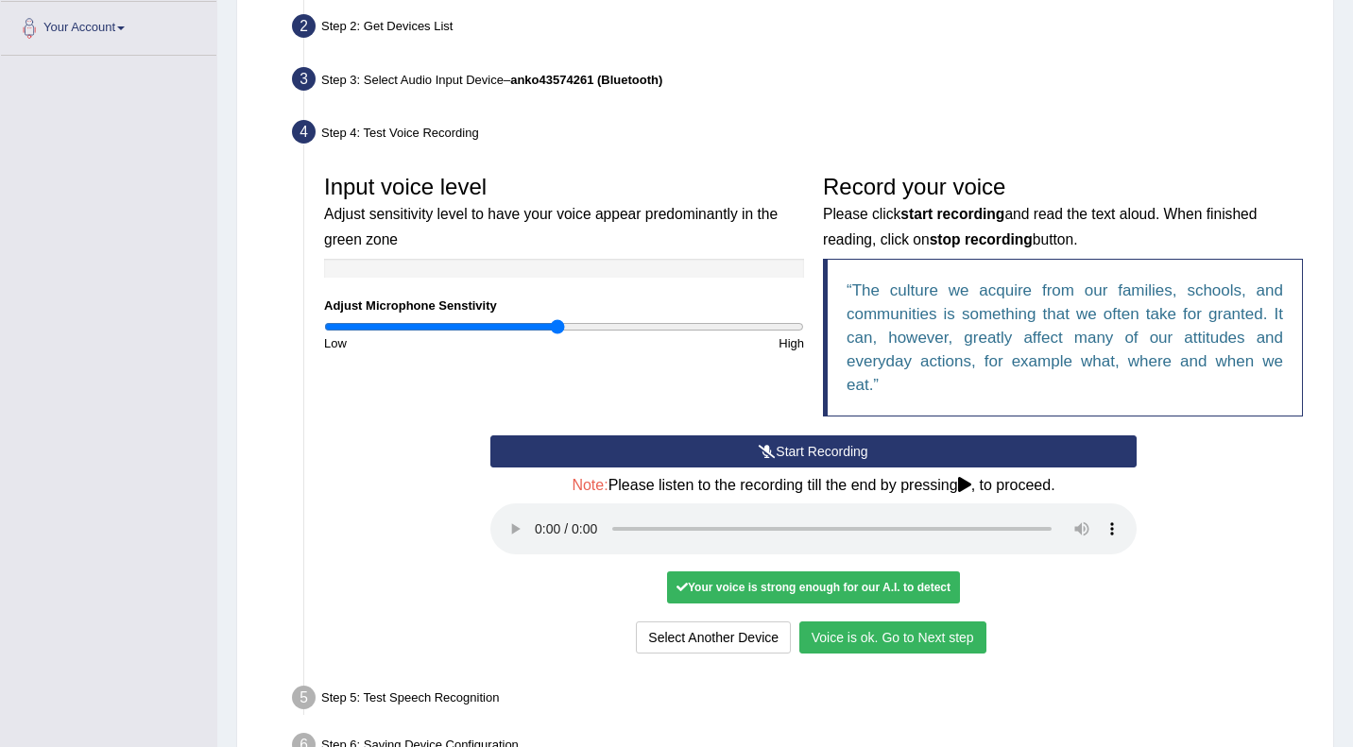
scroll to position [417, 0]
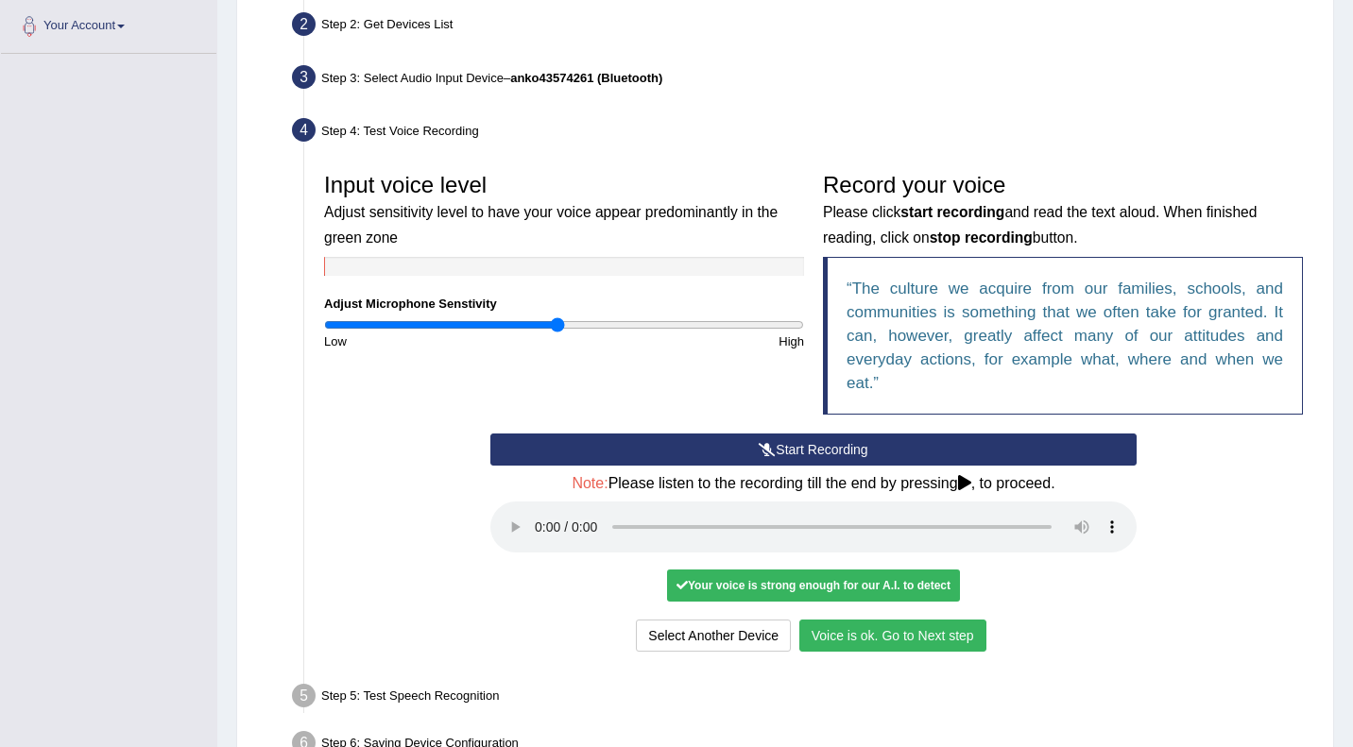
click at [879, 640] on button "Voice is ok. Go to Next step" at bounding box center [892, 636] width 187 height 32
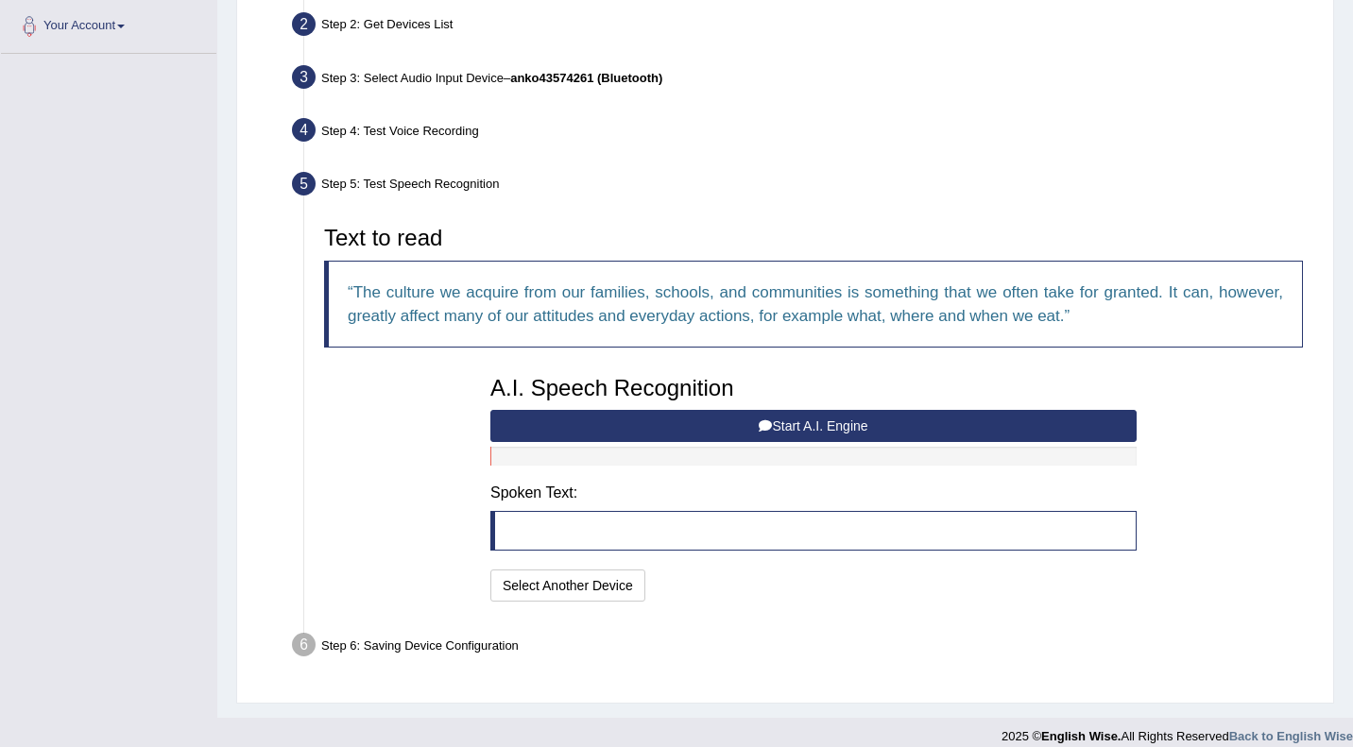
click at [819, 421] on button "Start A.I. Engine" at bounding box center [813, 426] width 646 height 32
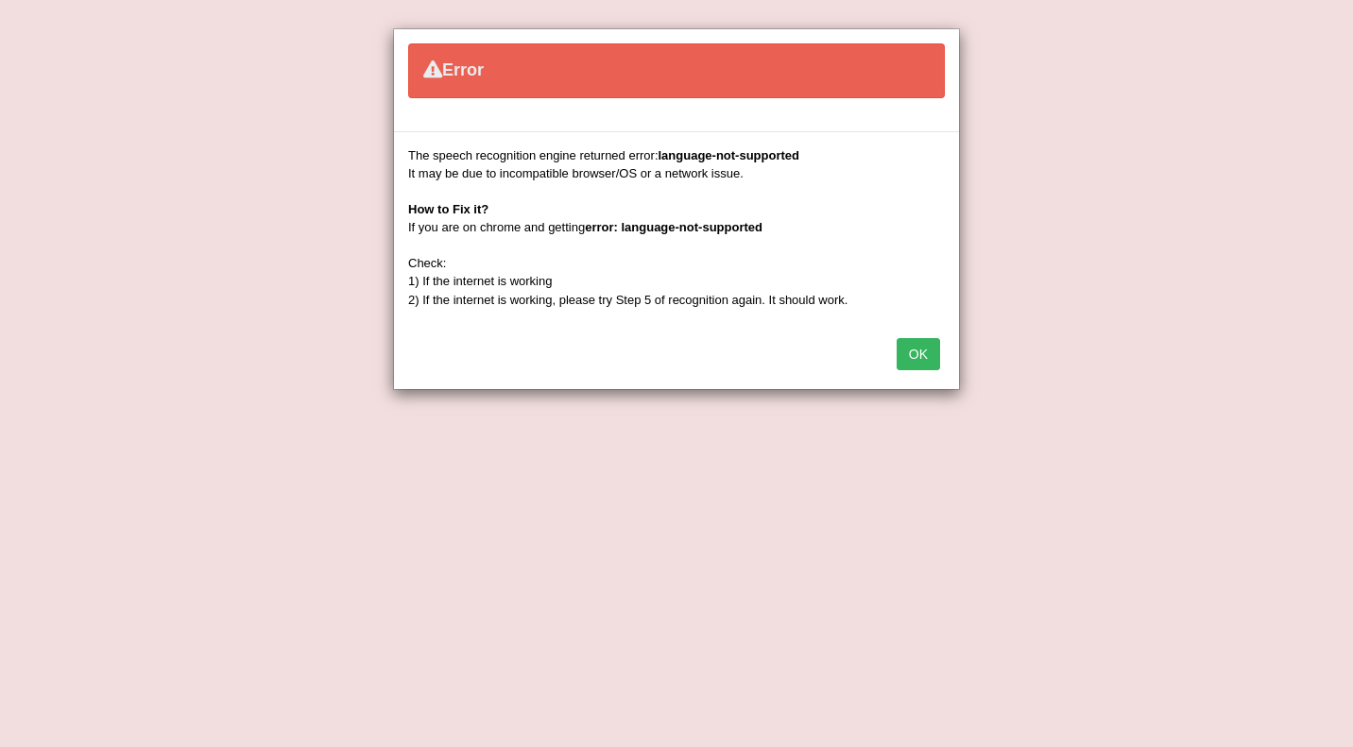
click at [918, 363] on button "OK" at bounding box center [918, 354] width 43 height 32
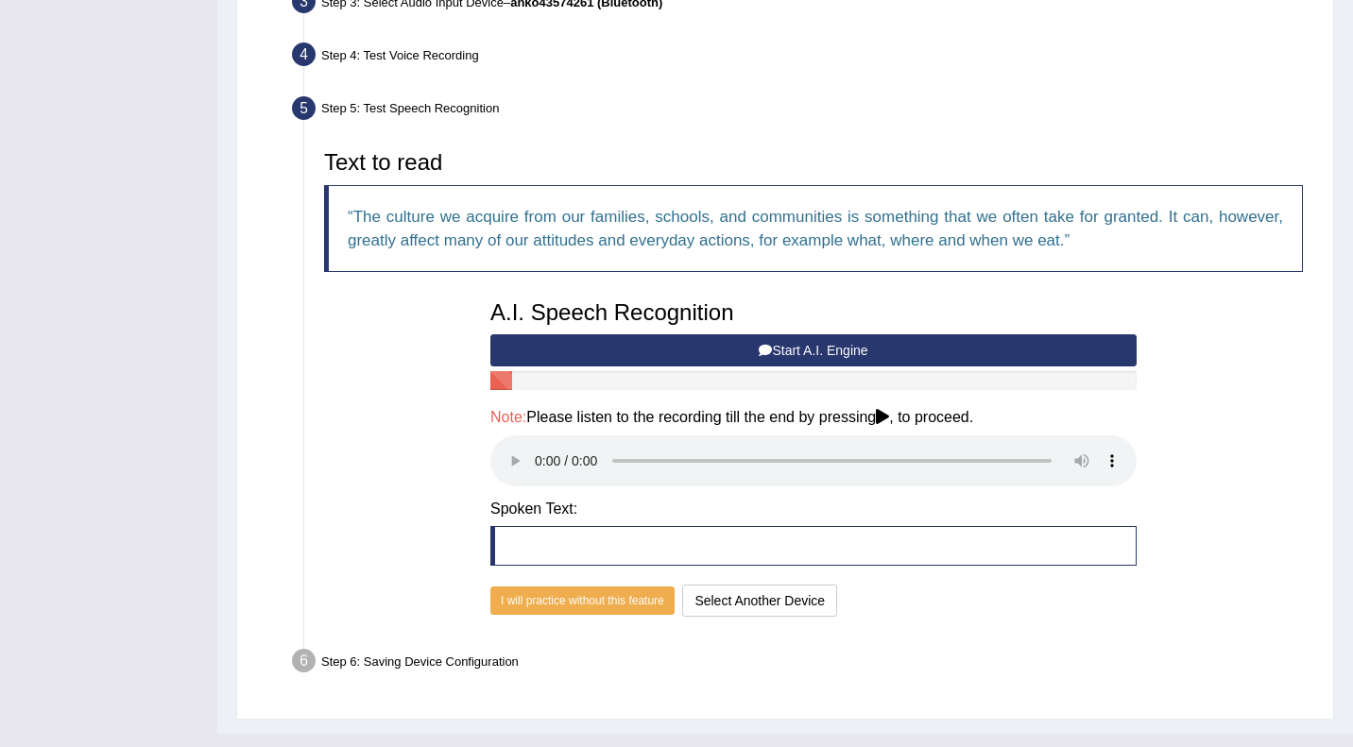
scroll to position [486, 0]
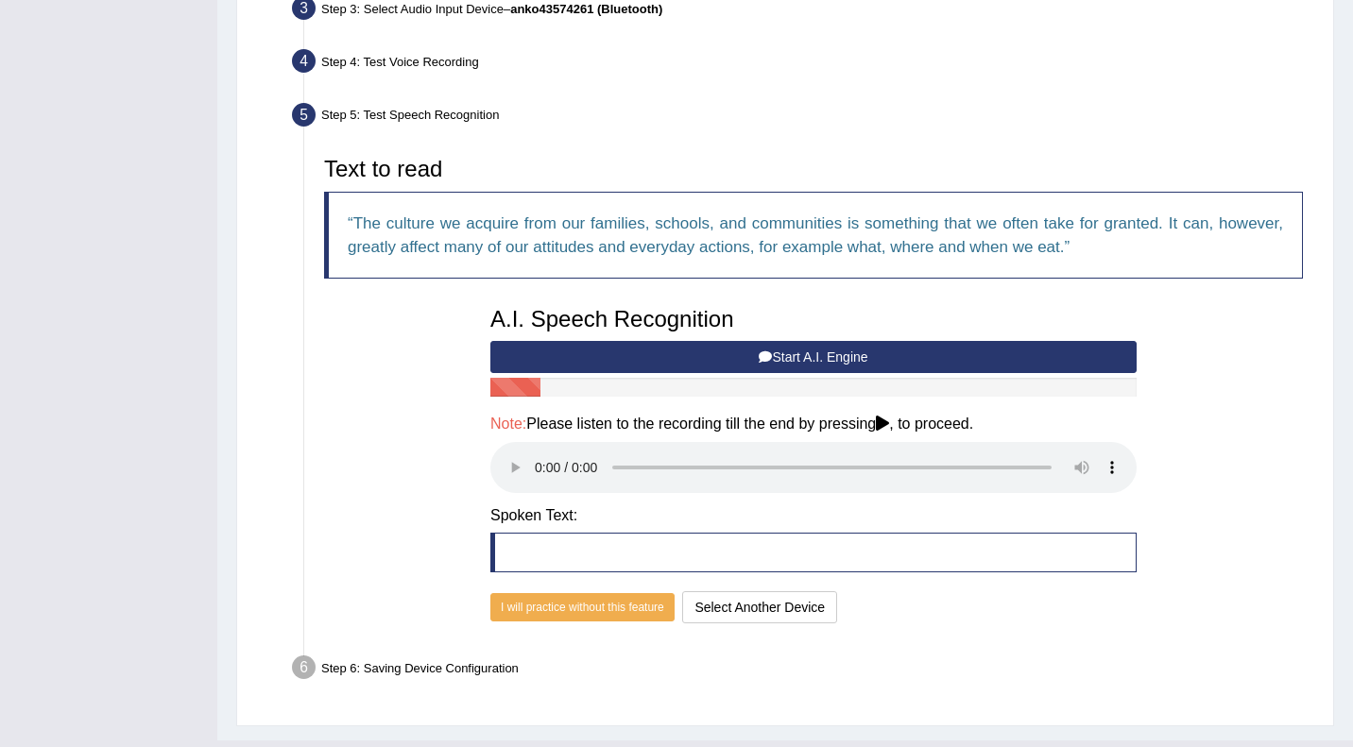
click at [867, 348] on button "Start A.I. Engine" at bounding box center [813, 357] width 646 height 32
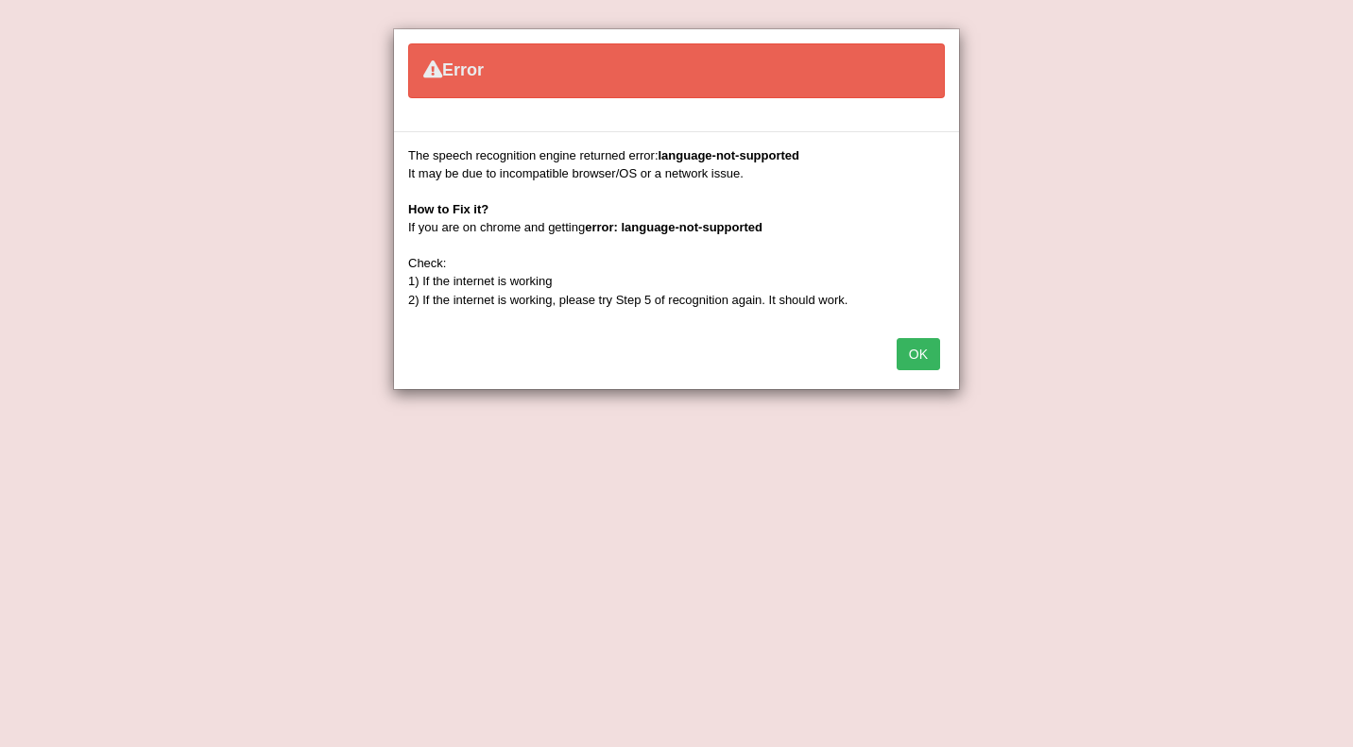
scroll to position [434, 0]
click at [922, 359] on button "OK" at bounding box center [918, 354] width 43 height 32
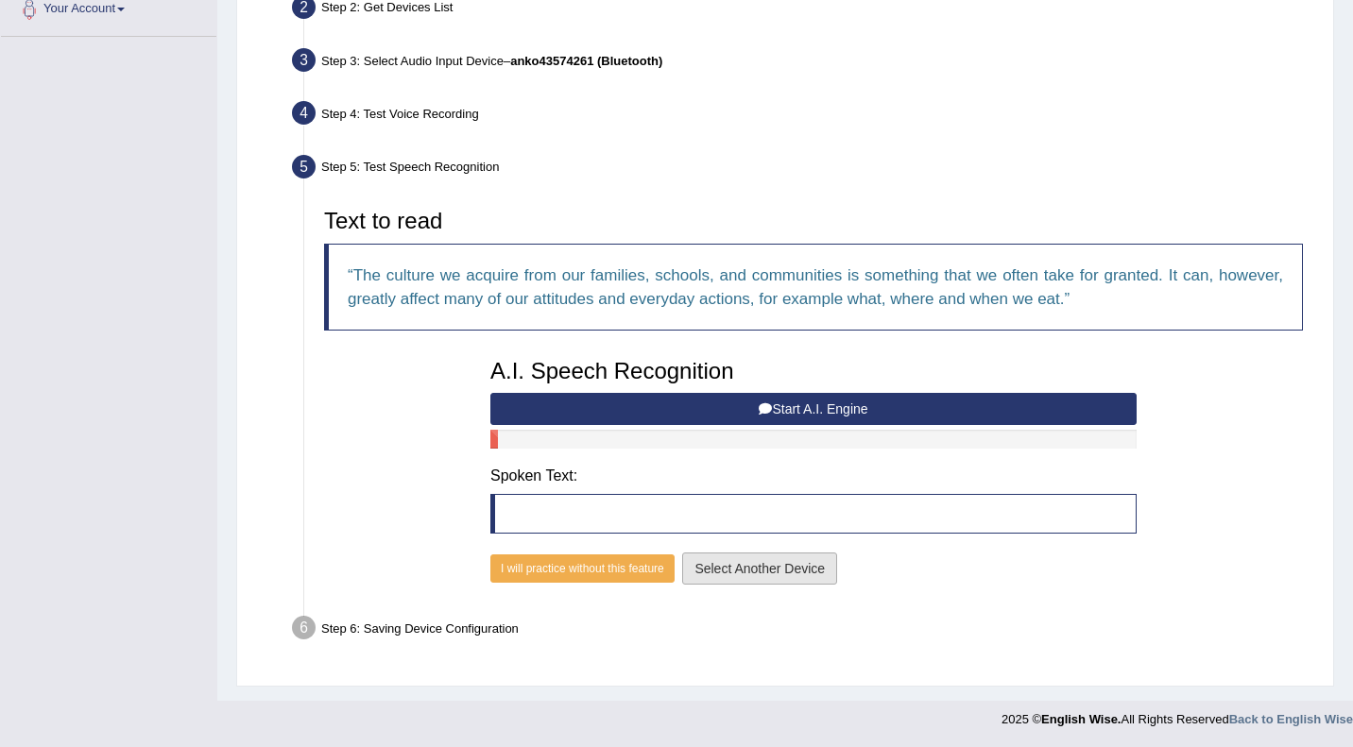
click at [798, 572] on button "Select Another Device" at bounding box center [759, 569] width 155 height 32
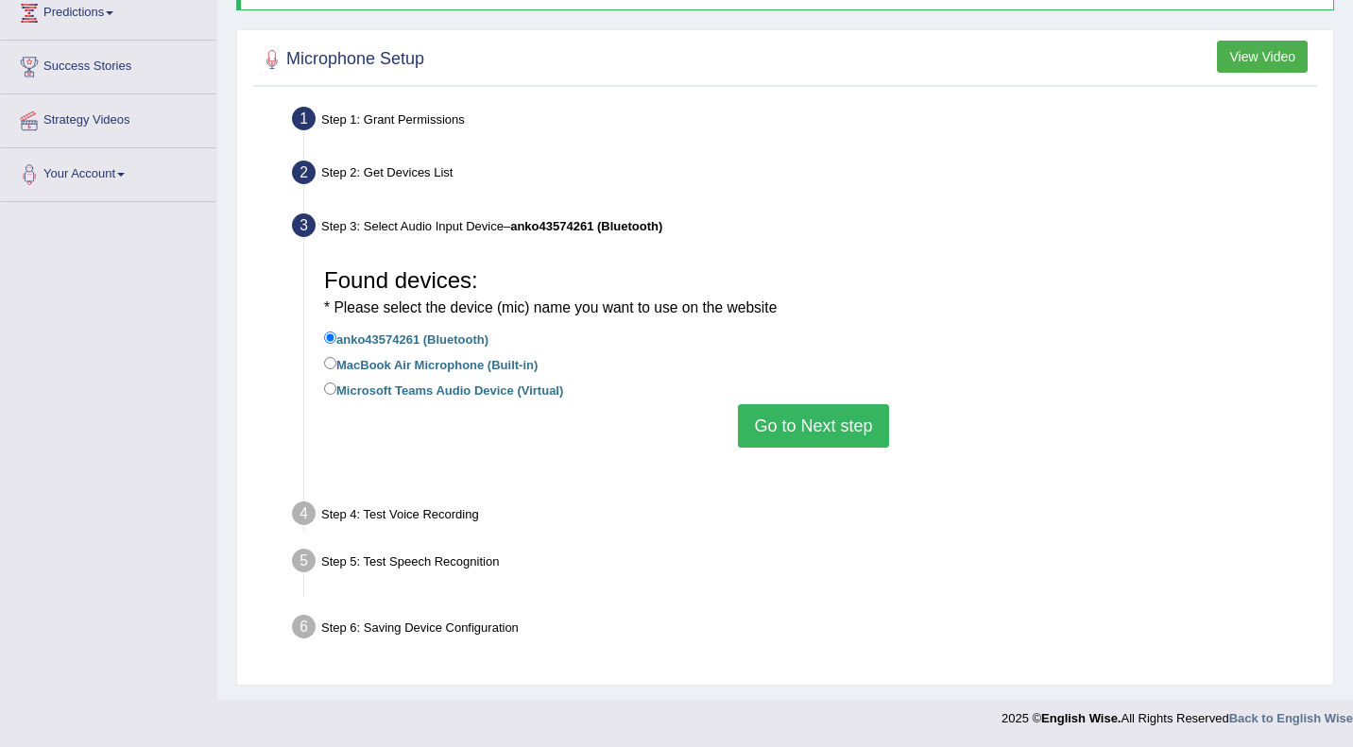
scroll to position [245, 0]
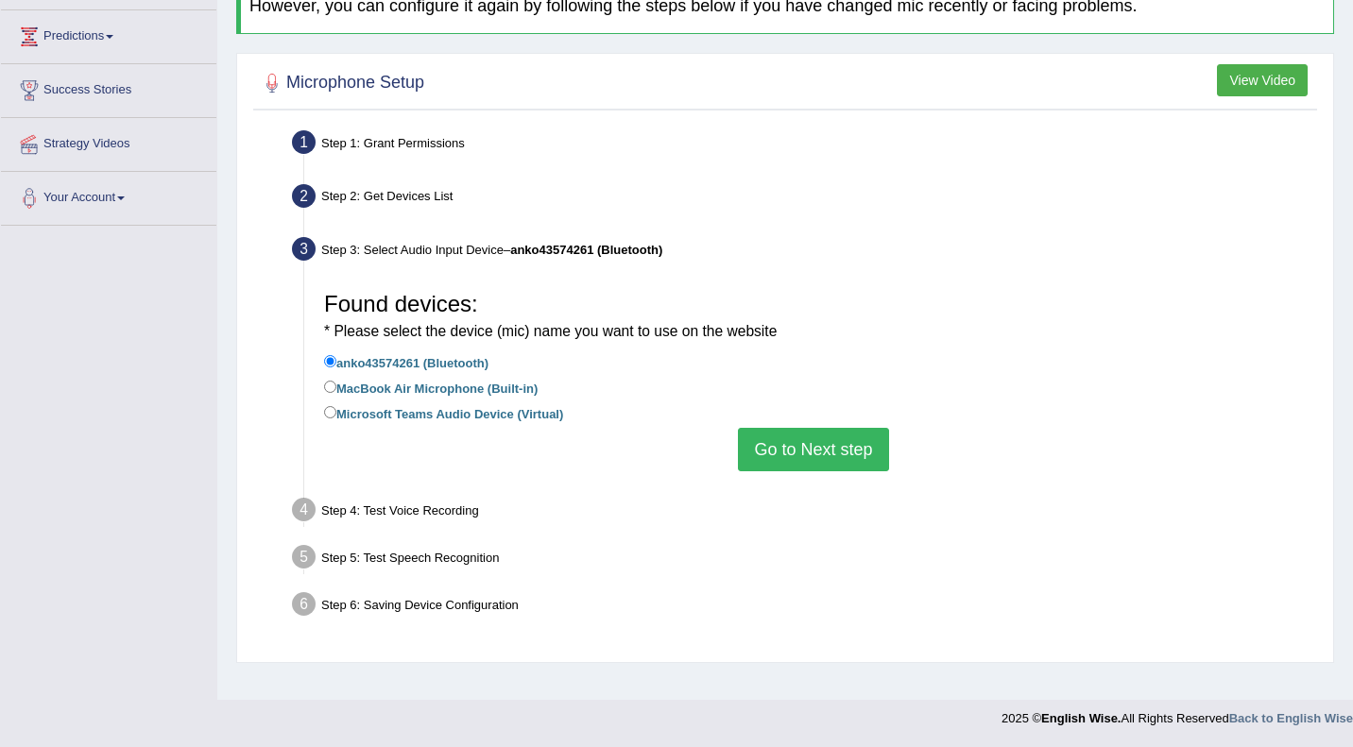
click at [491, 384] on label "MacBook Air Microphone (Built-in)" at bounding box center [431, 387] width 214 height 21
click at [336, 384] on input "MacBook Air Microphone (Built-in)" at bounding box center [330, 387] width 12 height 12
radio input "true"
click at [807, 444] on button "Go to Next step" at bounding box center [813, 449] width 150 height 43
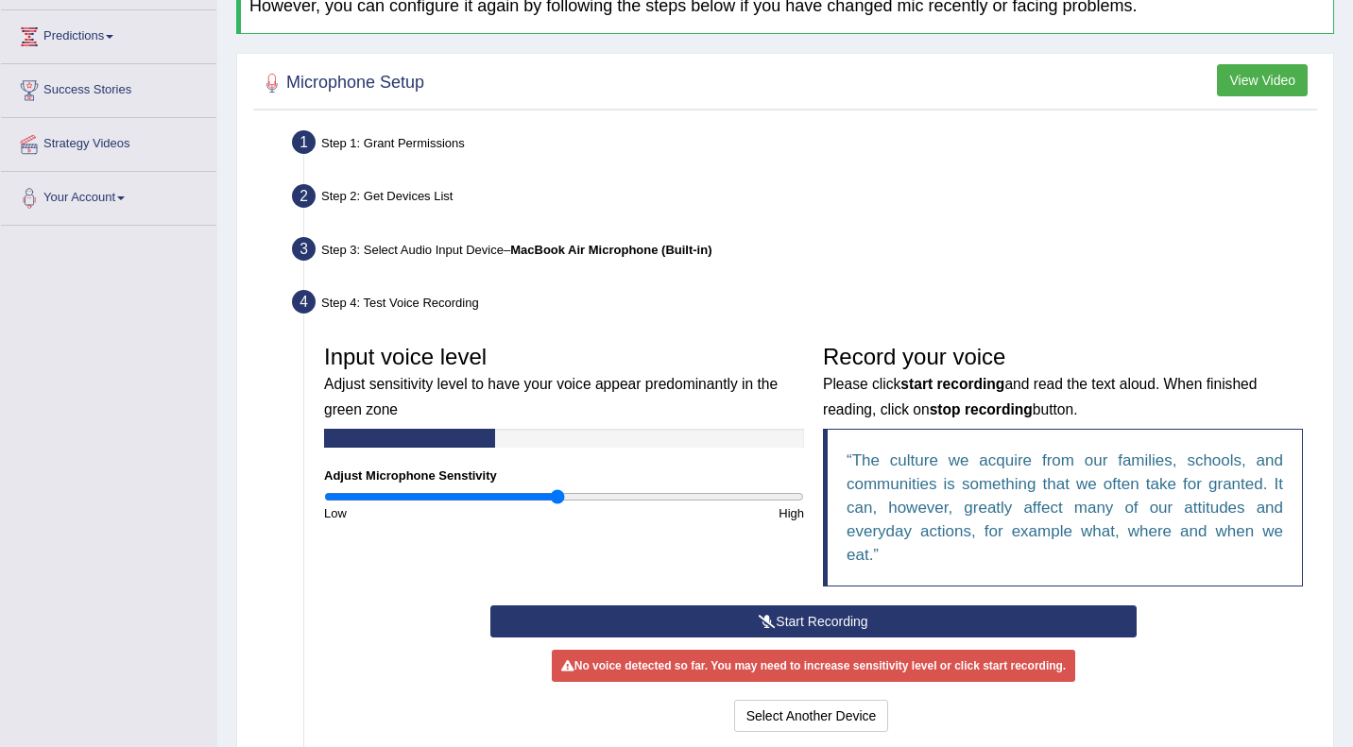
click at [815, 626] on button "Start Recording" at bounding box center [813, 622] width 646 height 32
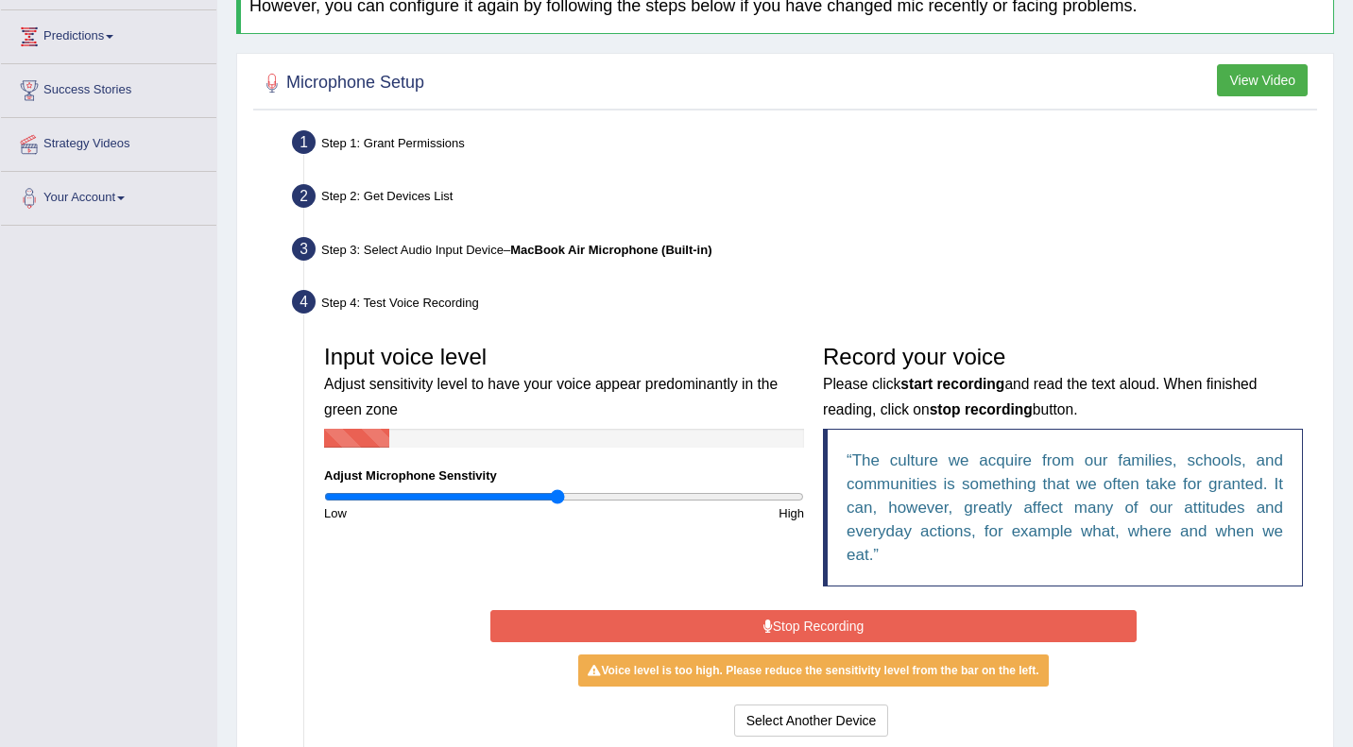
click at [549, 496] on input "range" at bounding box center [564, 496] width 480 height 15
click at [568, 493] on input "range" at bounding box center [564, 496] width 480 height 15
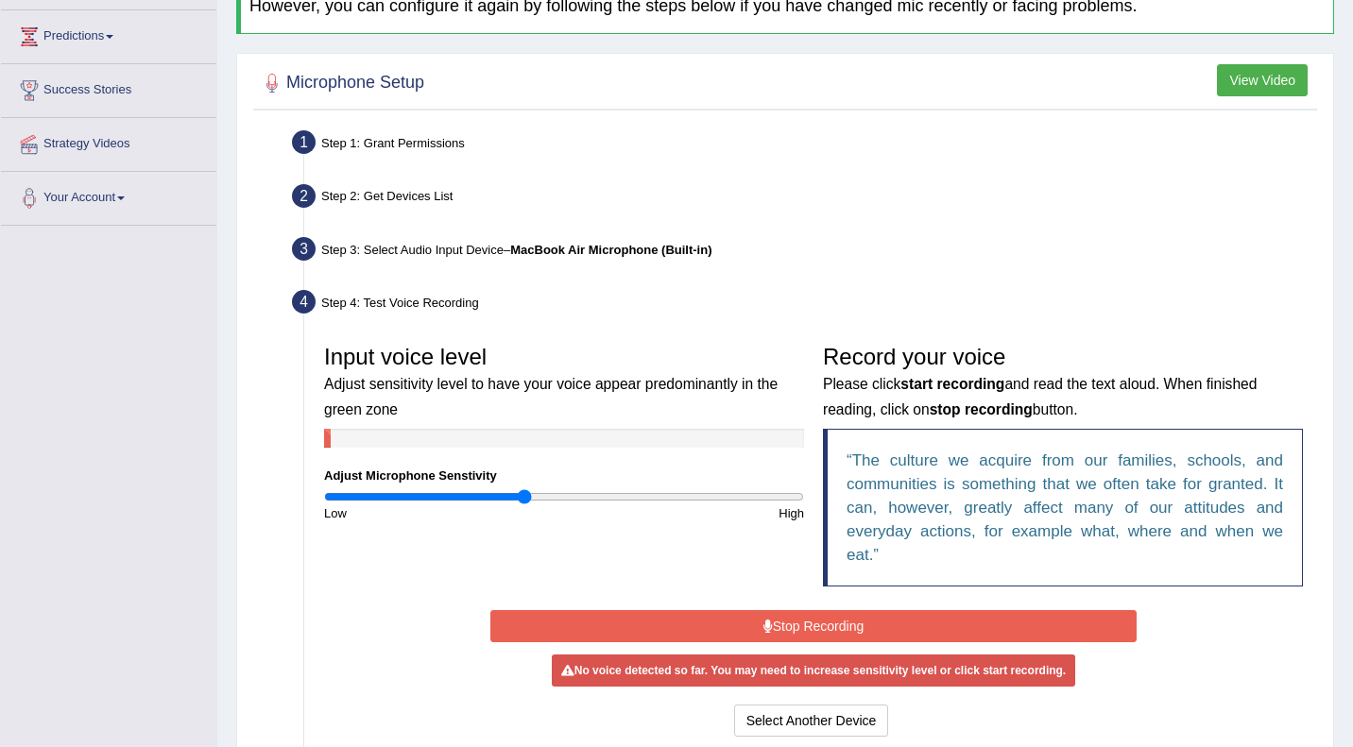
type input "0.84"
drag, startPoint x: 568, startPoint y: 493, endPoint x: 524, endPoint y: 497, distance: 43.6
click at [524, 497] on input "range" at bounding box center [564, 496] width 480 height 15
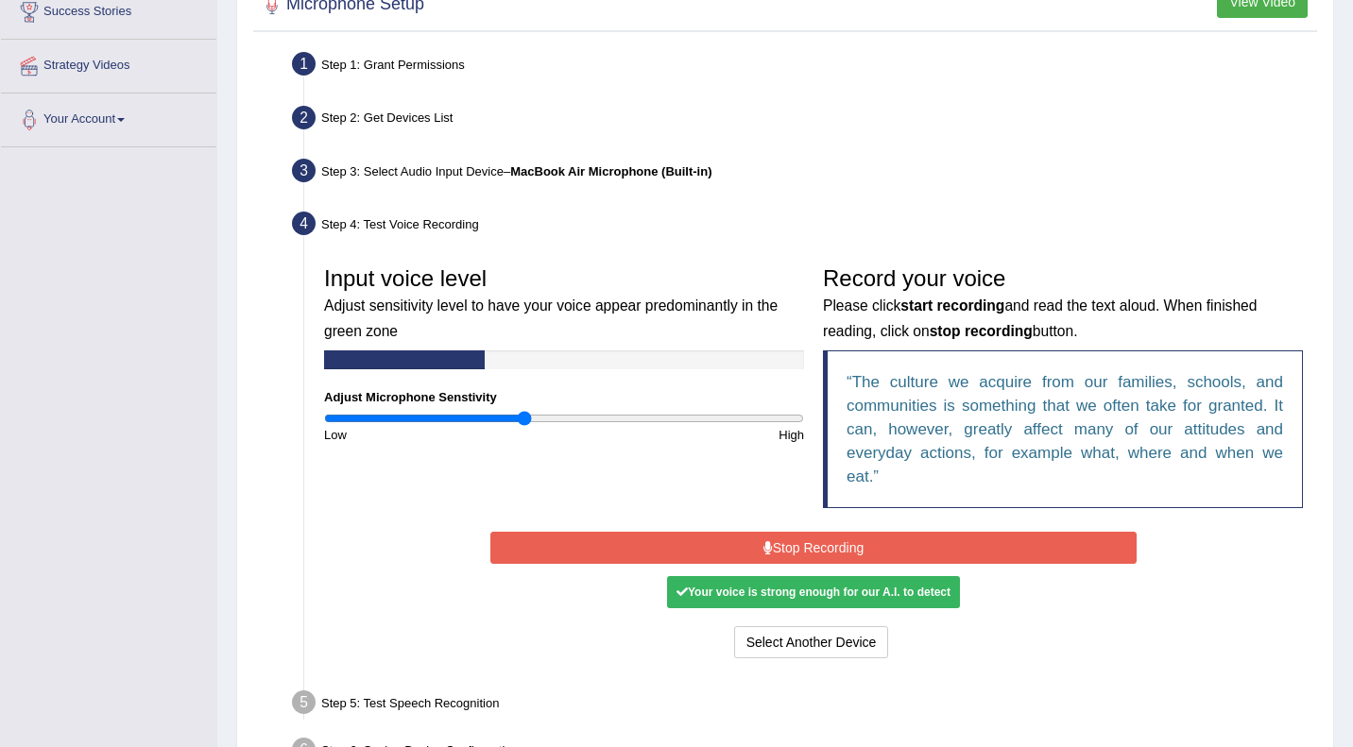
scroll to position [326, 0]
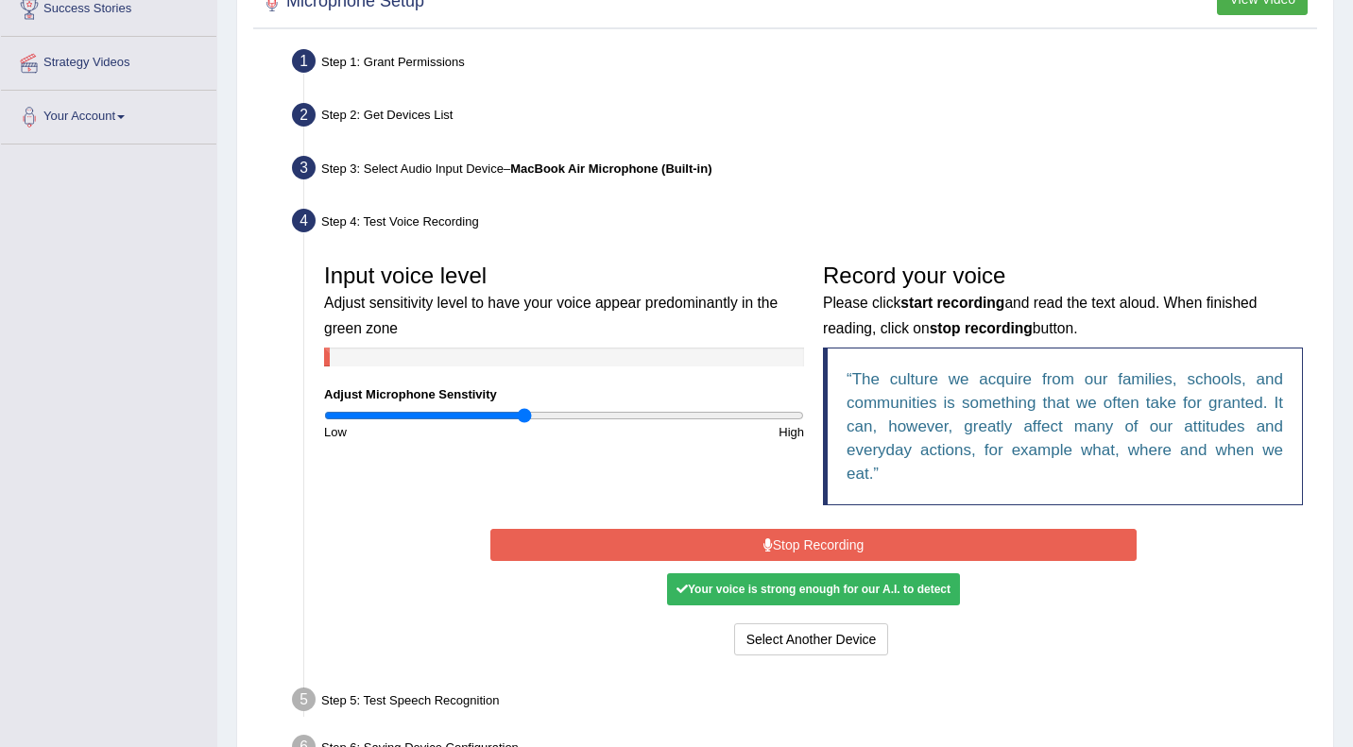
click at [780, 534] on button "Stop Recording" at bounding box center [813, 545] width 646 height 32
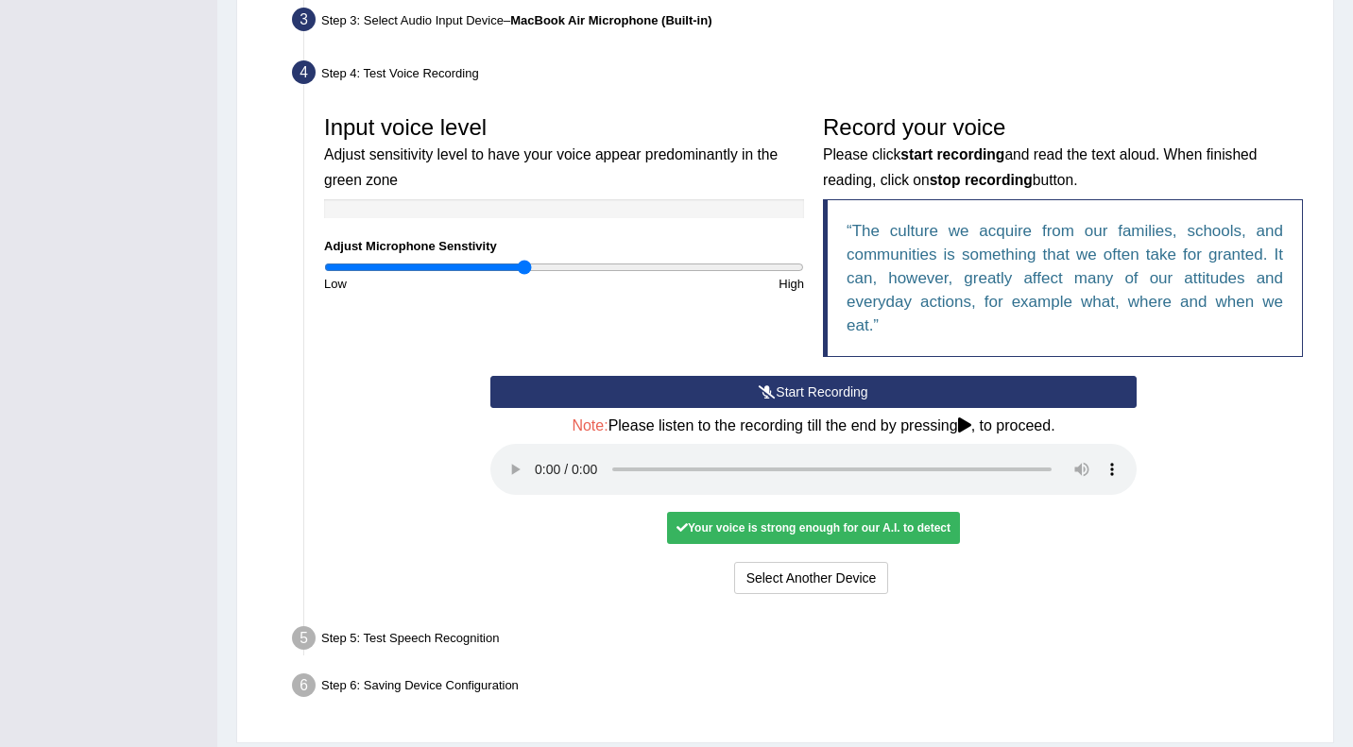
scroll to position [476, 0]
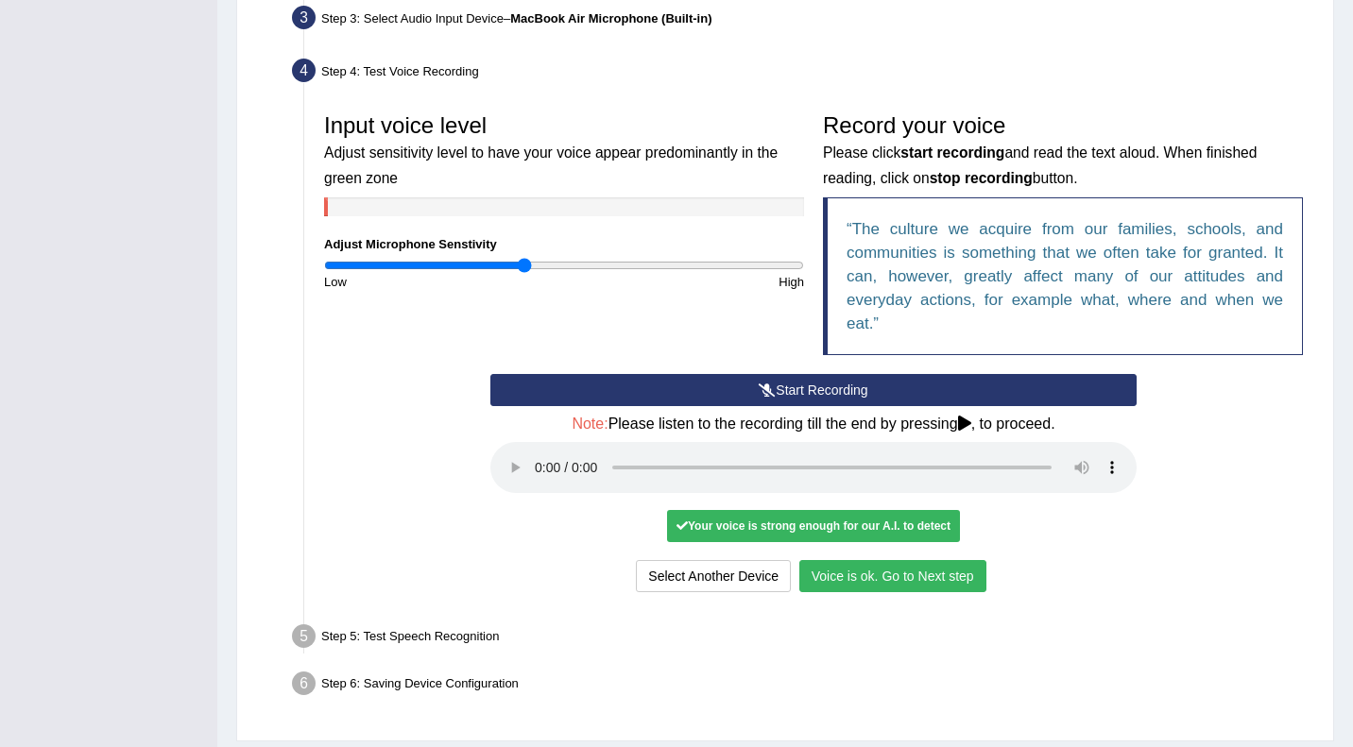
click at [844, 573] on button "Voice is ok. Go to Next step" at bounding box center [892, 576] width 187 height 32
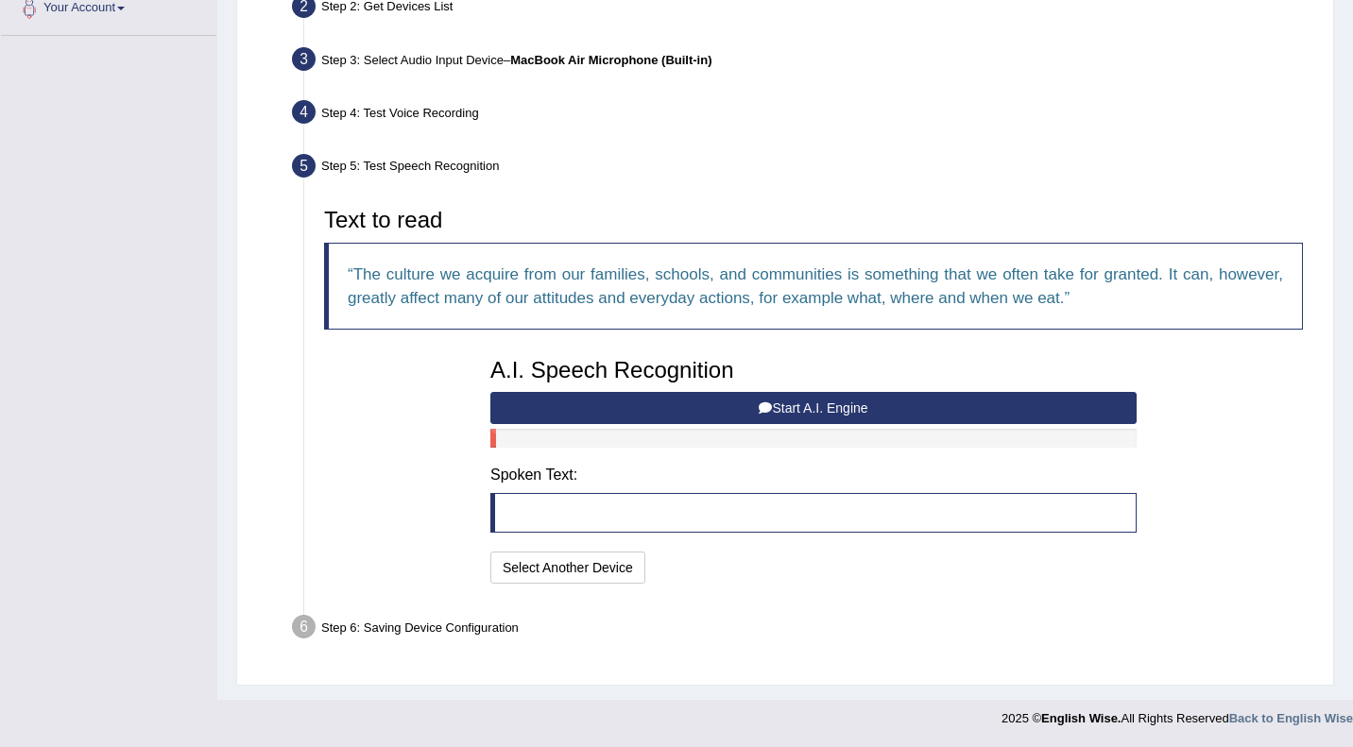
scroll to position [434, 0]
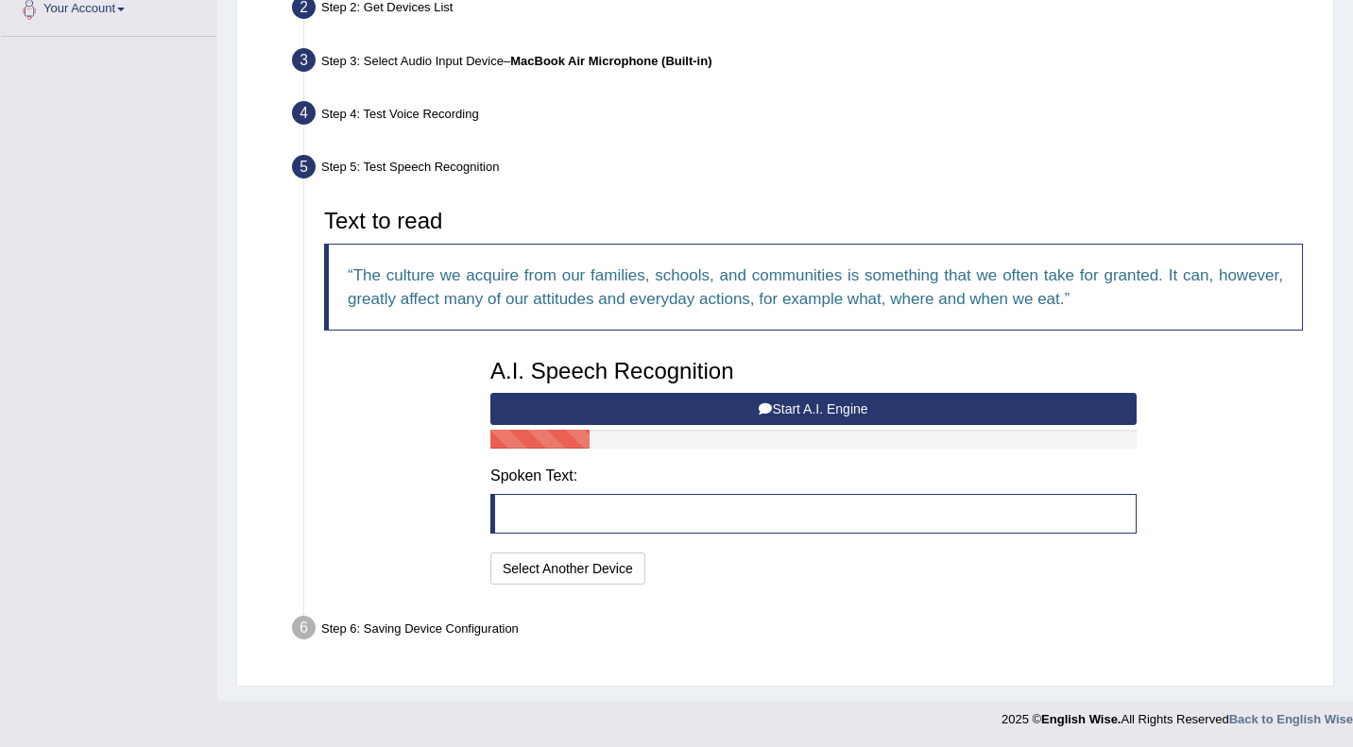
click at [808, 403] on button "Start A.I. Engine" at bounding box center [813, 409] width 646 height 32
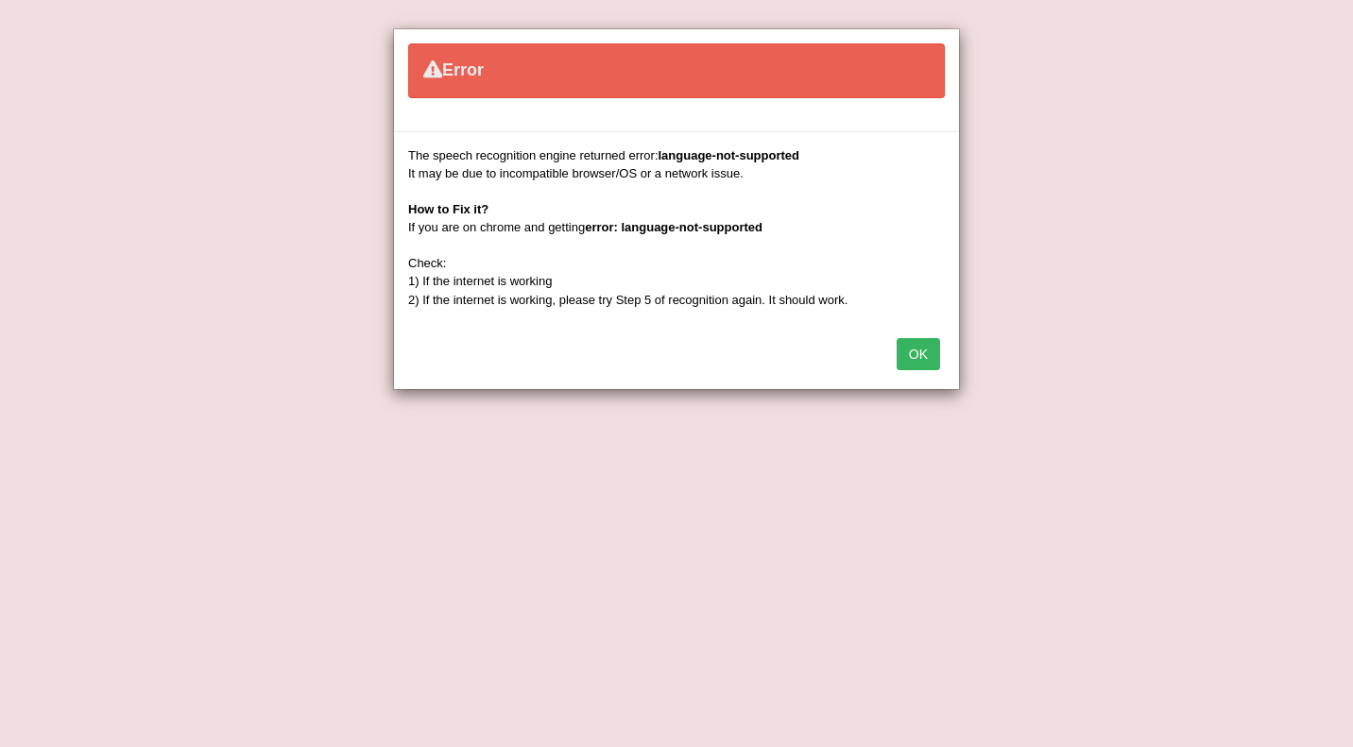
click at [910, 352] on button "OK" at bounding box center [918, 354] width 43 height 32
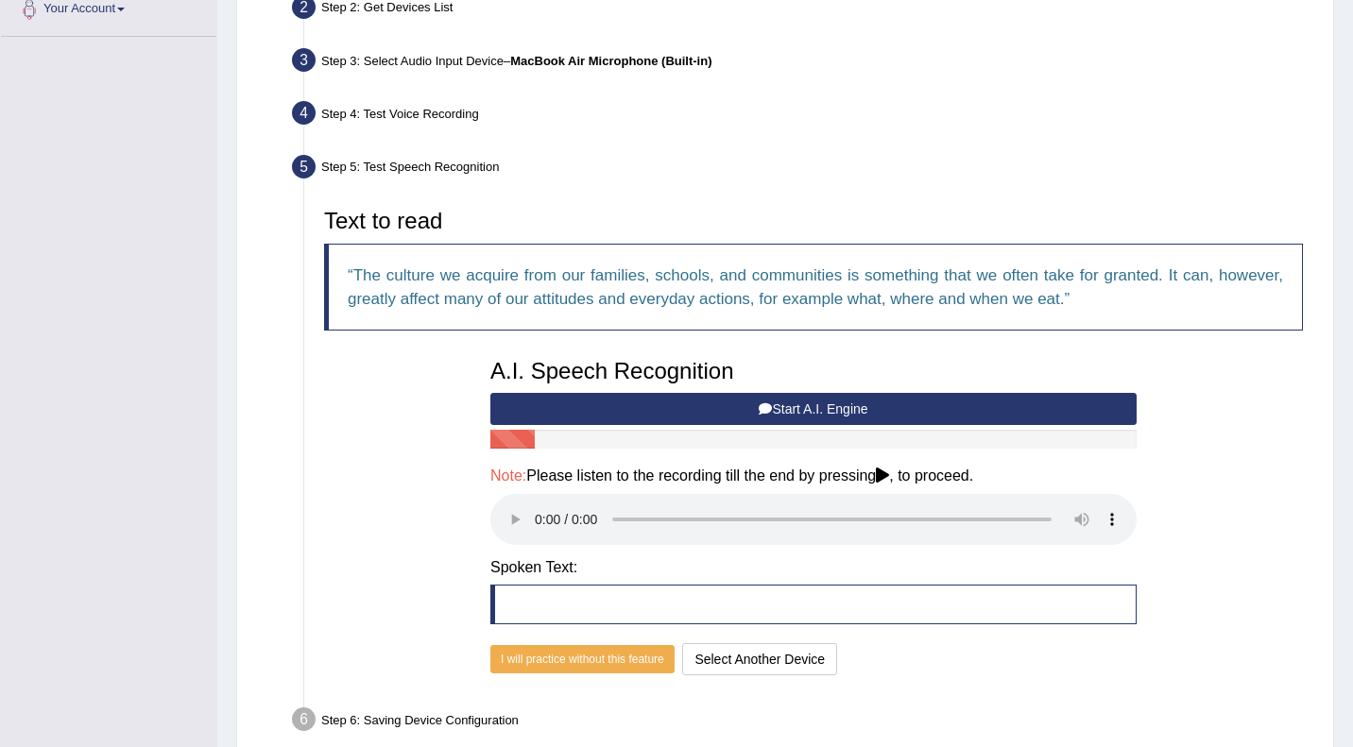
click at [1348, 534] on div "Home Practice Microphone Setup You have already completed the setup earlier wit…" at bounding box center [785, 179] width 1136 height 1227
click at [889, 477] on icon at bounding box center [882, 475] width 13 height 15
click at [866, 409] on button "Start A.I. Engine" at bounding box center [813, 409] width 646 height 32
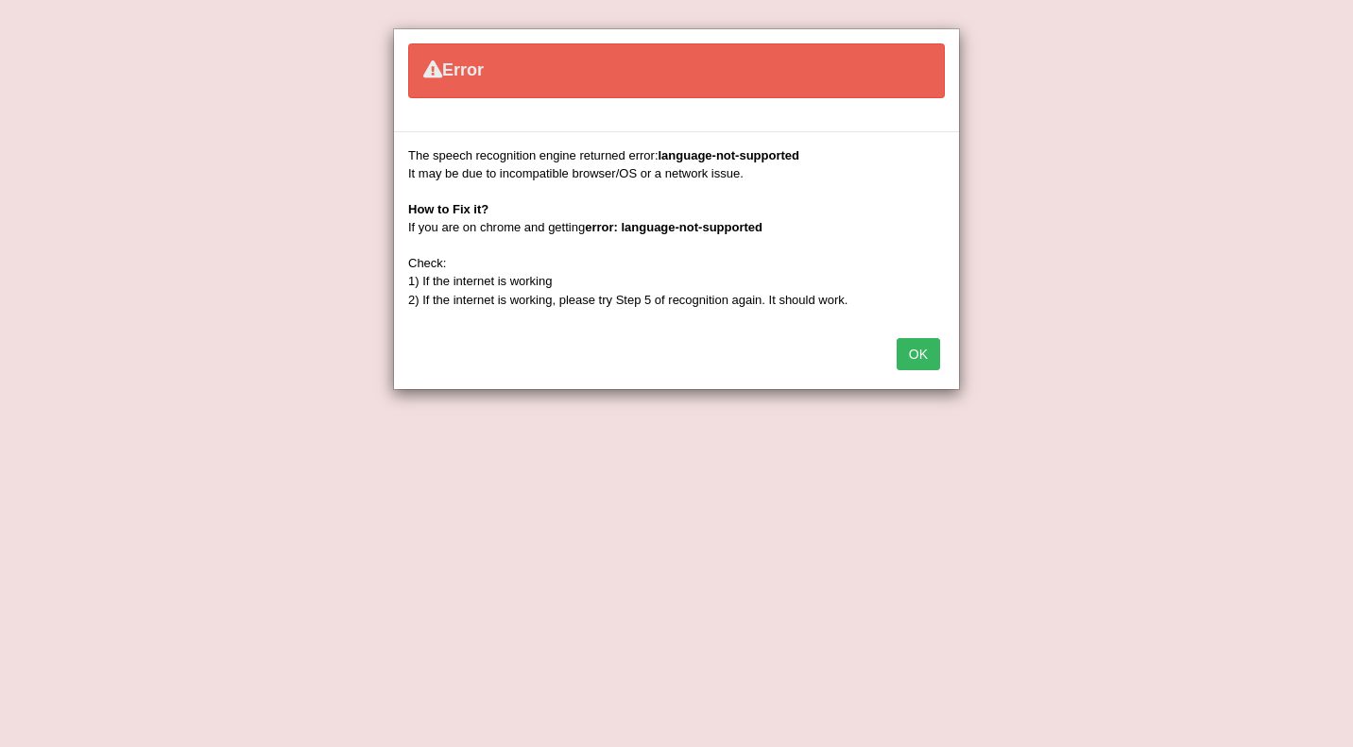
click at [931, 346] on button "OK" at bounding box center [918, 354] width 43 height 32
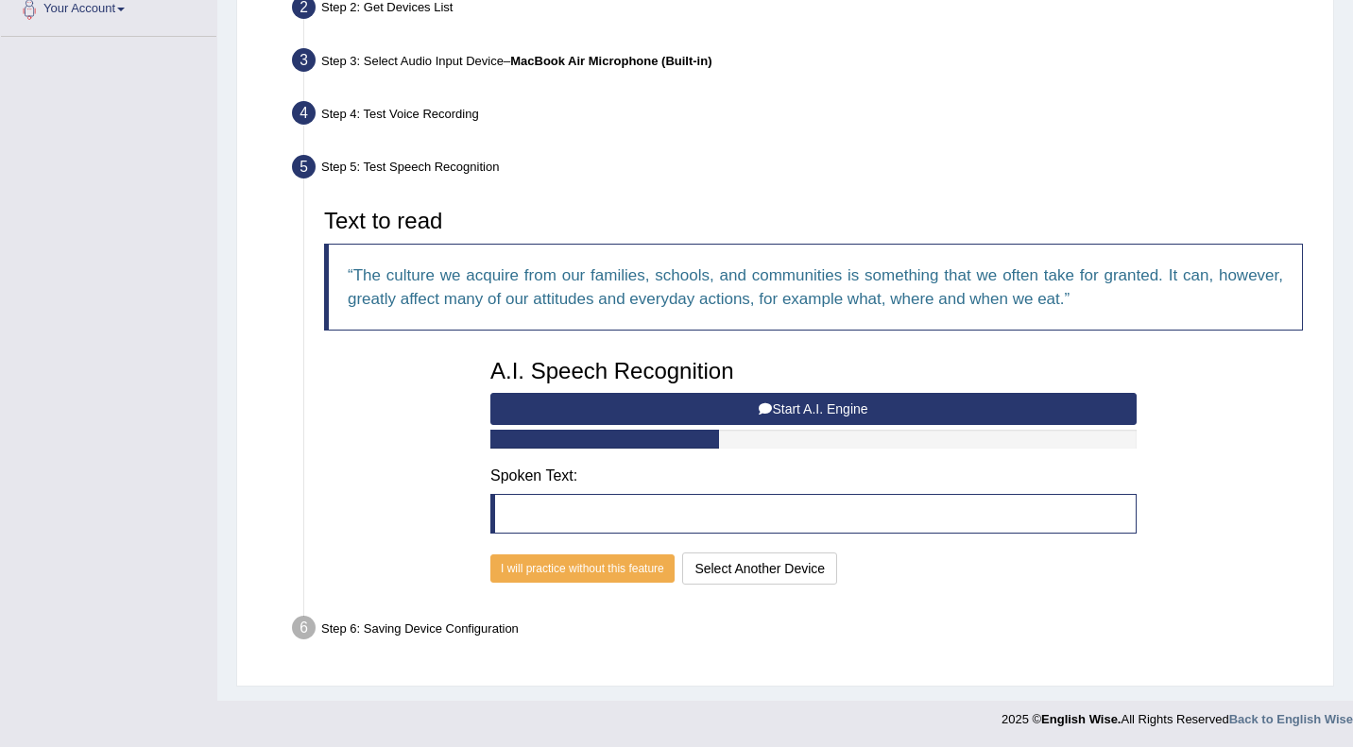
click at [725, 514] on blockquote at bounding box center [813, 514] width 646 height 40
click at [1266, 433] on div "Text to read The culture we acquire from our families, schools, and communities…" at bounding box center [814, 393] width 998 height 389
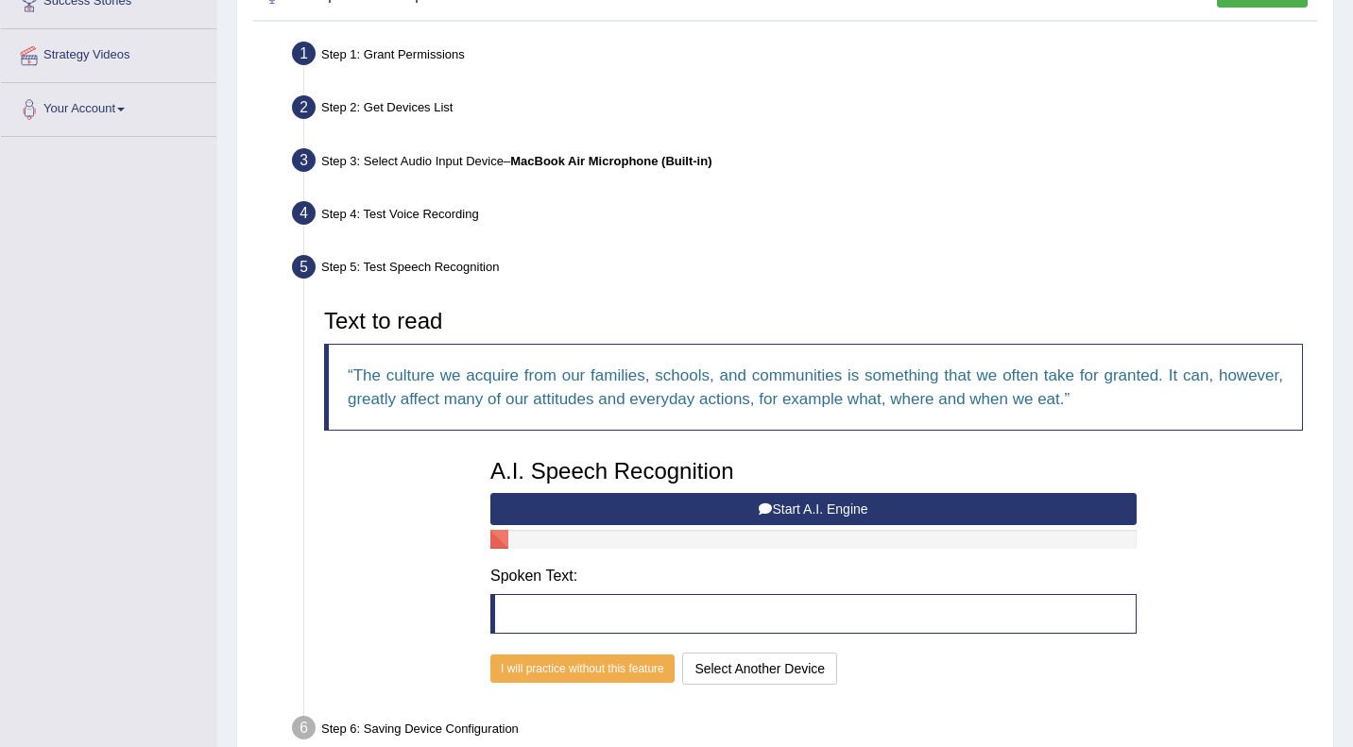
scroll to position [349, 0]
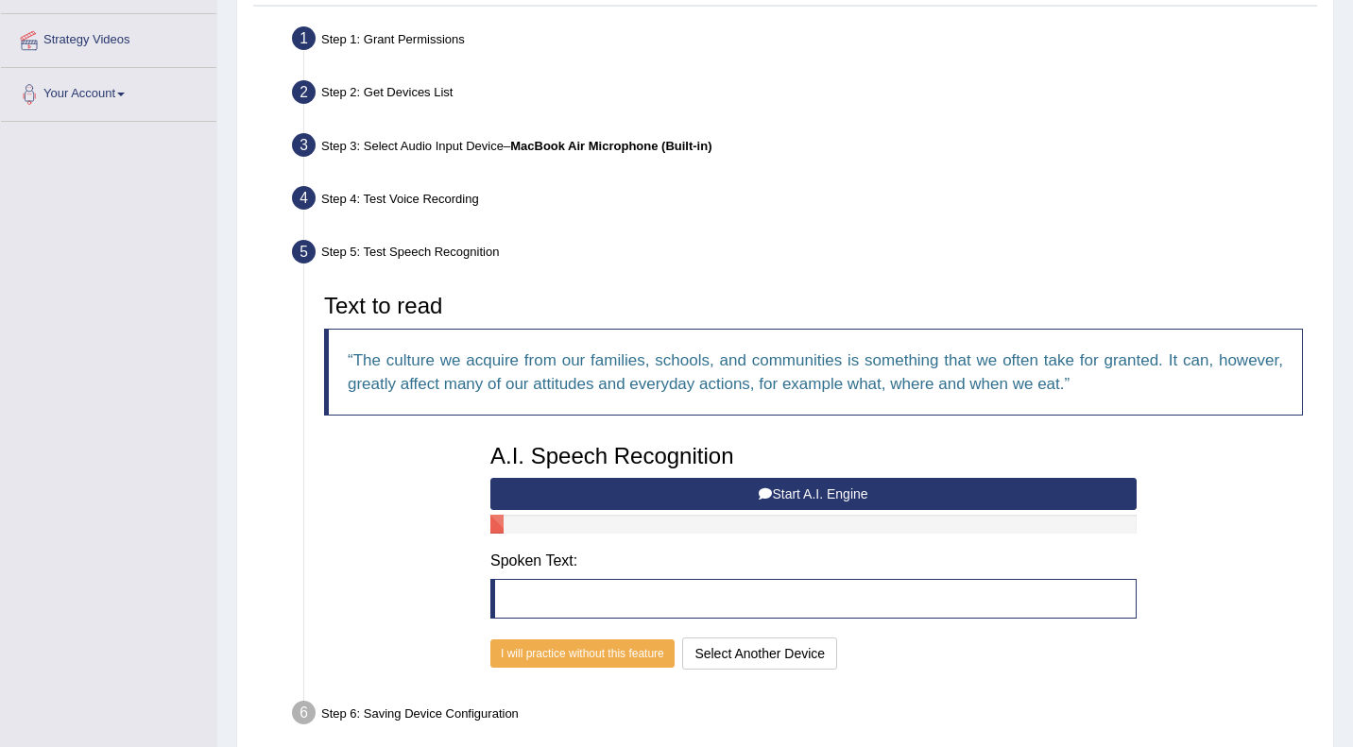
click at [814, 491] on button "Start A.I. Engine" at bounding box center [813, 494] width 646 height 32
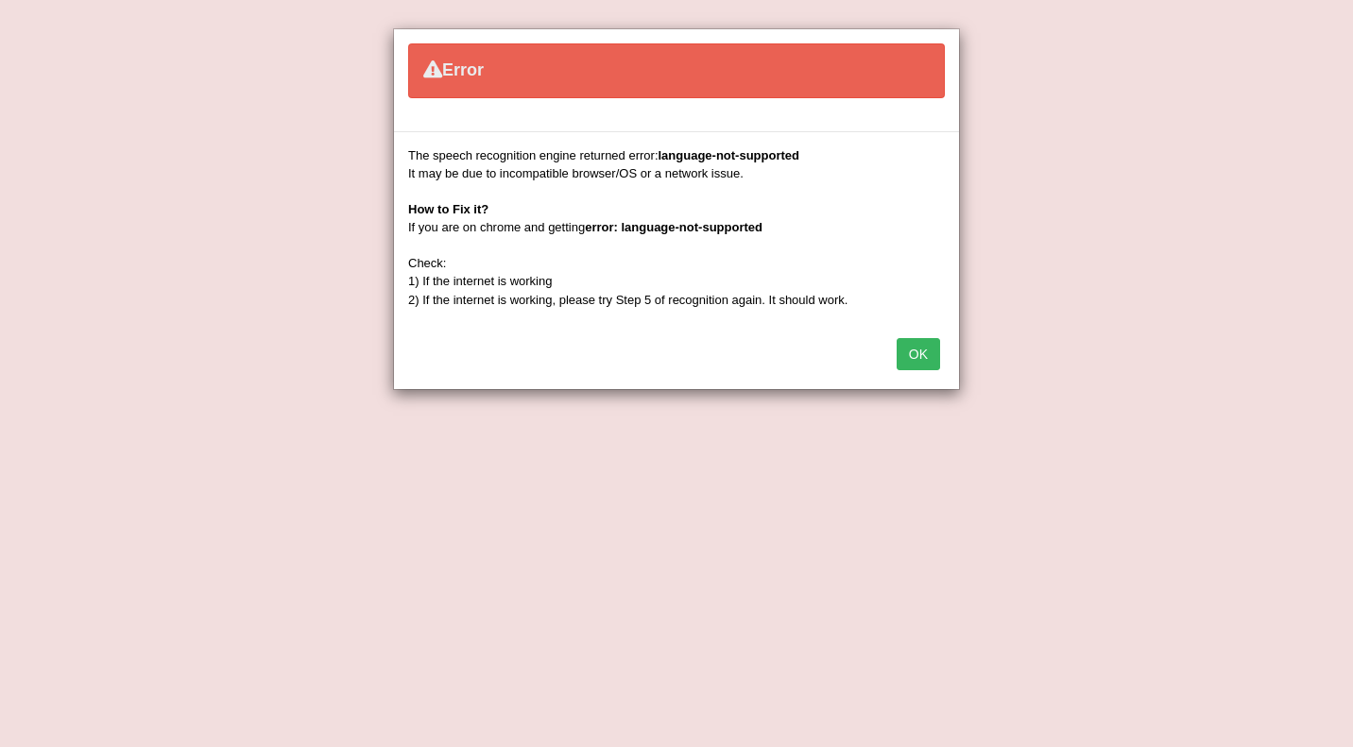
click at [926, 343] on button "OK" at bounding box center [918, 354] width 43 height 32
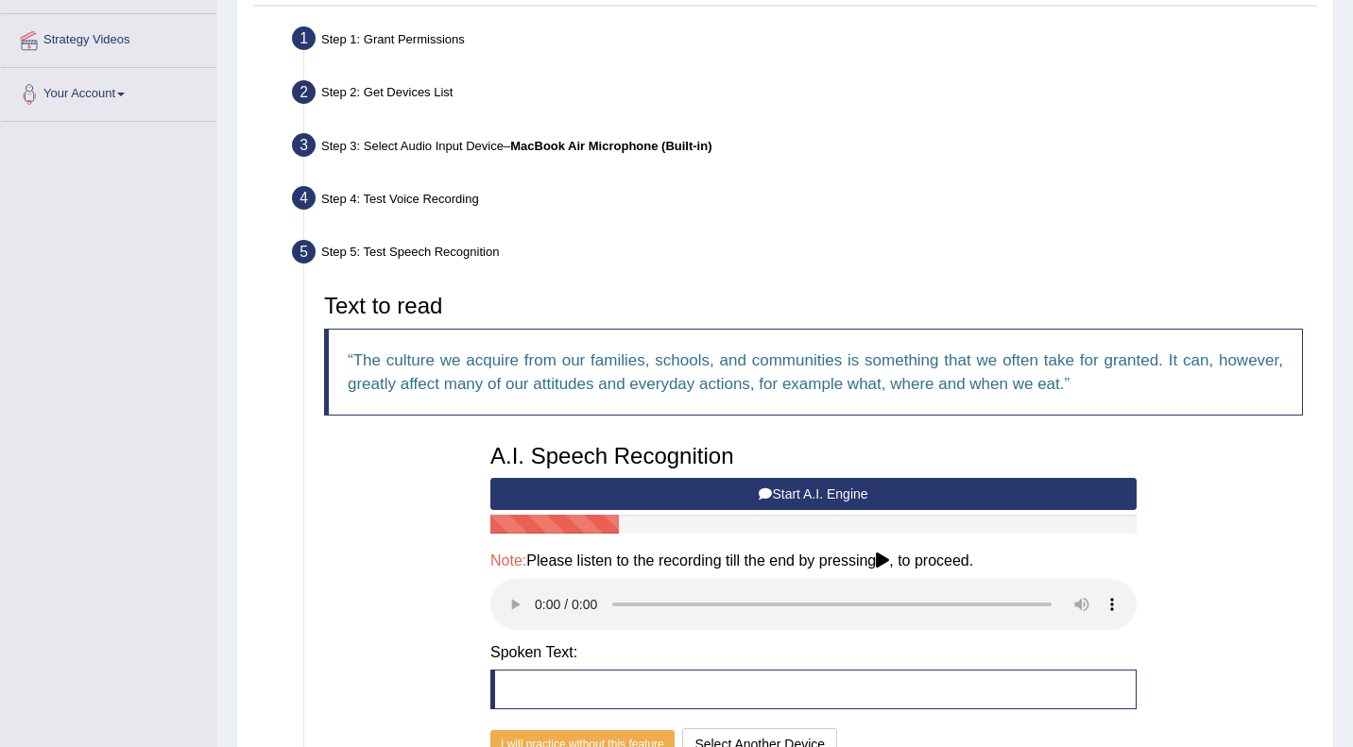
click at [1346, 500] on div "Home Practice Microphone Setup You have already completed the setup earlier wit…" at bounding box center [785, 264] width 1136 height 1227
click at [1335, 157] on div "Home Practice Microphone Setup You have already completed the setup earlier wit…" at bounding box center [785, 264] width 1136 height 1227
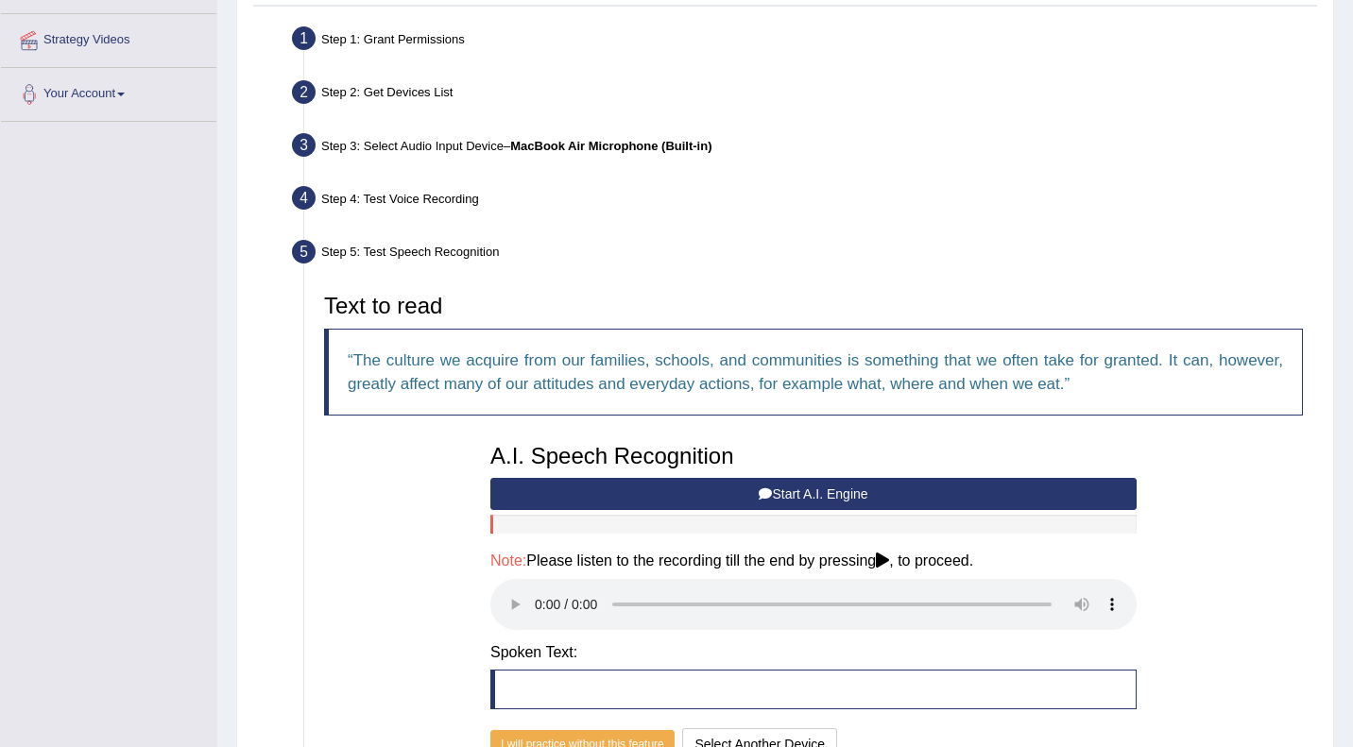
click at [1335, 157] on div "Home Practice Microphone Setup You have already completed the setup earlier wit…" at bounding box center [785, 264] width 1136 height 1227
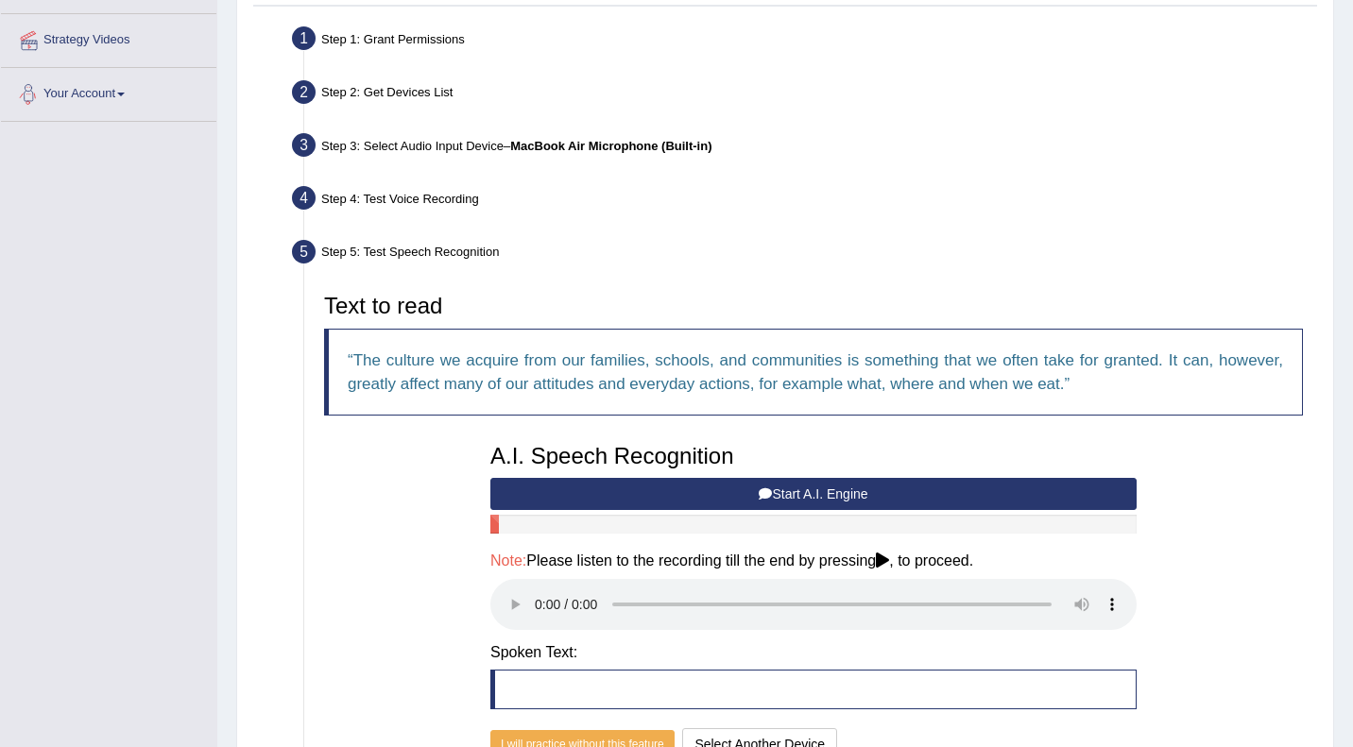
click at [100, 98] on link "Your Account" at bounding box center [108, 91] width 215 height 47
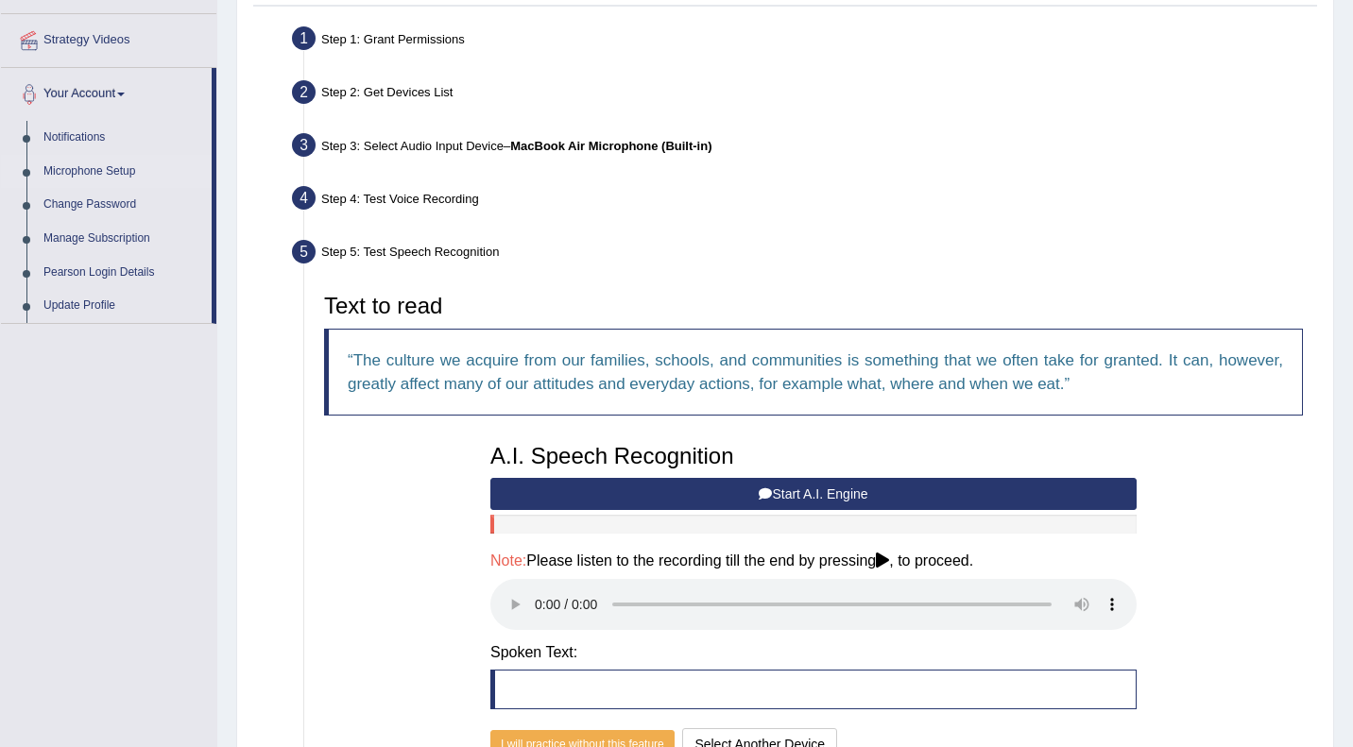
click at [98, 167] on link "Microphone Setup" at bounding box center [123, 172] width 177 height 34
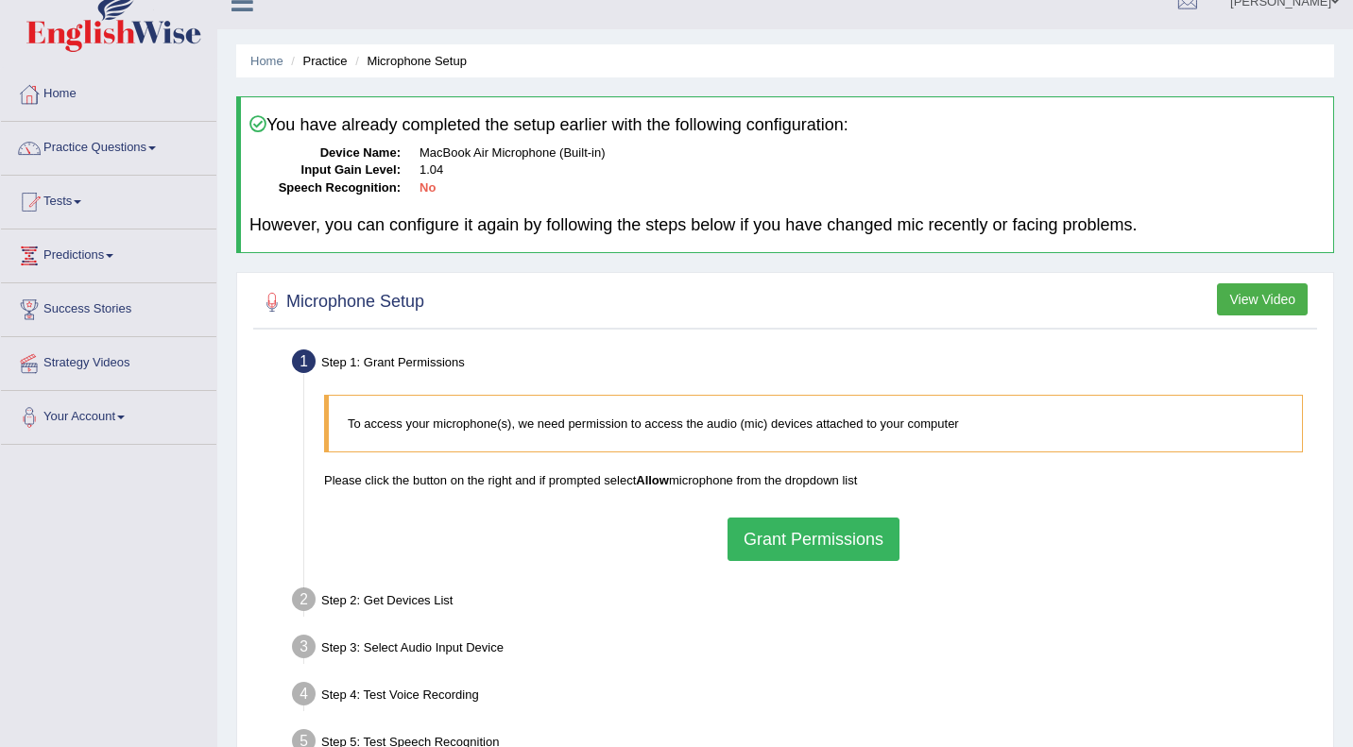
scroll to position [38, 0]
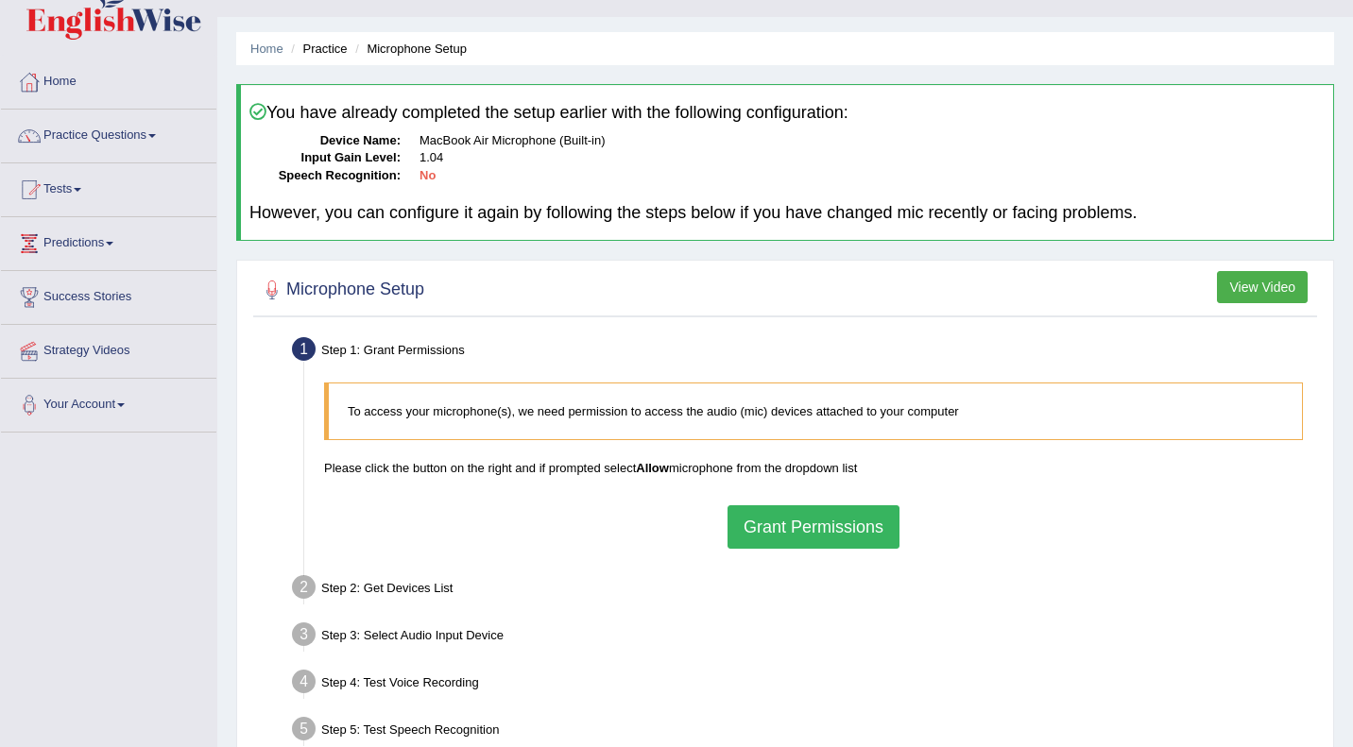
click at [799, 525] on button "Grant Permissions" at bounding box center [814, 527] width 172 height 43
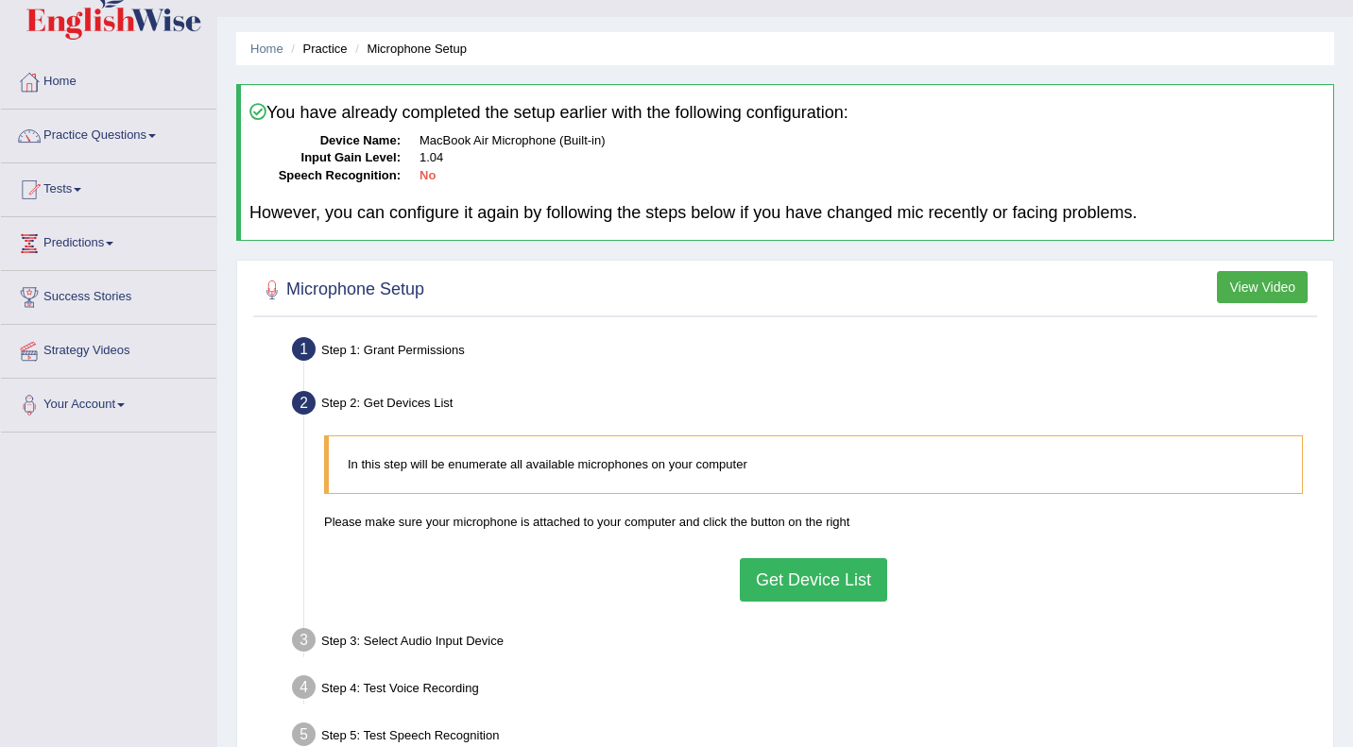
click at [798, 584] on button "Get Device List" at bounding box center [813, 579] width 147 height 43
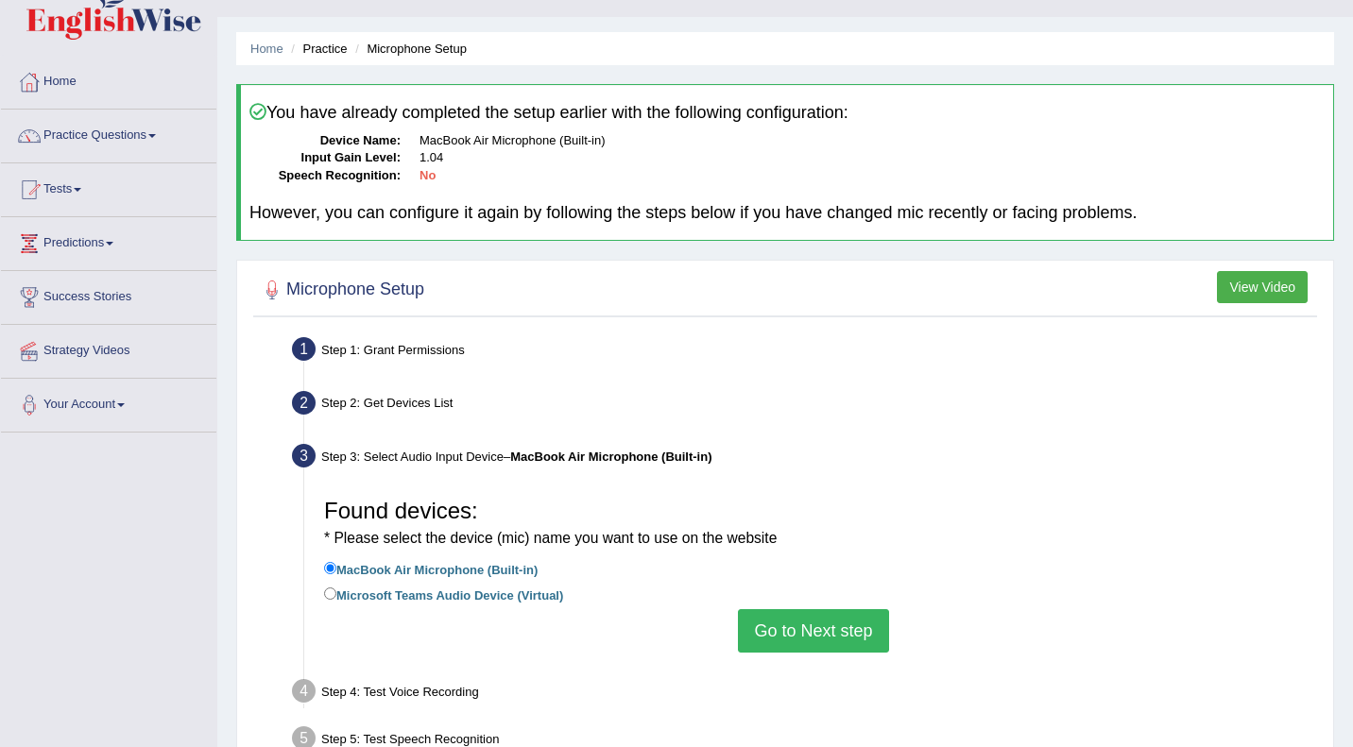
click at [1105, 406] on div "Step 2: Get Devices List" at bounding box center [803, 407] width 1041 height 42
click at [794, 625] on button "Go to Next step" at bounding box center [813, 630] width 150 height 43
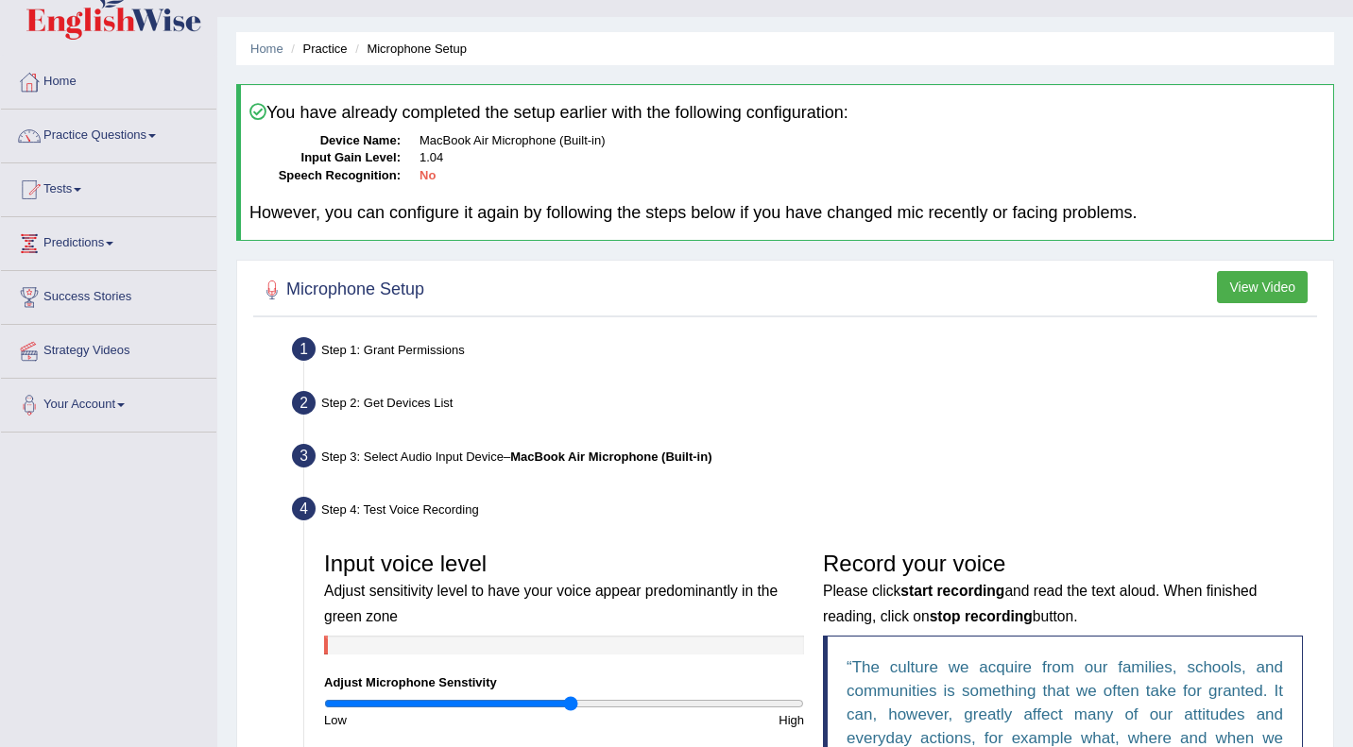
click at [1335, 505] on div "Home Practice Microphone Setup You have already completed the setup earlier wit…" at bounding box center [785, 532] width 1136 height 1141
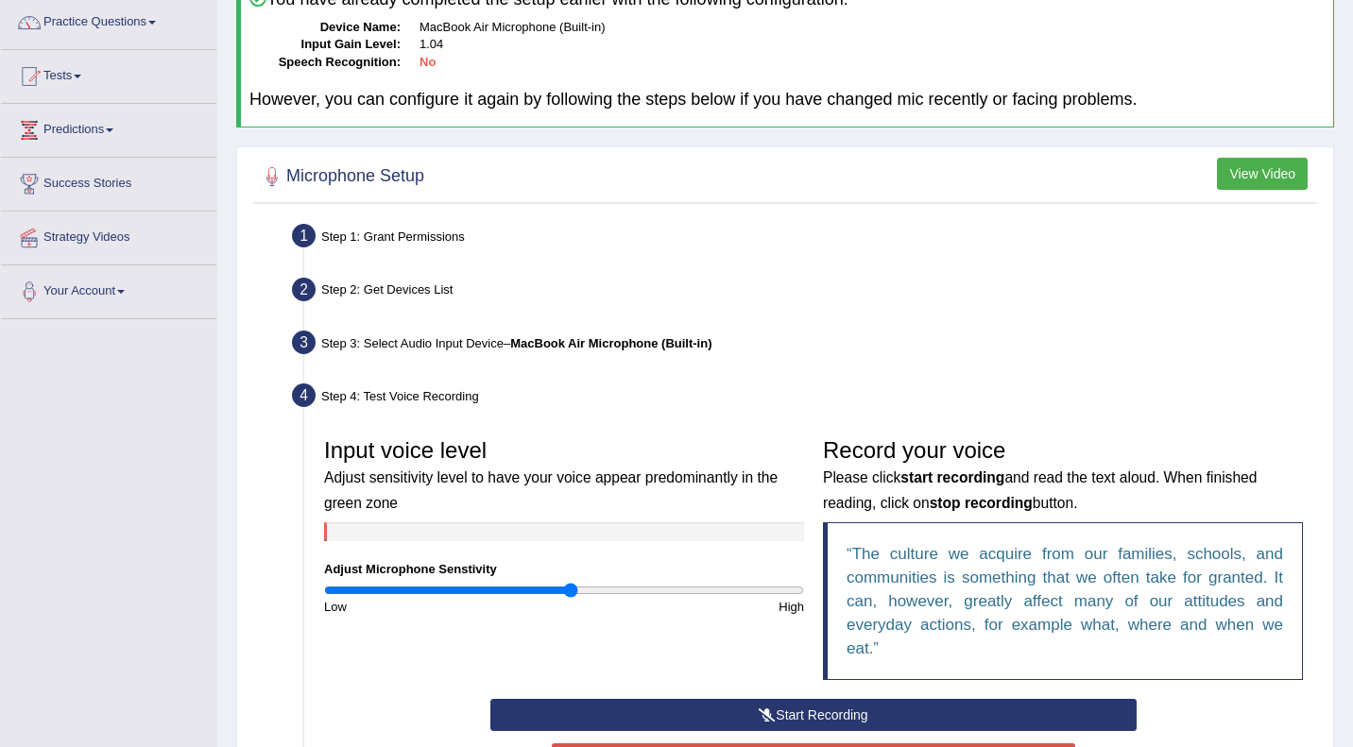
scroll to position [189, 0]
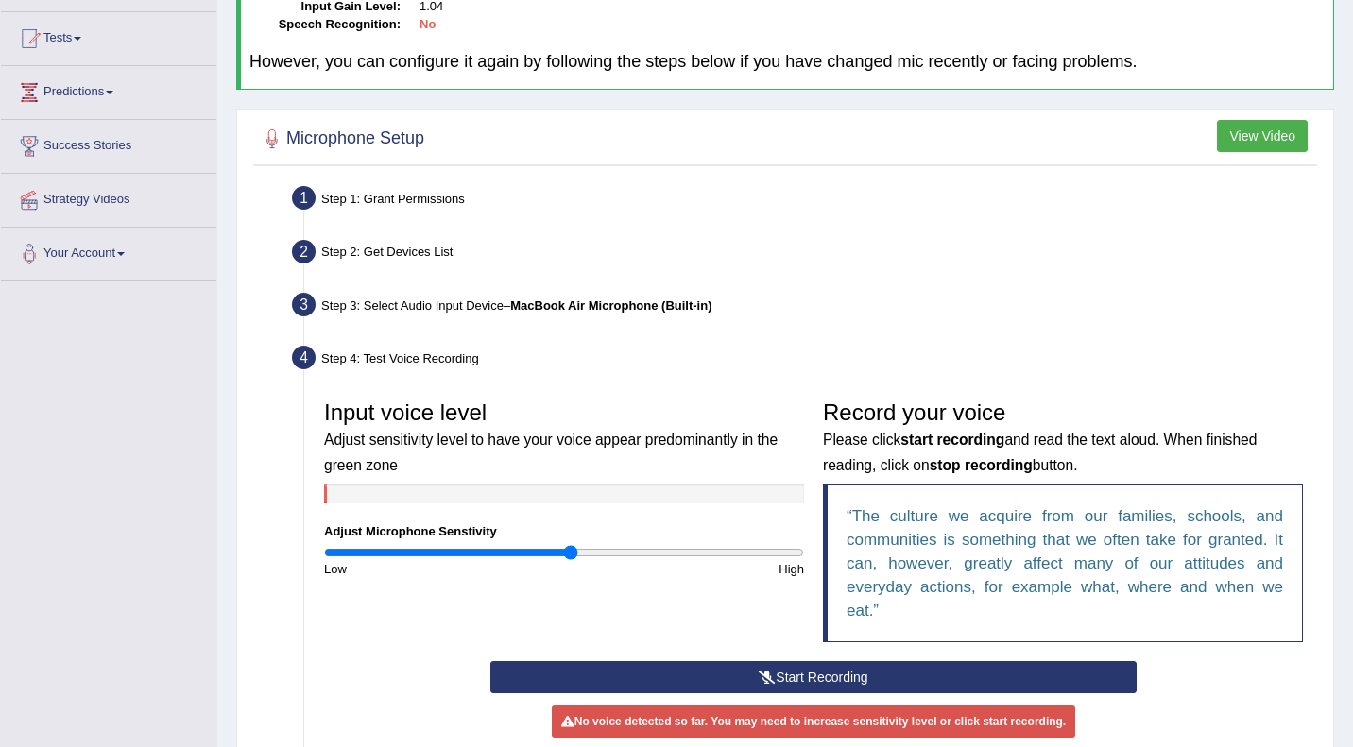
click at [919, 684] on button "Start Recording" at bounding box center [813, 677] width 646 height 32
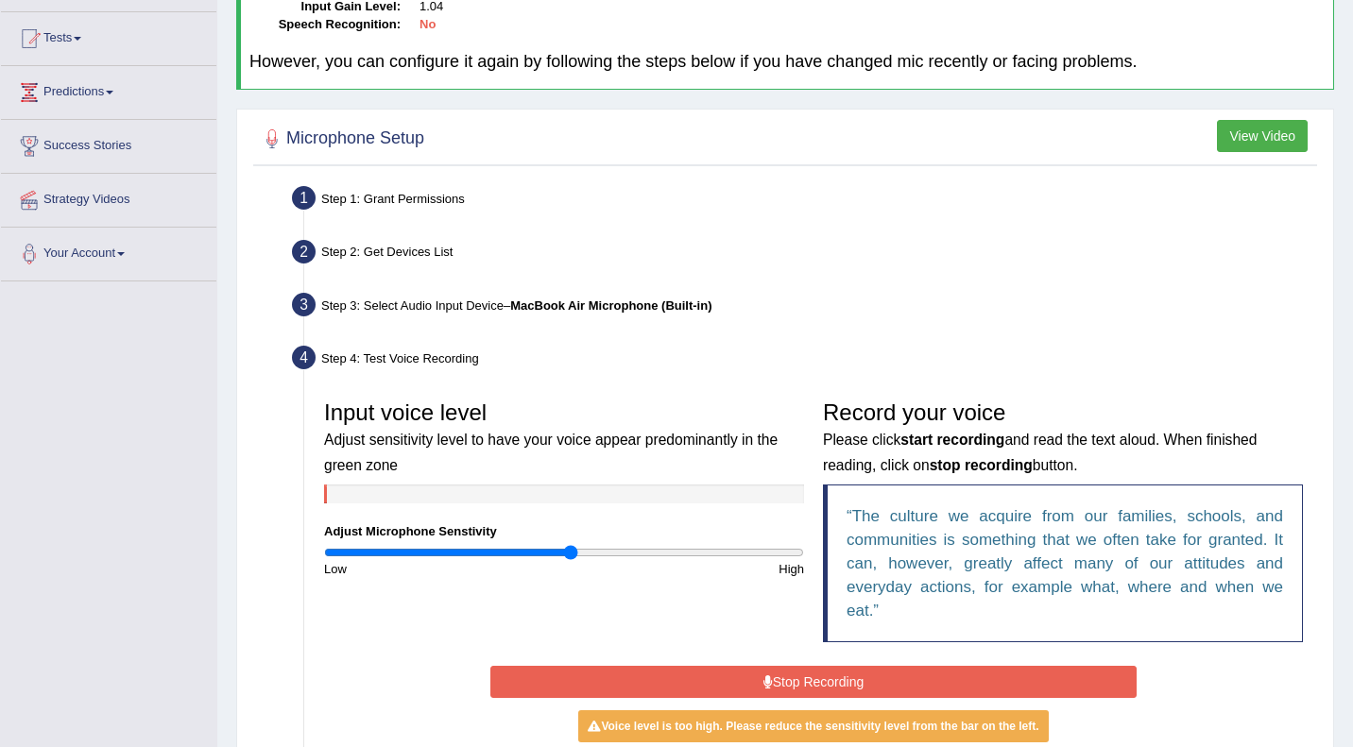
click at [566, 555] on input "range" at bounding box center [564, 552] width 480 height 15
type input "1"
click at [560, 555] on input "range" at bounding box center [564, 552] width 480 height 15
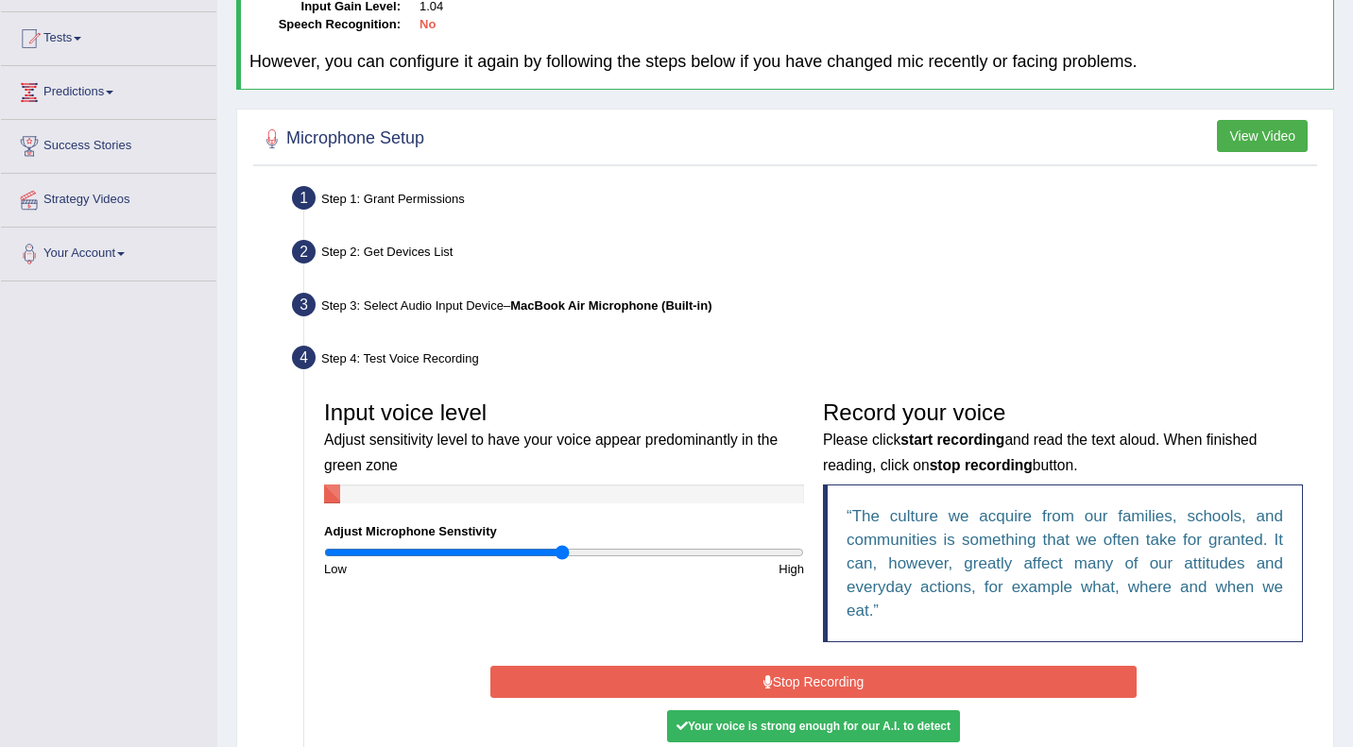
click at [799, 684] on button "Stop Recording" at bounding box center [813, 682] width 646 height 32
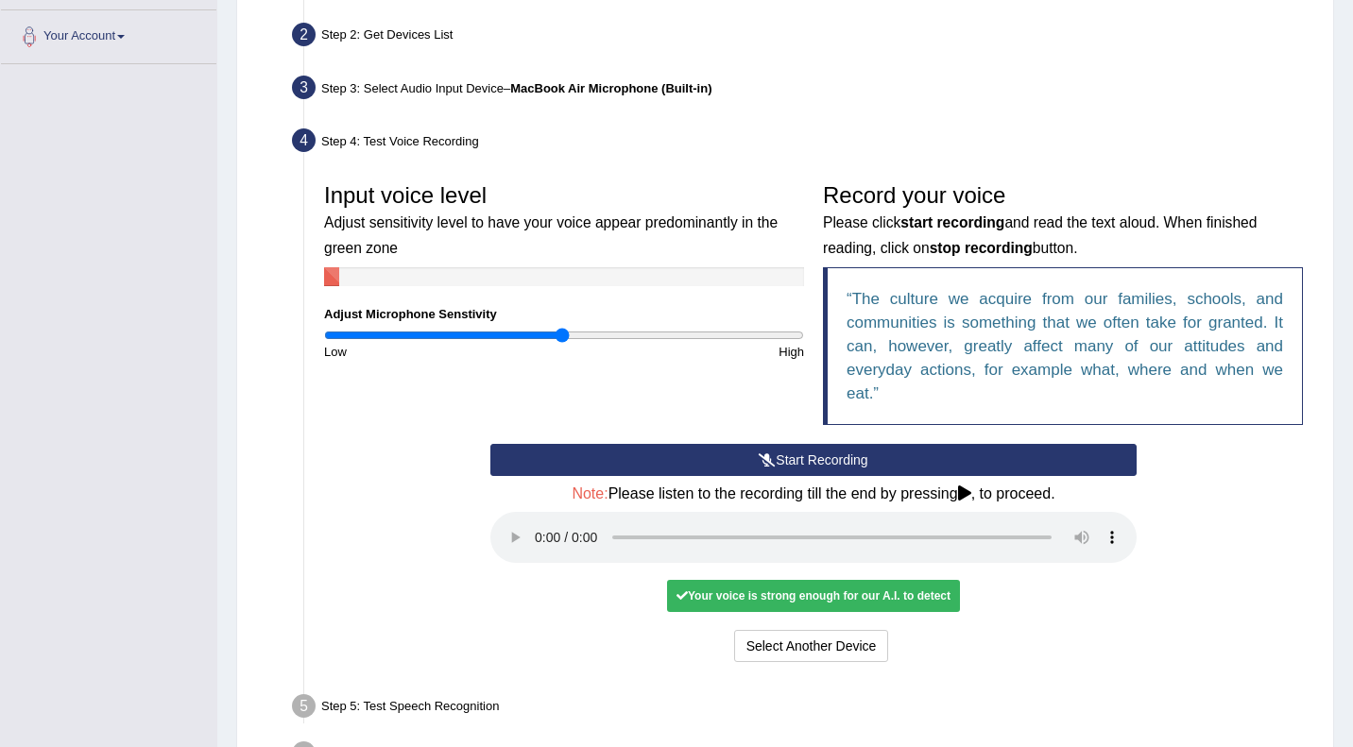
scroll to position [415, 0]
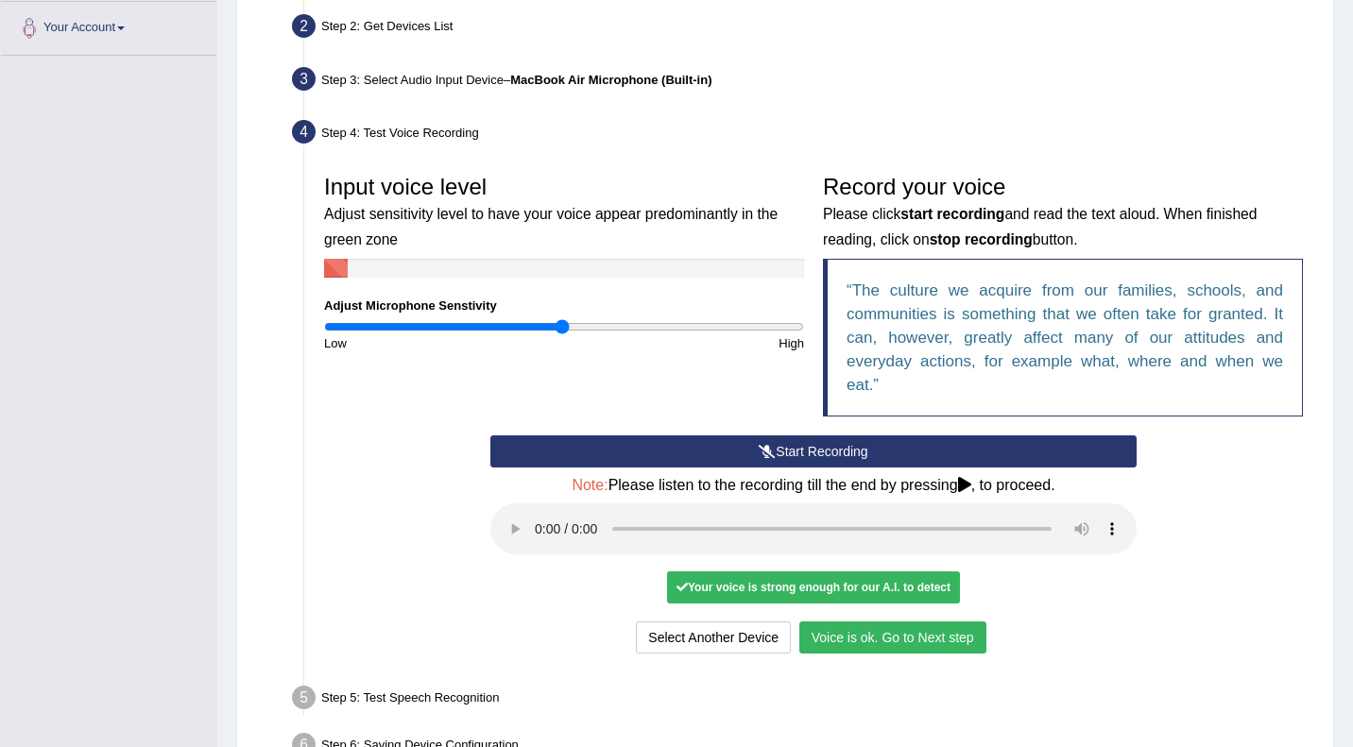
click at [878, 641] on button "Voice is ok. Go to Next step" at bounding box center [892, 638] width 187 height 32
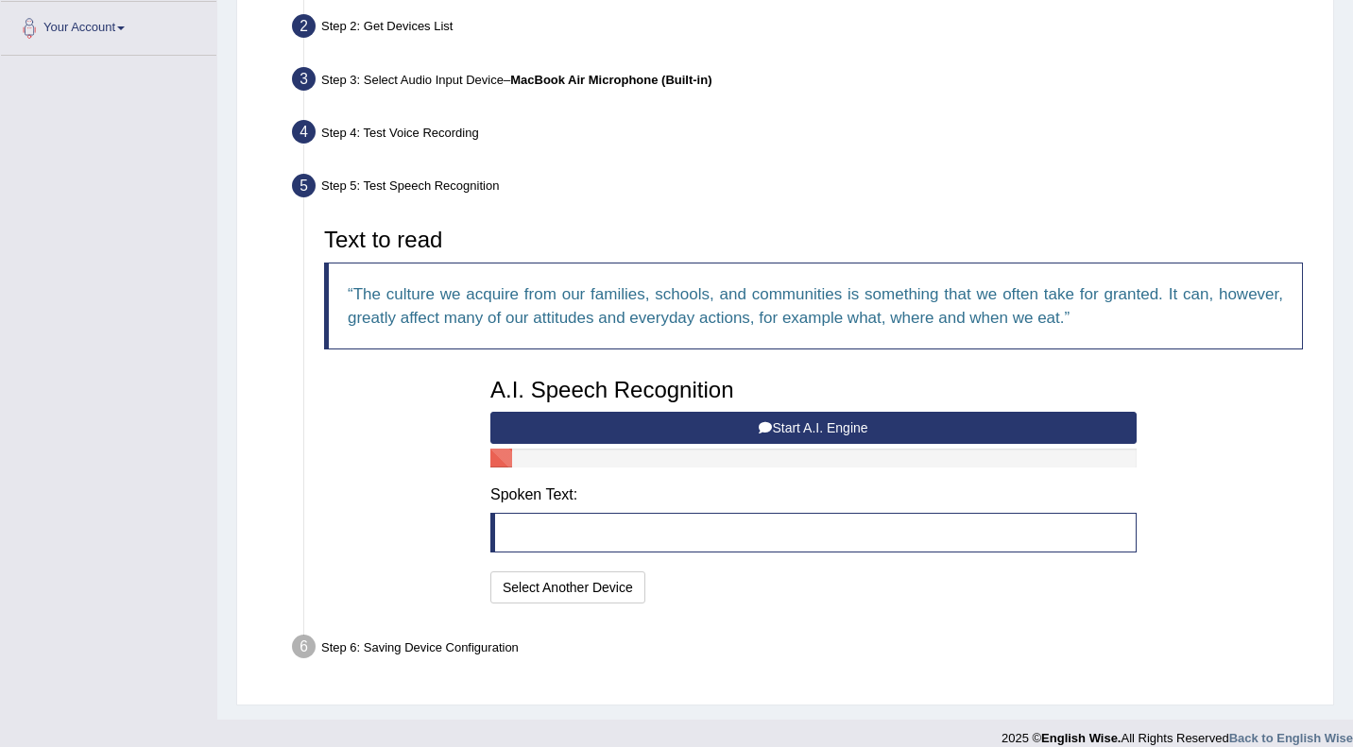
click at [1344, 92] on div "Home Practice Microphone Setup You have already completed the setup earlier wit…" at bounding box center [785, 152] width 1136 height 1135
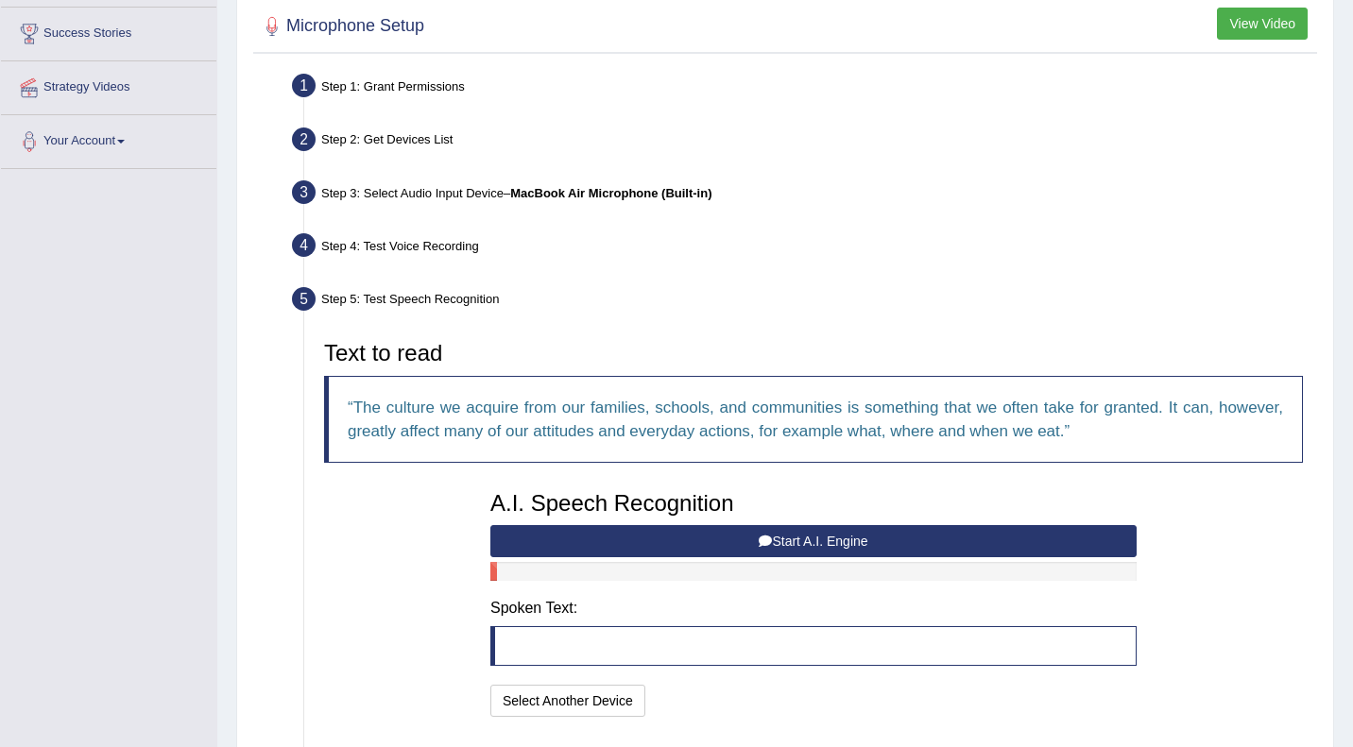
scroll to position [264, 0]
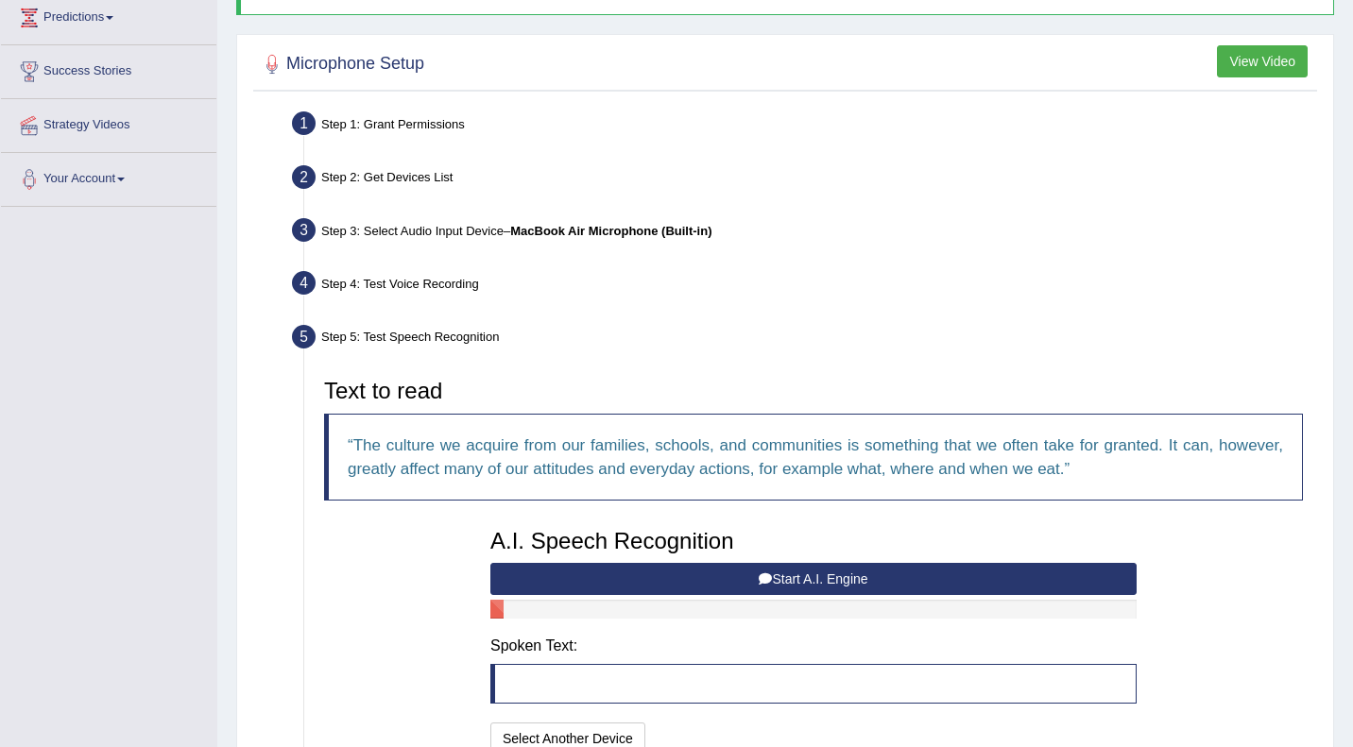
click at [1254, 70] on button "View Video" at bounding box center [1262, 61] width 91 height 32
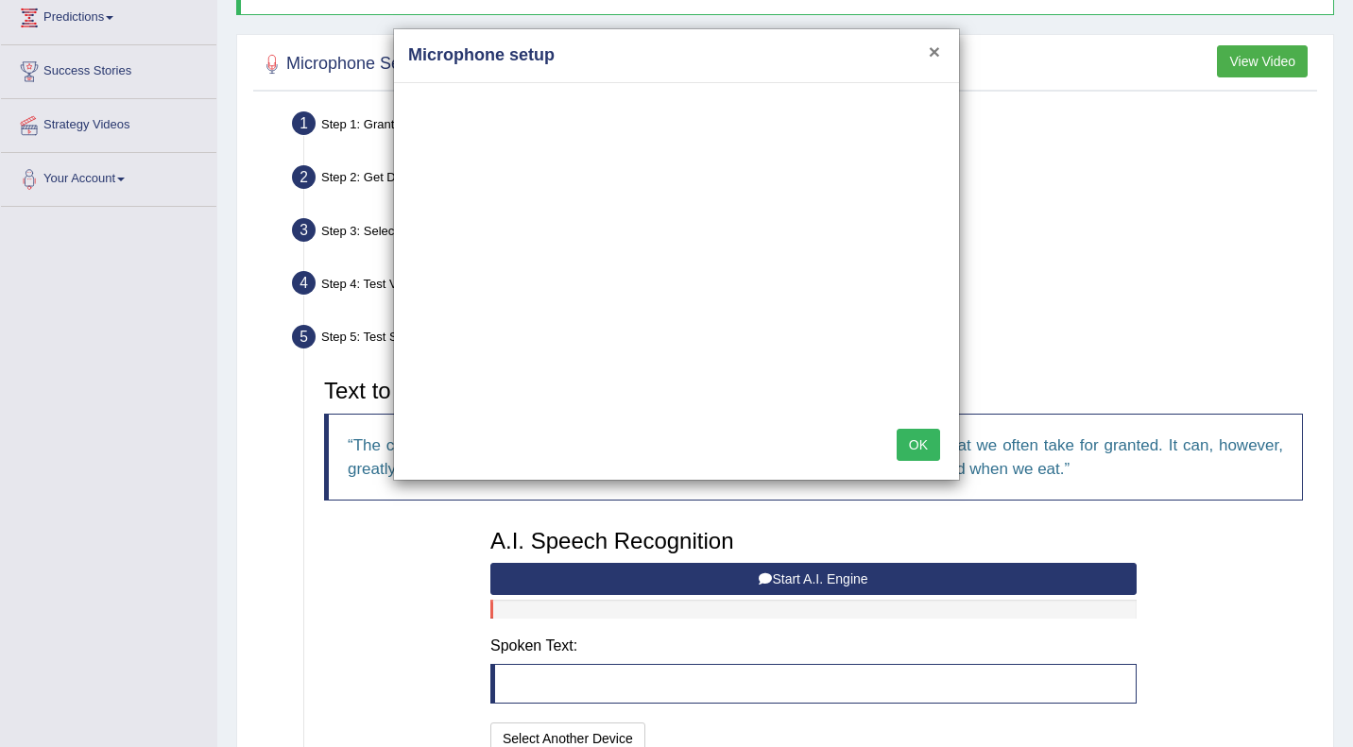
click at [933, 54] on button "×" at bounding box center [934, 52] width 11 height 20
